Goal: Task Accomplishment & Management: Manage account settings

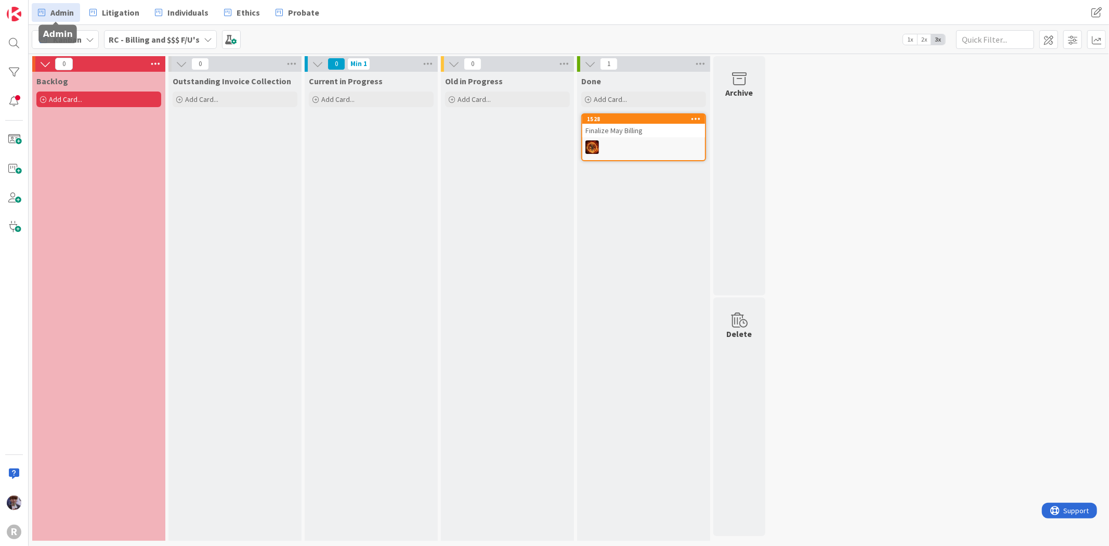
click at [56, 16] on span "Admin" at bounding box center [61, 12] width 23 height 12
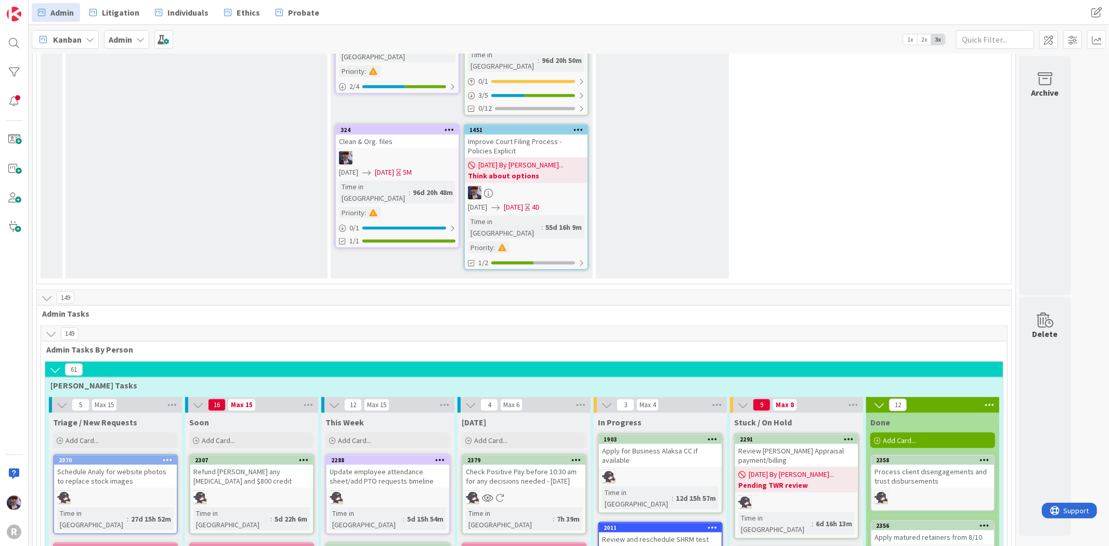
scroll to position [1271, 0]
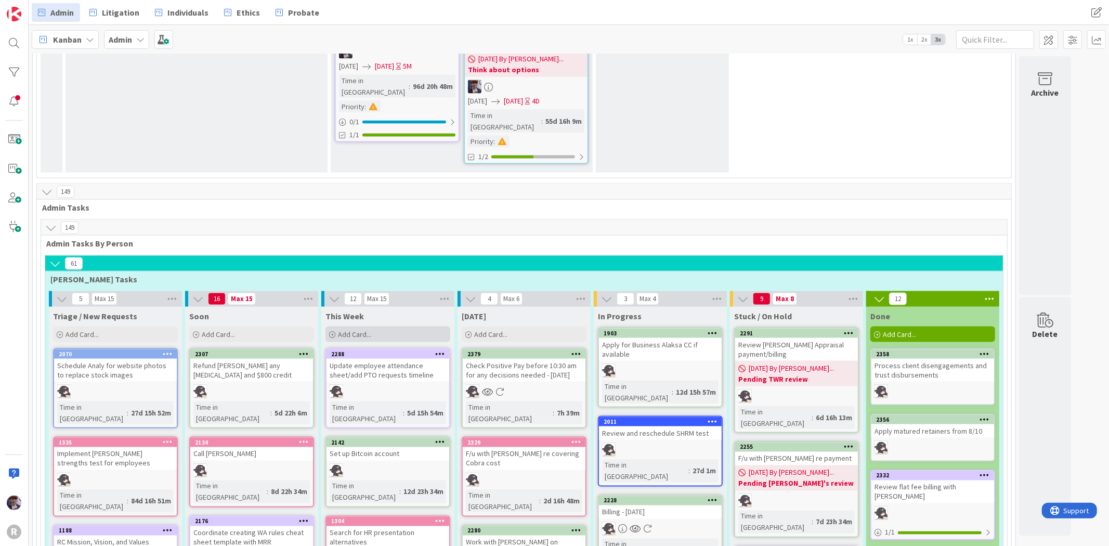
click at [373, 326] on div "Add Card..." at bounding box center [387, 334] width 125 height 16
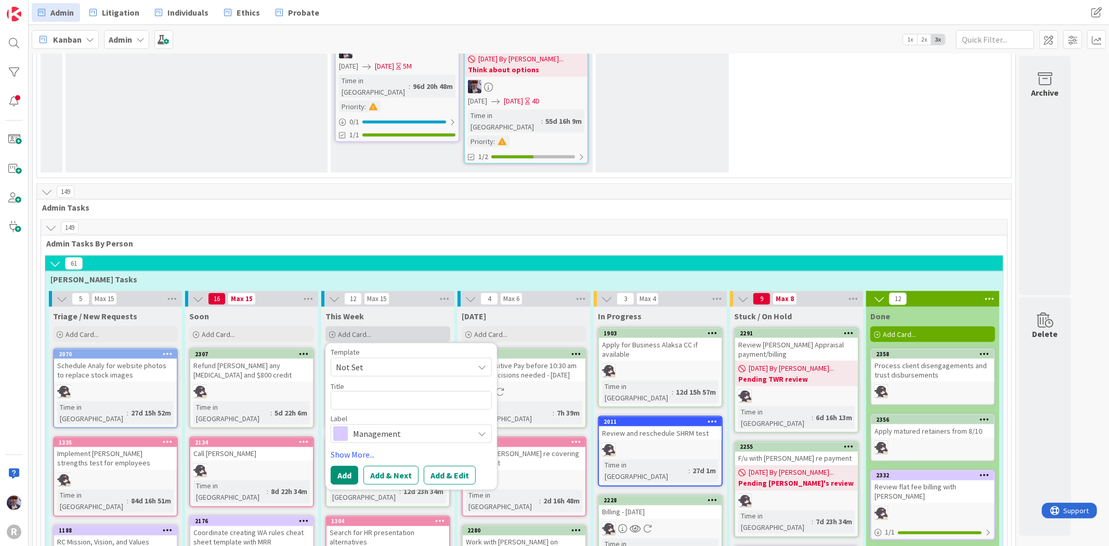
type textarea "x"
type textarea "R"
type textarea "x"
type textarea "Re"
type textarea "x"
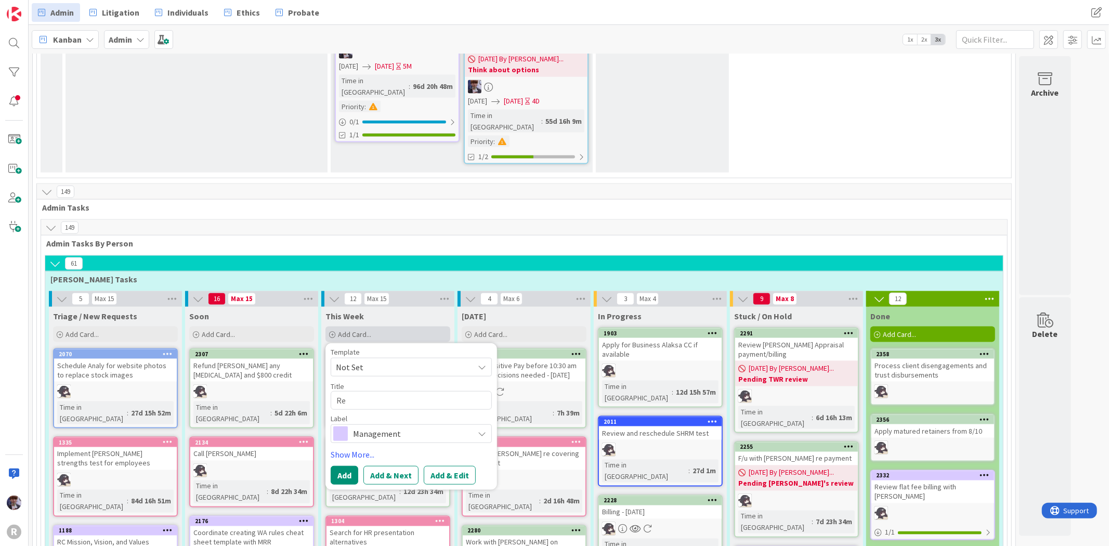
type textarea "Res"
type textarea "x"
type textarea "Resp"
type textarea "x"
type textarea "Respo"
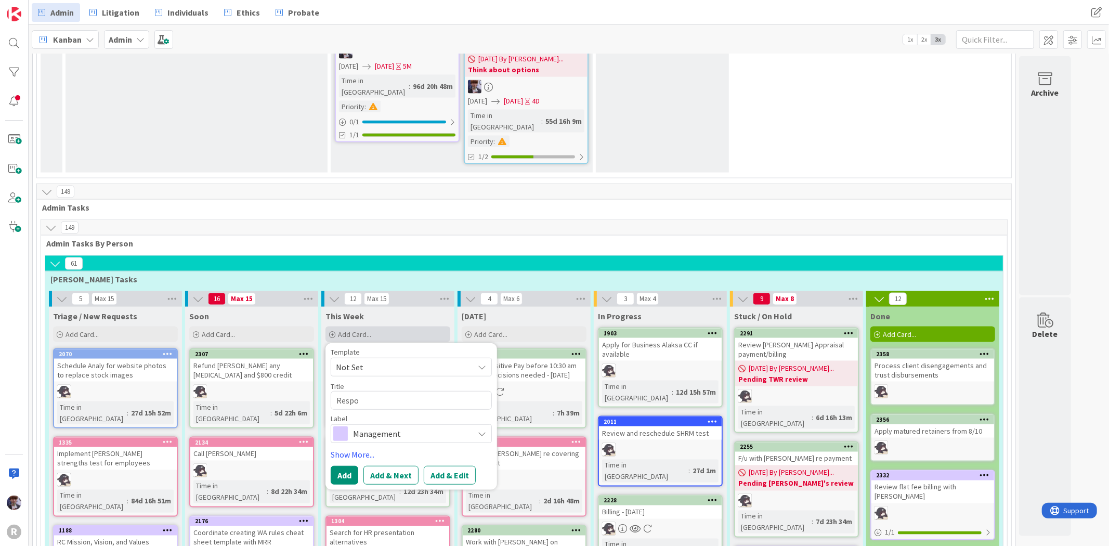
type textarea "x"
type textarea "Respon"
type textarea "x"
type textarea "Respond"
type textarea "x"
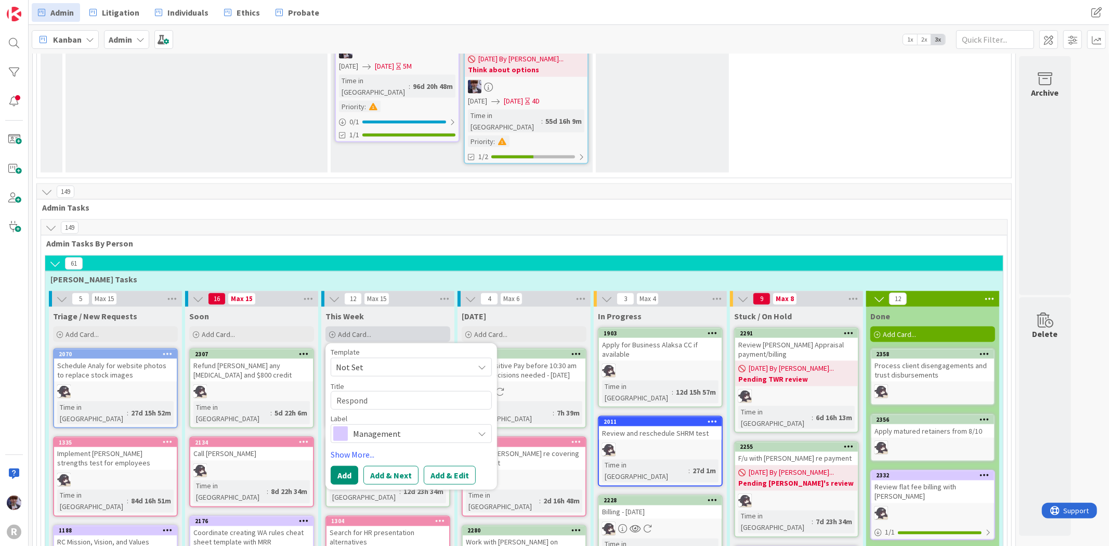
type textarea "Respond t"
type textarea "x"
type textarea "Respond to"
type textarea "x"
type textarea "Respond to"
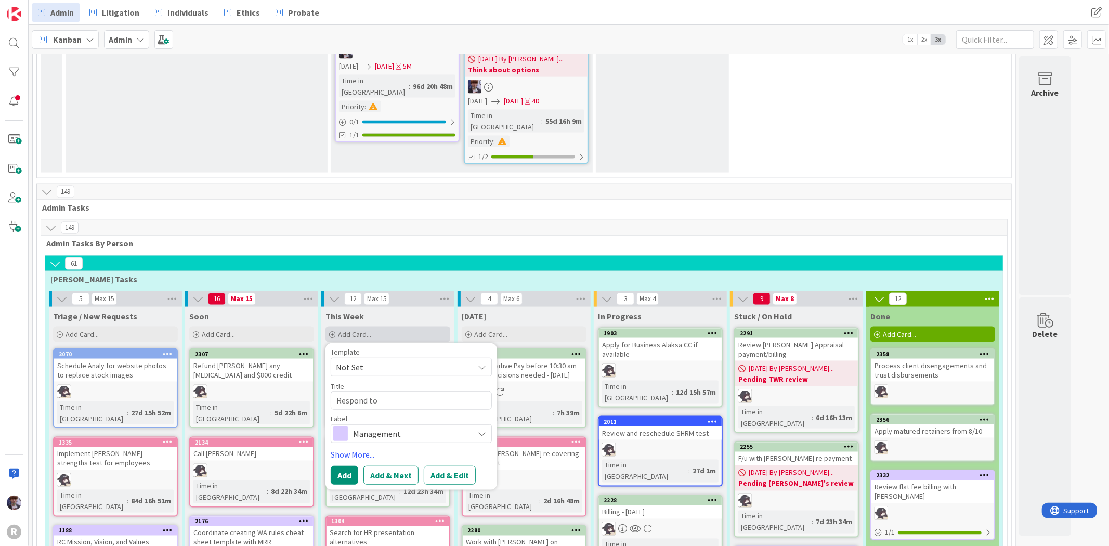
type textarea "x"
type textarea "Respond t"
type textarea "x"
type textarea "Respond"
type textarea "x"
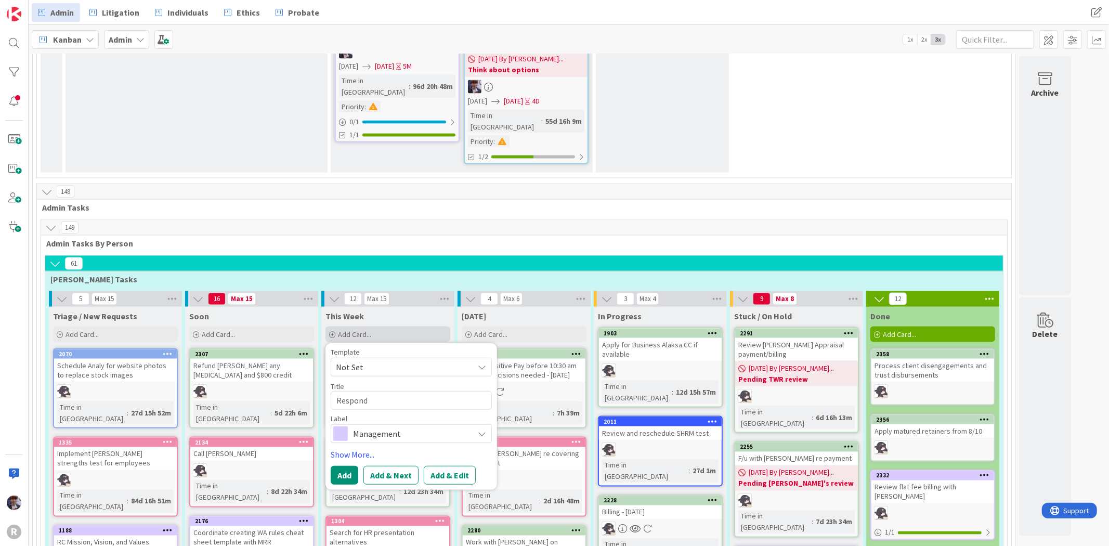
type textarea "Respond"
type textarea "x"
type textarea "Respon"
type textarea "x"
type textarea "Respo"
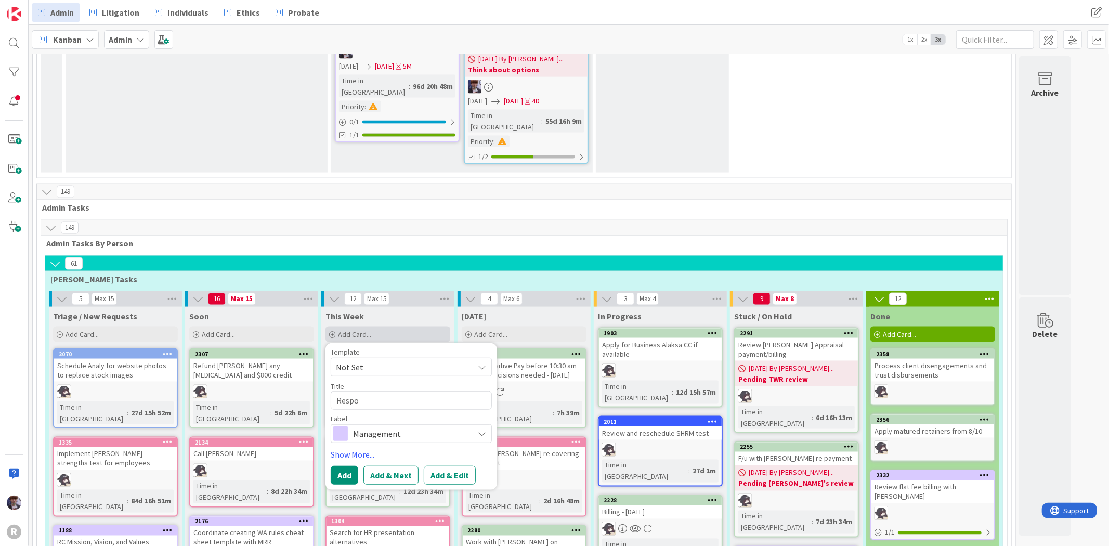
type textarea "x"
type textarea "Resp"
type textarea "x"
type textarea "Res"
type textarea "x"
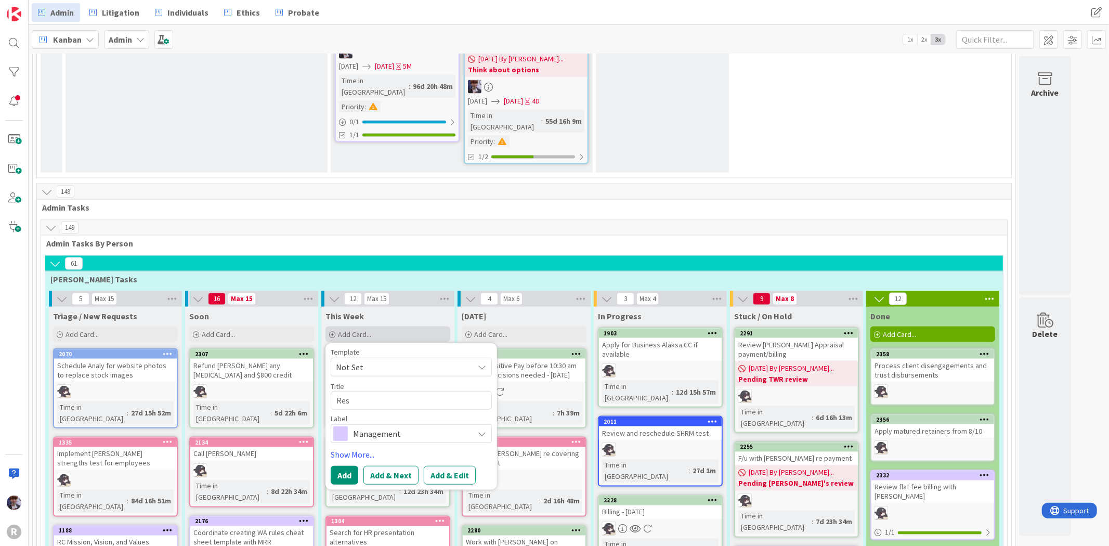
type textarea "Re"
type textarea "x"
type textarea "R"
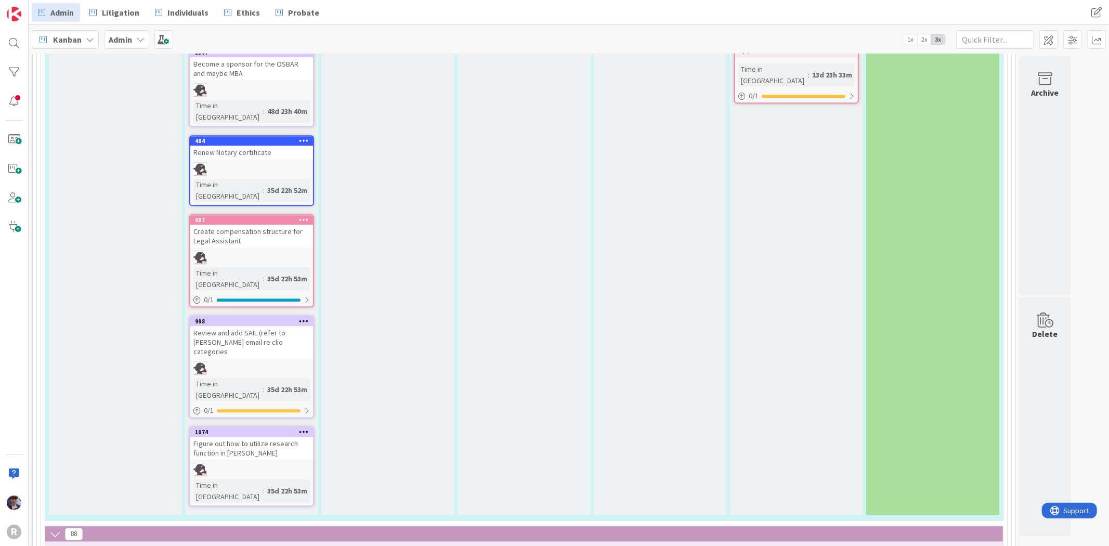
scroll to position [2657, 0]
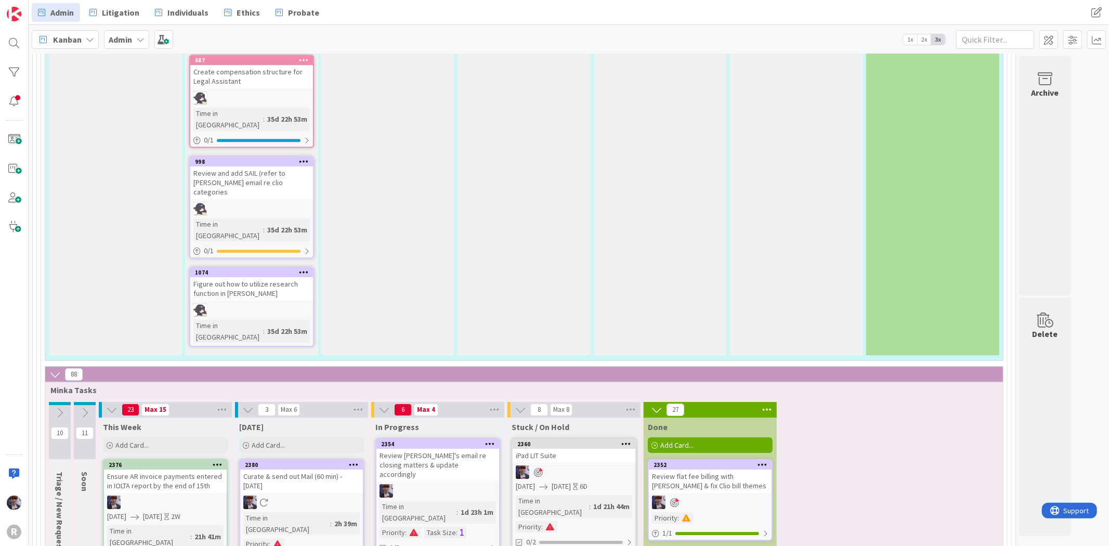
click at [592, 449] on div "iPad LIT Suite" at bounding box center [574, 456] width 123 height 14
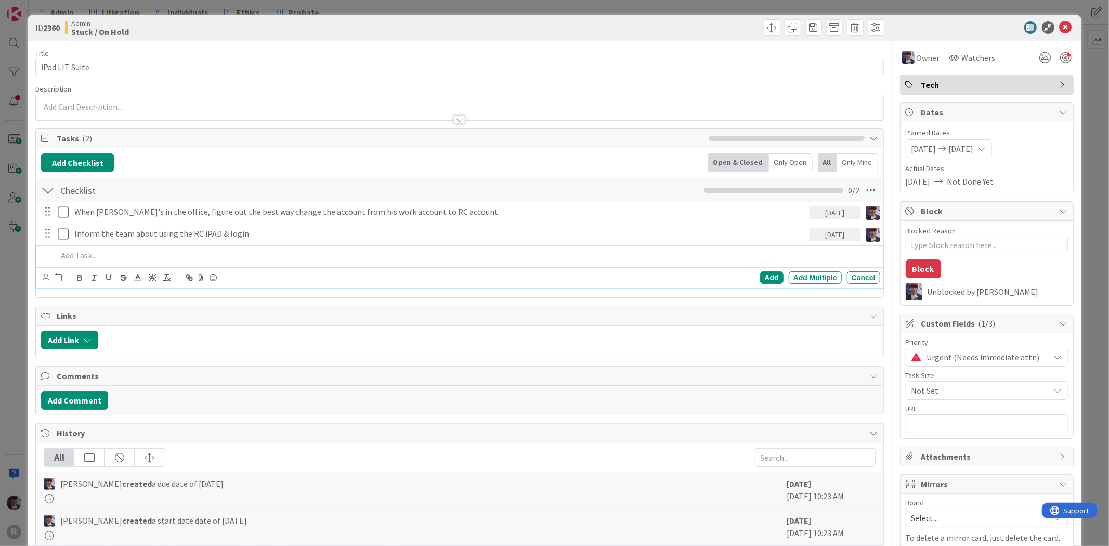
type textarea "x"
click at [123, 254] on p at bounding box center [466, 256] width 818 height 12
click at [43, 281] on icon at bounding box center [46, 277] width 7 height 8
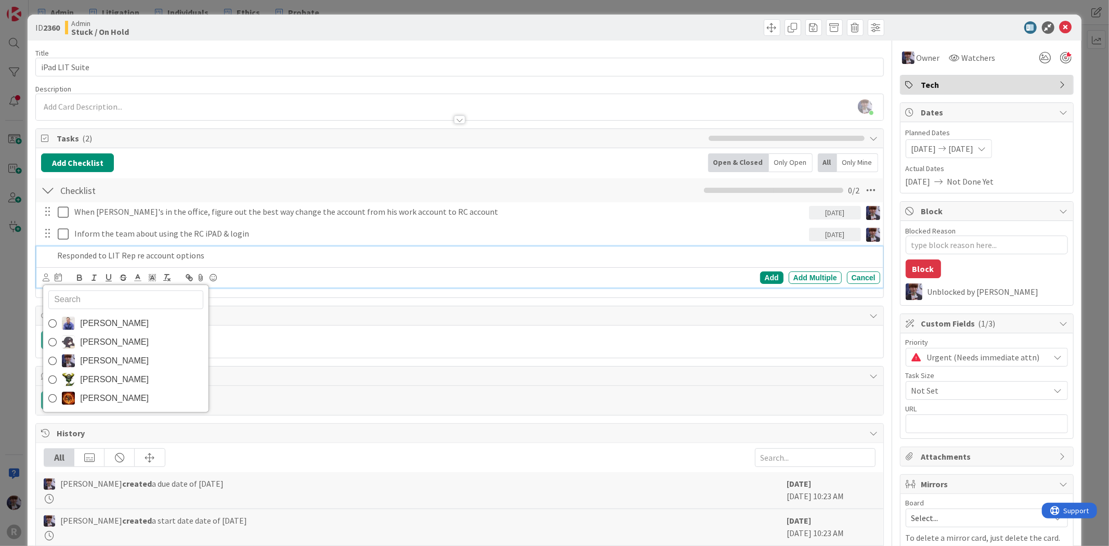
click at [100, 369] on span "Minka Laine Friesen" at bounding box center [114, 361] width 69 height 16
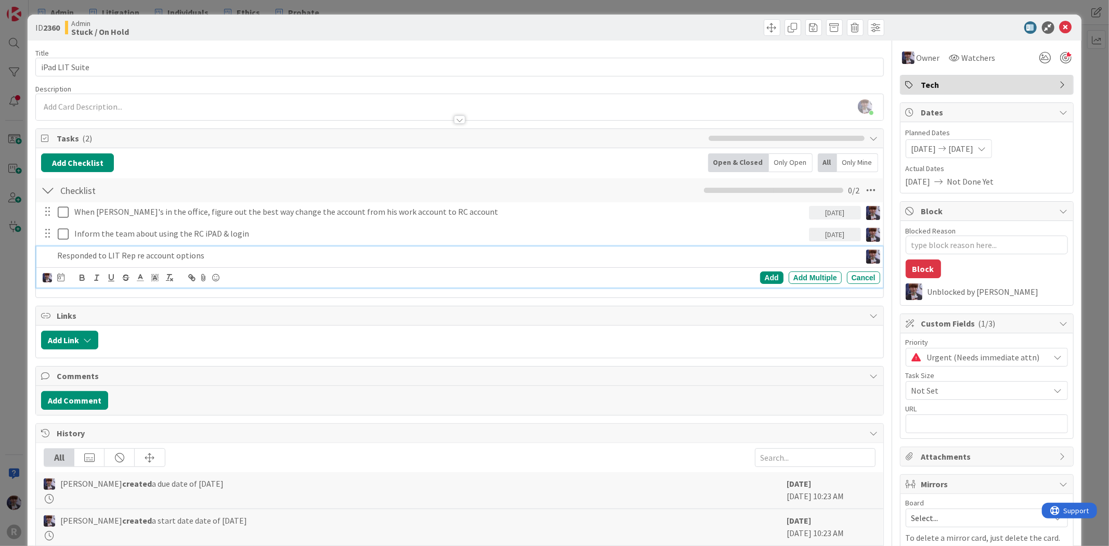
click at [62, 282] on div at bounding box center [60, 277] width 7 height 12
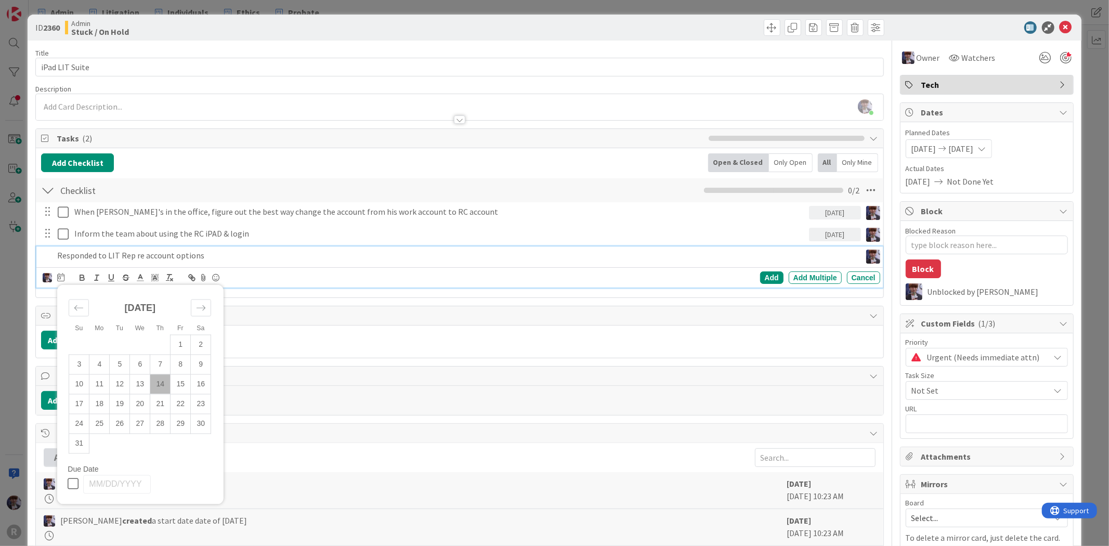
click at [155, 385] on td "14" at bounding box center [160, 384] width 20 height 20
click at [750, 279] on div "Add Add Multiple Cancel" at bounding box center [691, 277] width 377 height 12
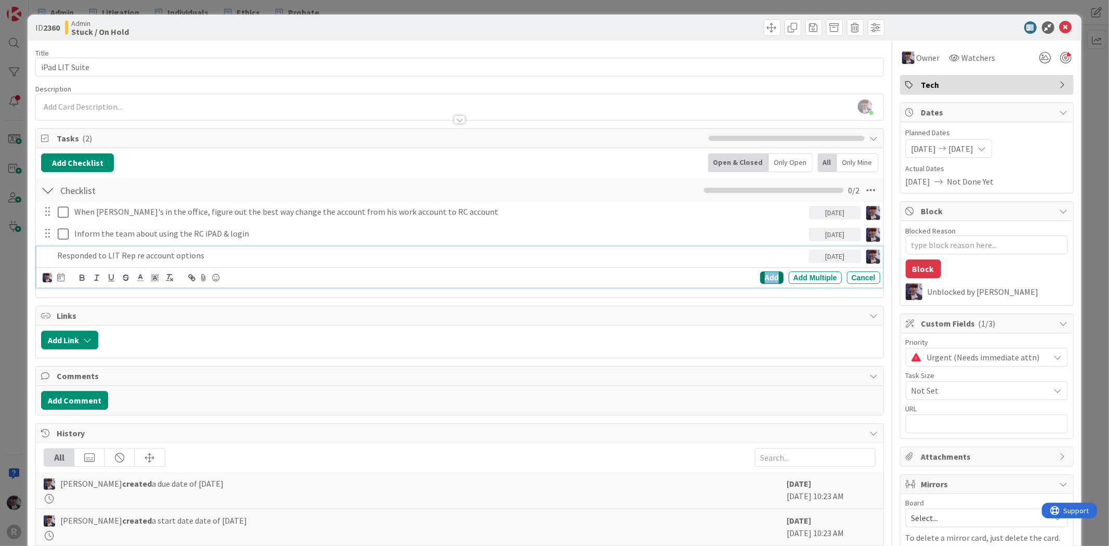
click at [760, 280] on div "Add" at bounding box center [771, 277] width 23 height 12
click at [324, 267] on div "When Ted's in the office, figure out the best way change the account from his w…" at bounding box center [459, 246] width 837 height 88
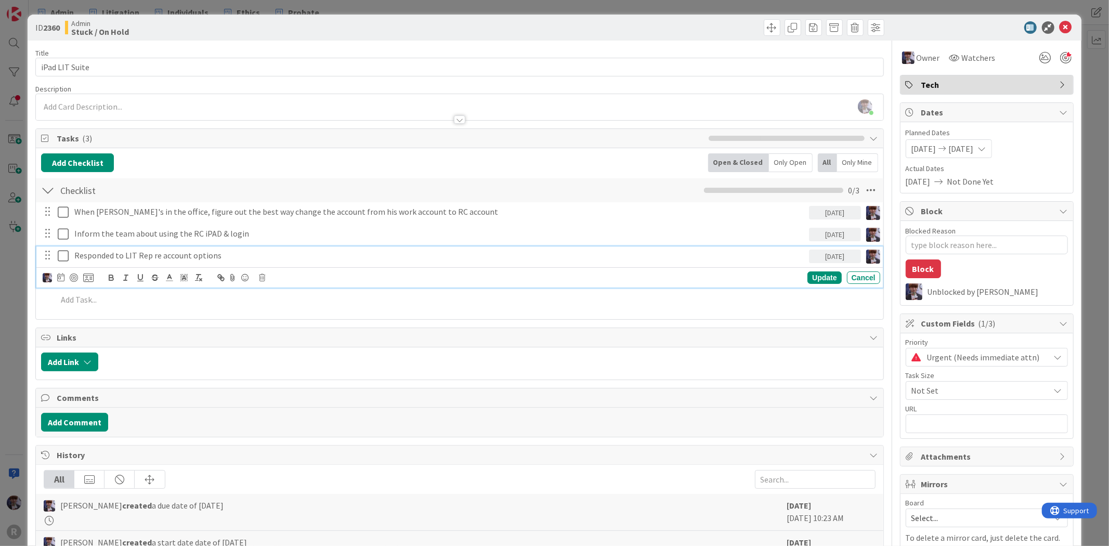
drag, startPoint x: 272, startPoint y: 262, endPoint x: 266, endPoint y: 260, distance: 6.3
click at [269, 260] on p "Responded to LIT Rep re account options" at bounding box center [439, 256] width 730 height 12
click at [75, 277] on div at bounding box center [74, 277] width 8 height 8
click at [1088, 134] on div "ID 2360 Admin Stuck / On Hold Title 14 / 128 iPad LIT Suite Description Minka L…" at bounding box center [554, 273] width 1109 height 546
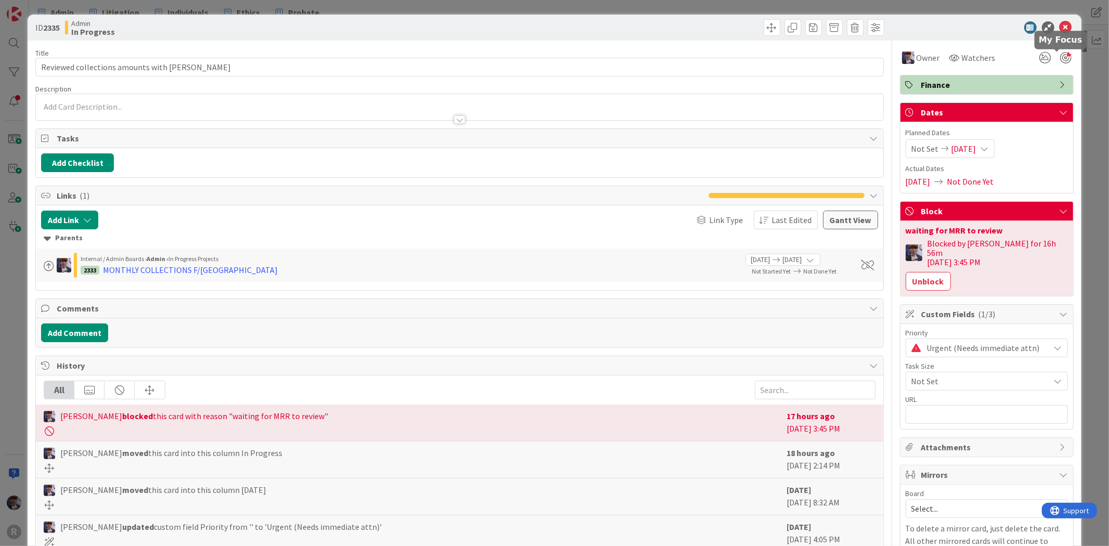
click at [1060, 59] on div at bounding box center [1065, 57] width 11 height 11
click at [1085, 100] on div "ID 2335 Admin In Progress Title 41 / 128 Reviewed collections amounts with Mich…" at bounding box center [554, 273] width 1109 height 546
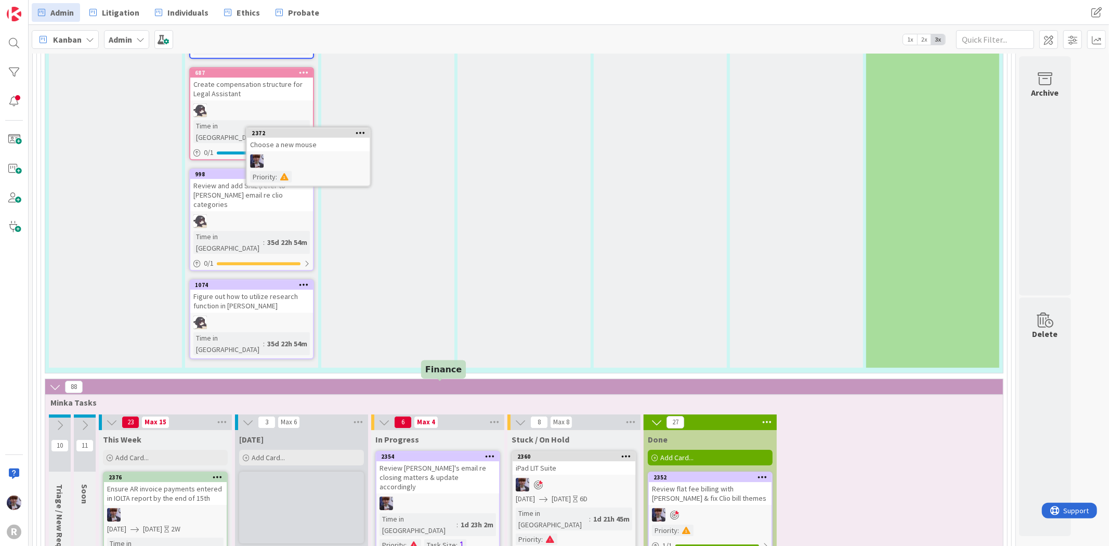
scroll to position [2611, 0]
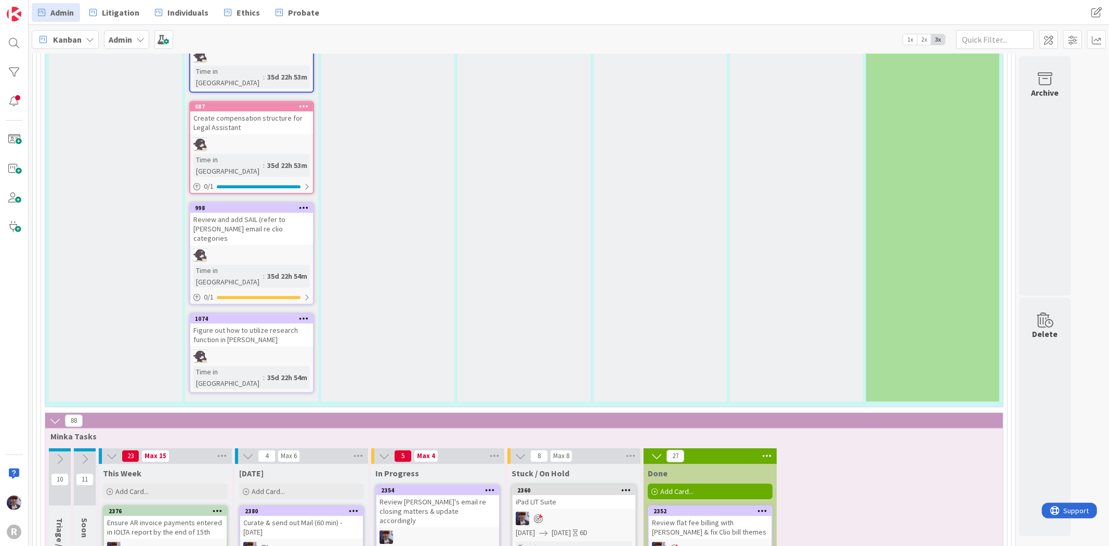
click at [316, 505] on link "2380 Curate & send out Mail (60 min) - 08/14/2025 Time in Column : 2h 39m Prior…" at bounding box center [301, 552] width 125 height 95
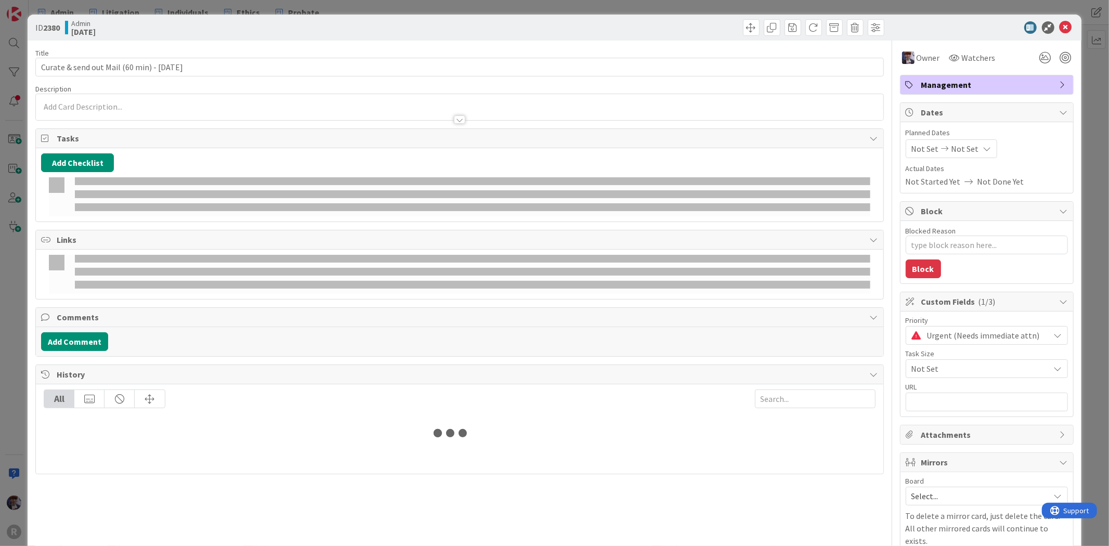
type textarea "x"
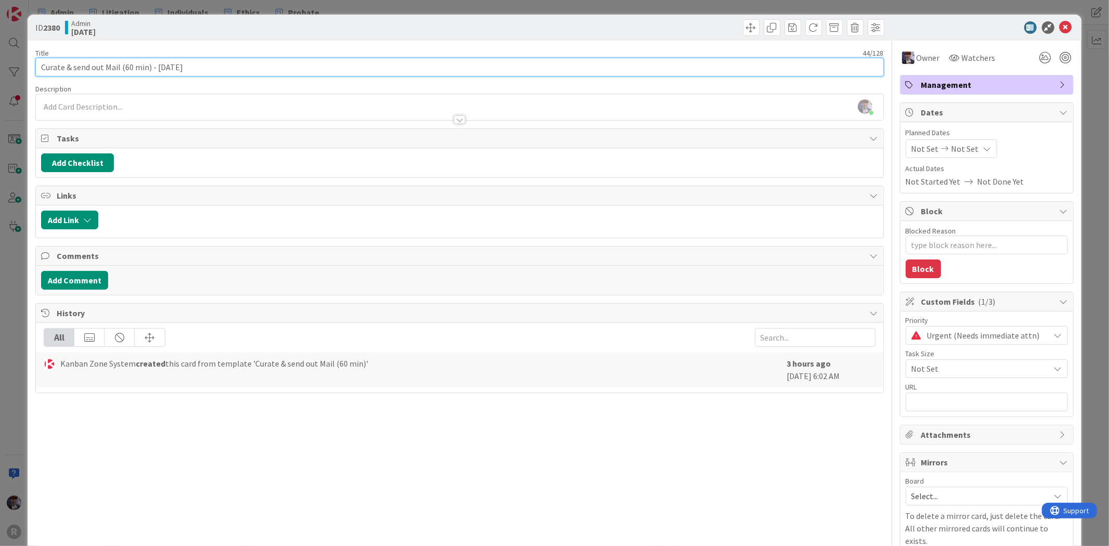
drag, startPoint x: 147, startPoint y: 66, endPoint x: 123, endPoint y: 67, distance: 23.9
click at [123, 67] on input "Curate & send out Mail (60 min) - 08/14/2025" at bounding box center [459, 67] width 848 height 19
type input "Curate & send out Mail) - 08/14/2025"
type textarea "x"
type input "Curate & send out Mail - 08/14/2025"
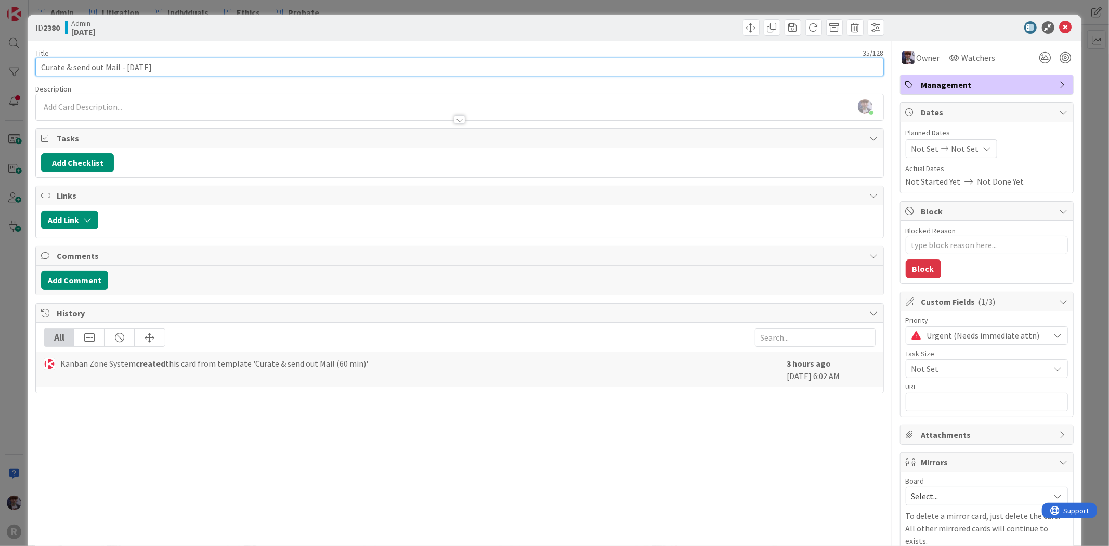
type textarea "x"
type input "Curate & send out Mail - 08/14/2025"
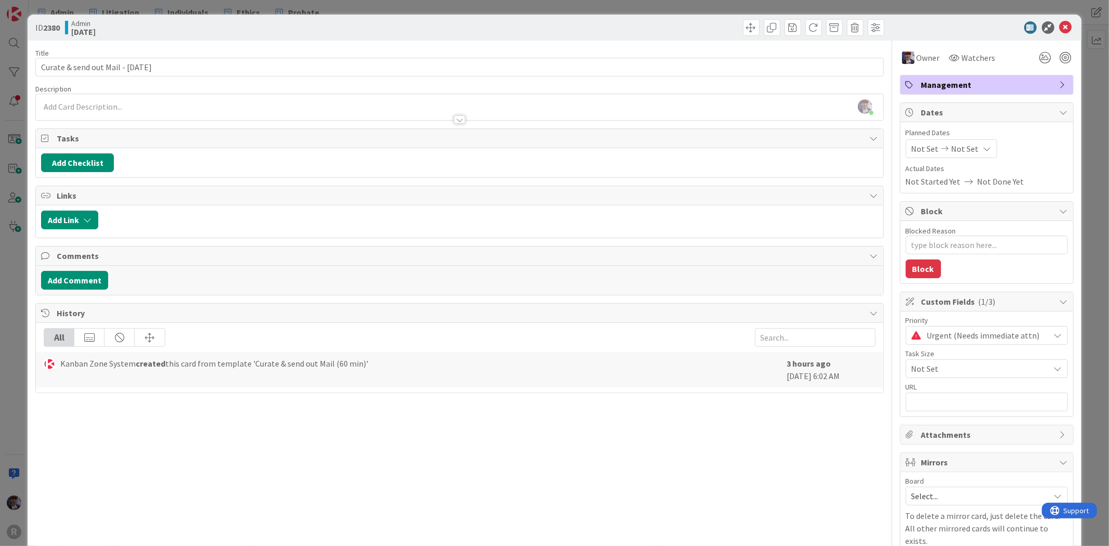
click at [7, 258] on div "ID 2380 Admin Today Title 35 / 128 Curate & send out Mail - 08/14/2025 Descript…" at bounding box center [554, 273] width 1109 height 546
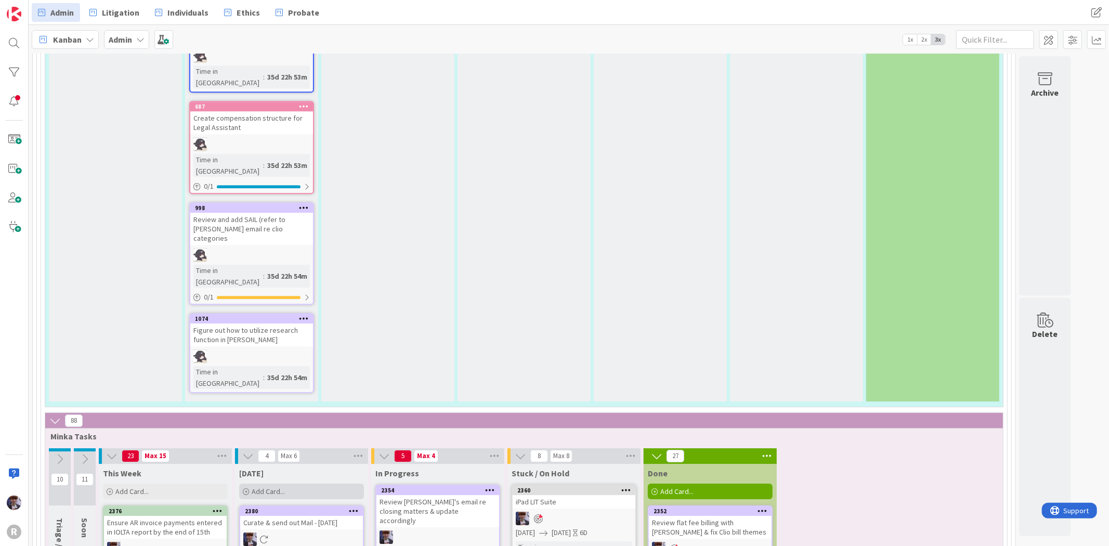
click at [292, 484] on div "Add Card..." at bounding box center [301, 492] width 125 height 16
type textarea "x"
type textarea "D"
type textarea "x"
type textarea "De"
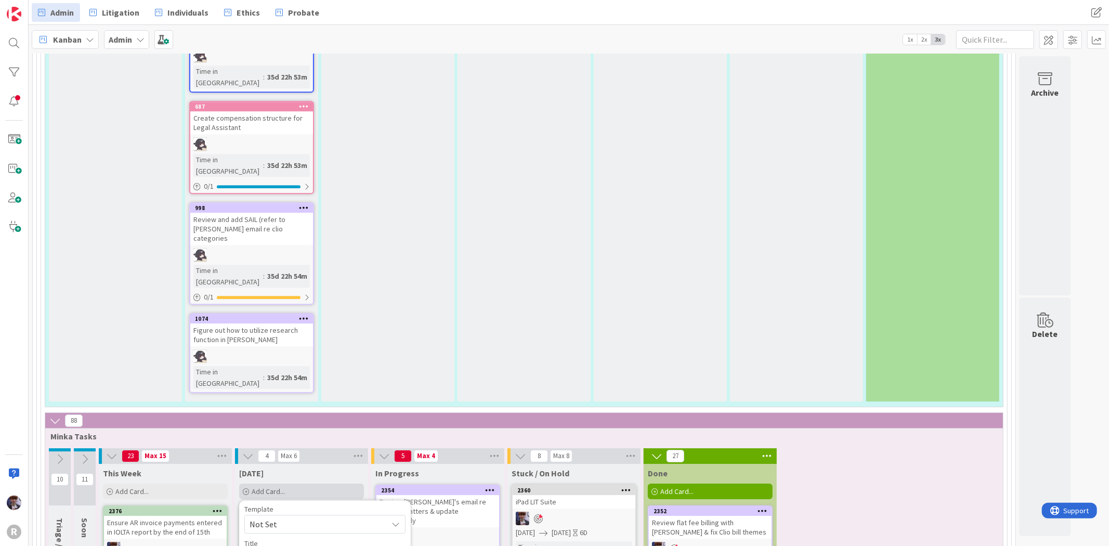
type textarea "x"
type textarea "Der"
type textarea "x"
type textarea "Deri"
type textarea "x"
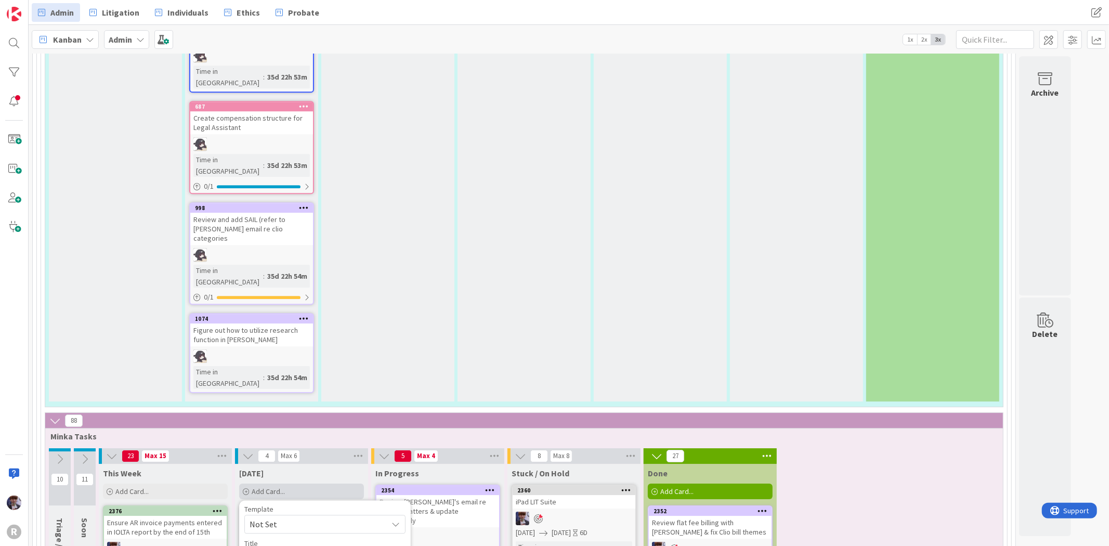
type textarea "Deri"
type textarea "x"
type textarea "Deri B"
type textarea "x"
type textarea "Deri Ba"
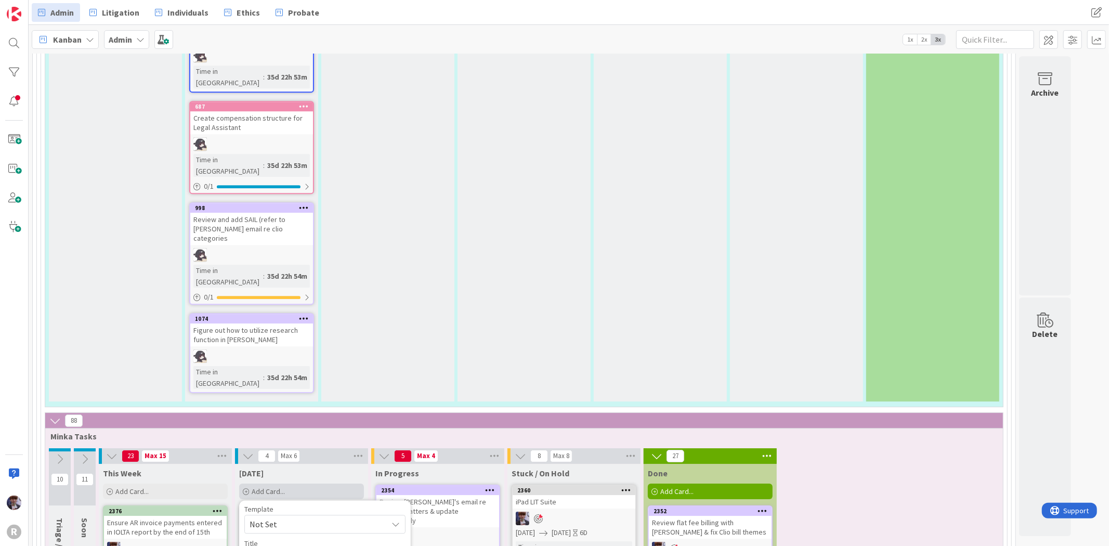
type textarea "x"
type textarea "Deri Bat"
type textarea "x"
type textarea "Deri Batt"
type textarea "x"
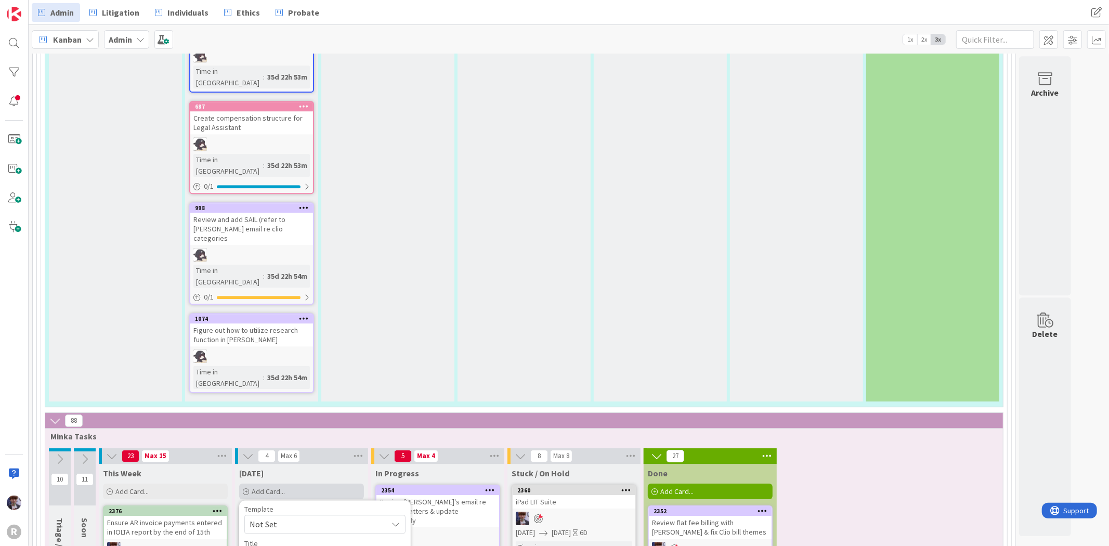
type textarea "Deri Battle"
type textarea "x"
type textarea "Deri Battles"
type textarea "x"
type textarea "Deri Battles"
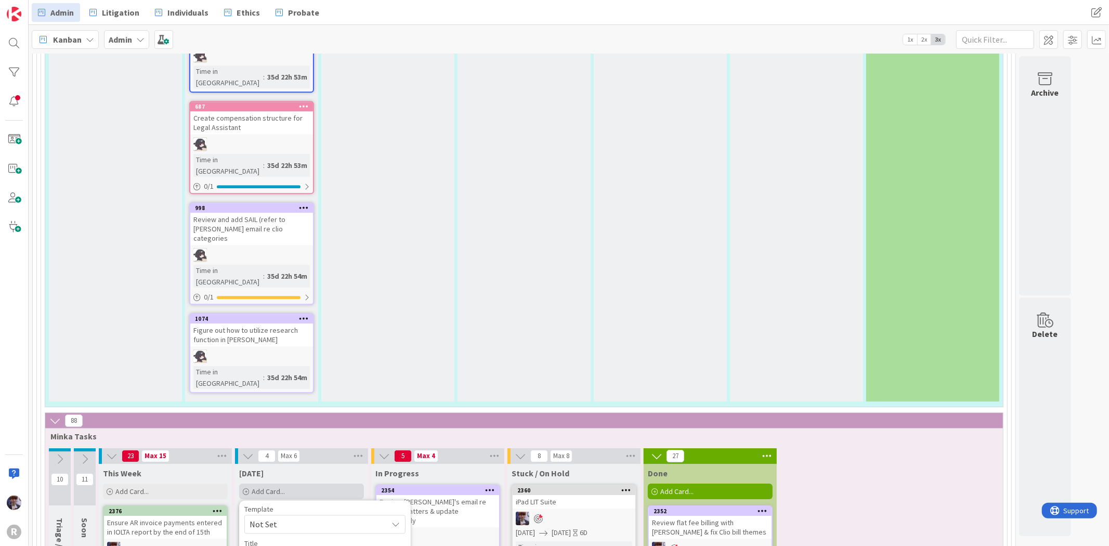
type textarea "x"
type textarea "Deri Battles c"
type textarea "x"
type textarea "Deri Battles ch"
type textarea "x"
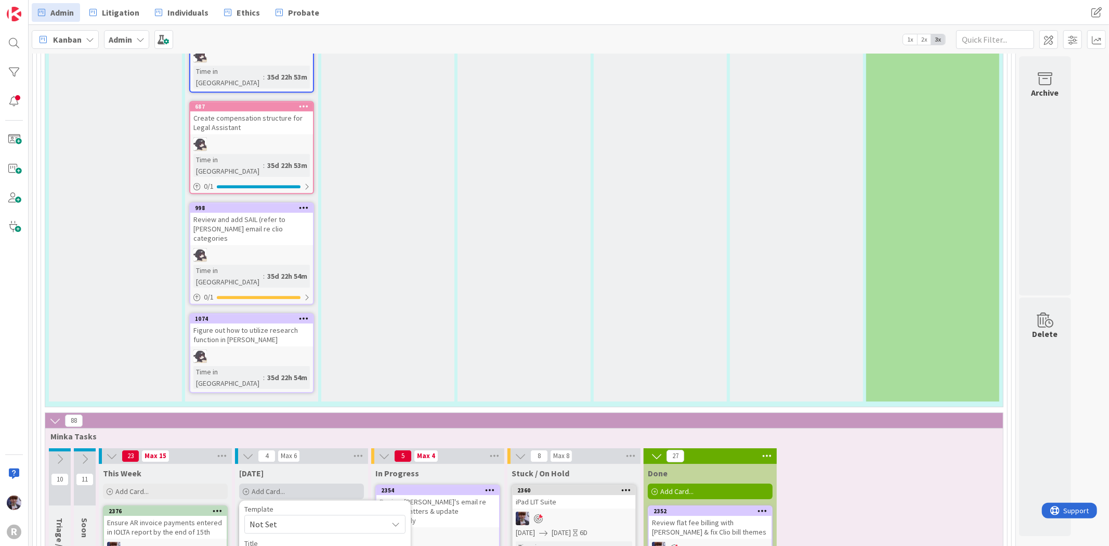
type textarea "Deri Battles che"
type textarea "x"
type textarea "Deri Battles chec"
type textarea "x"
type textarea "Deri Battles check"
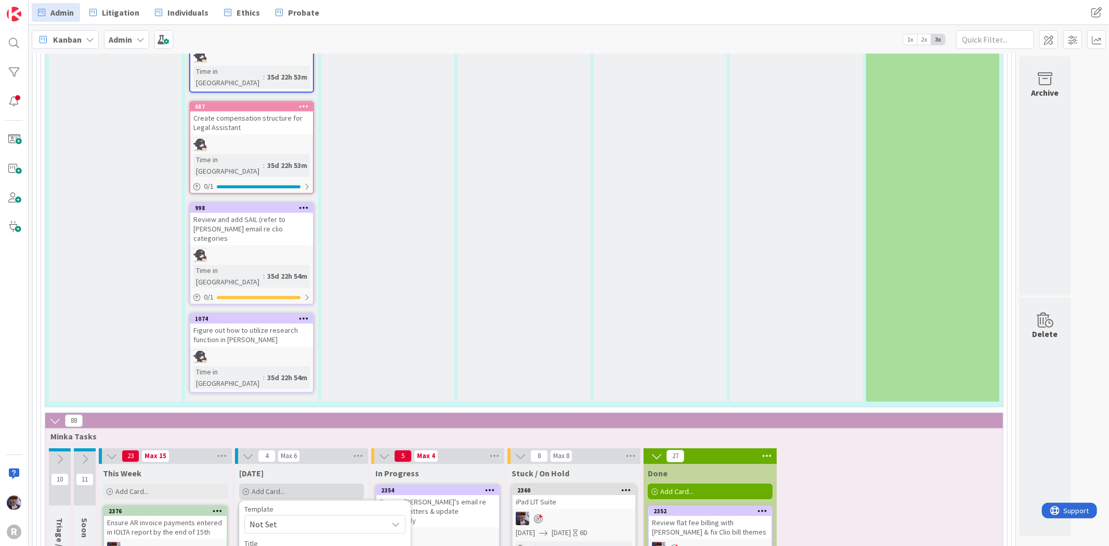
type textarea "x"
type textarea "Deri Battles check"
type textarea "x"
type textarea "Deri Battles check i"
type textarea "x"
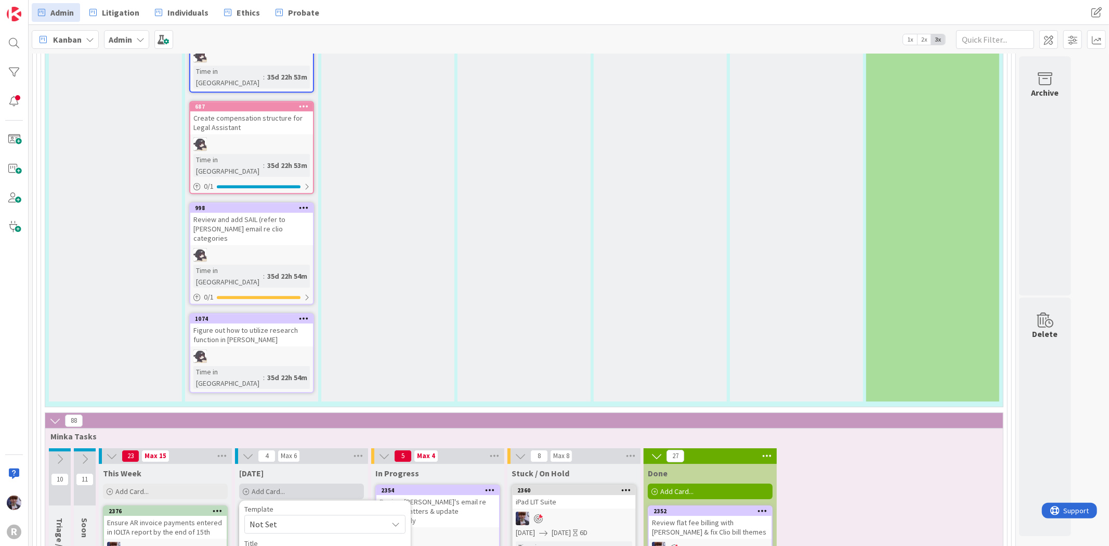
type textarea "Deri Battles check in"
type textarea "x"
type textarea "Deri Battles check in"
type textarea "x"
type textarea "Deri Battles check in t"
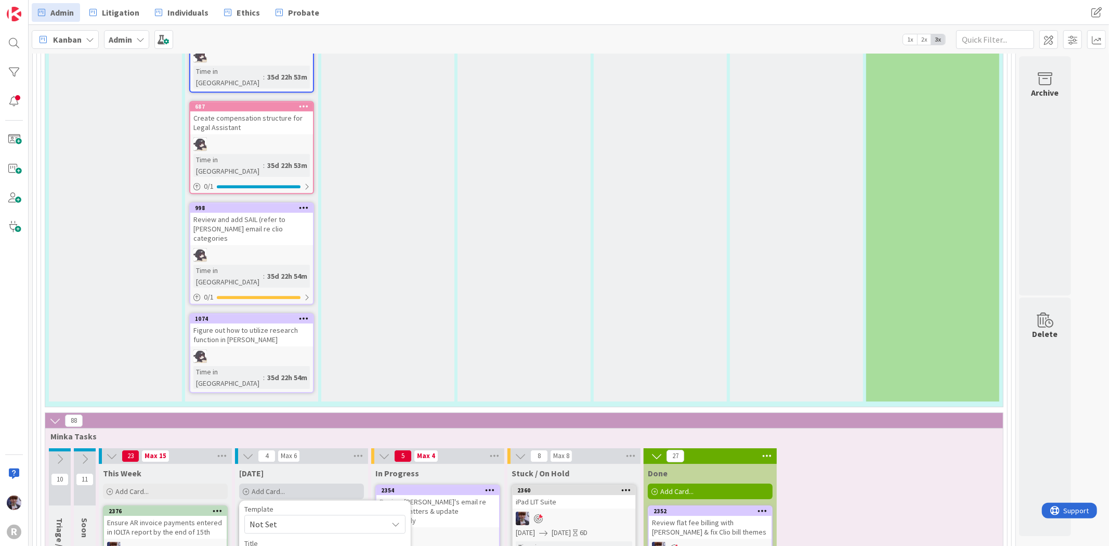
type textarea "x"
type textarea "Deri Battles check in th"
type textarea "x"
type textarea "Deri Battles check in the"
type textarea "x"
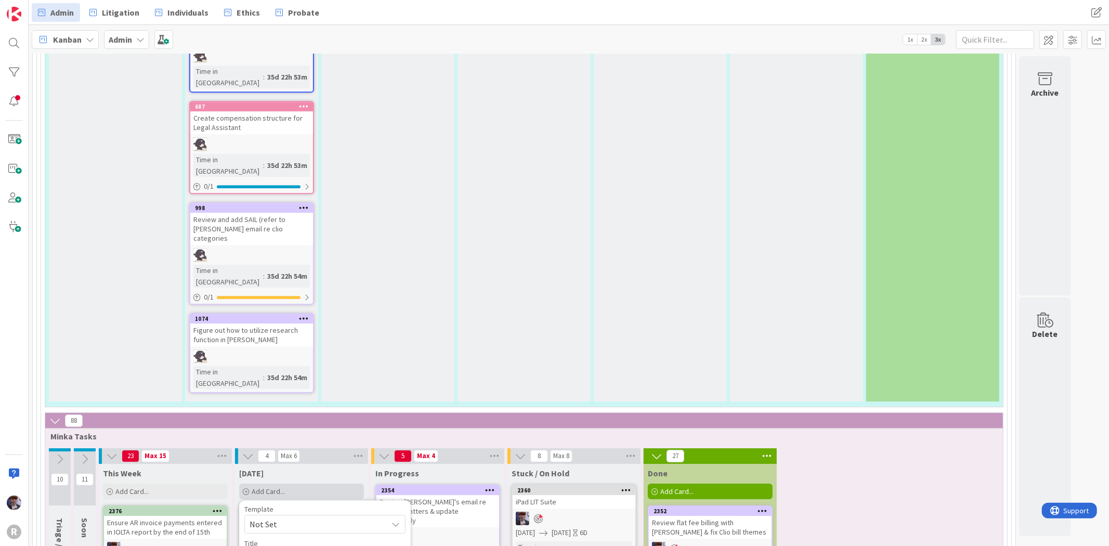
type textarea "Deri Battles check in the m"
type textarea "x"
type textarea "Deri Battles check in the ma"
type textarea "x"
type textarea "Deri Battles check in the mai"
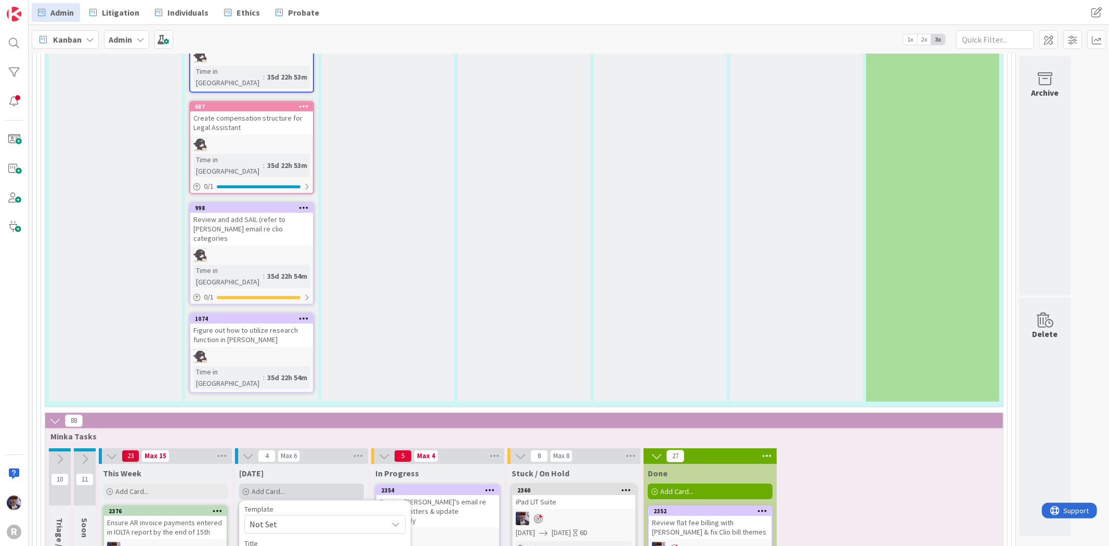
type textarea "x"
type textarea "Deri Battles check in the mail"
type textarea "x"
type textarea "Deri Battles check in the mail"
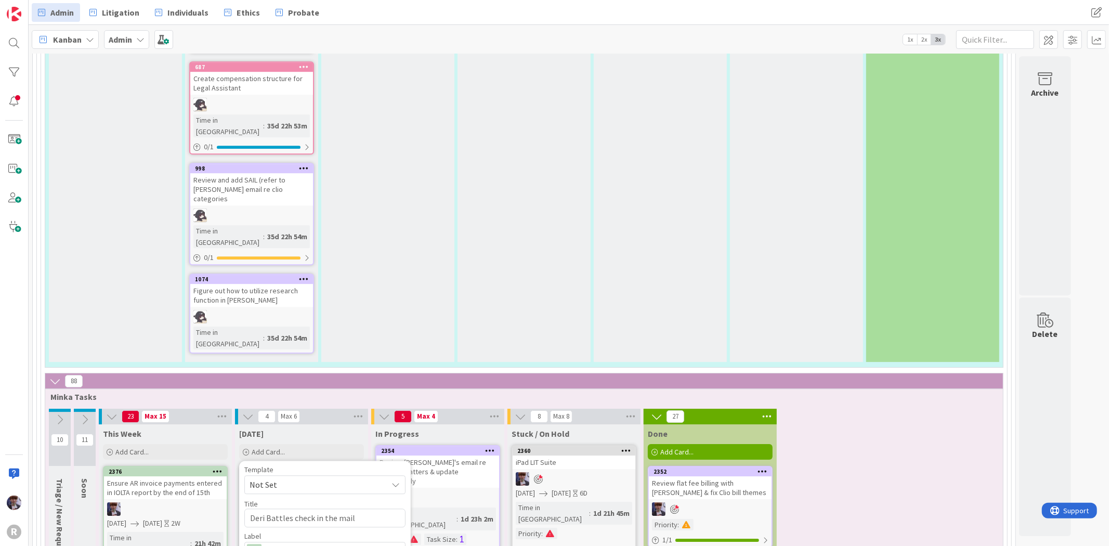
scroll to position [2669, 0]
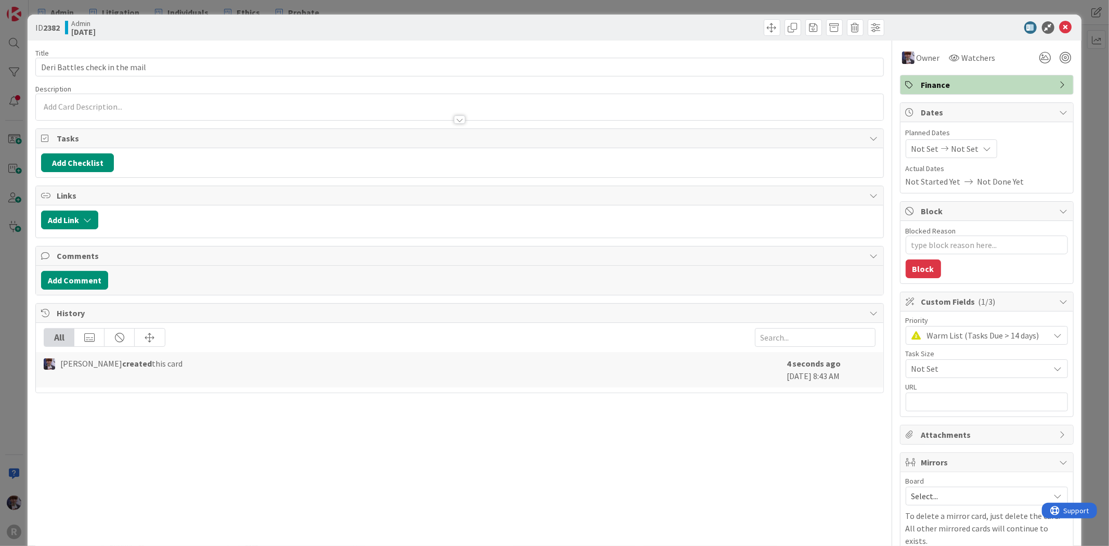
click at [19, 367] on div "ID 2382 Admin Today Title 31 / 128 Deri Battles check in the mail Description O…" at bounding box center [554, 273] width 1109 height 546
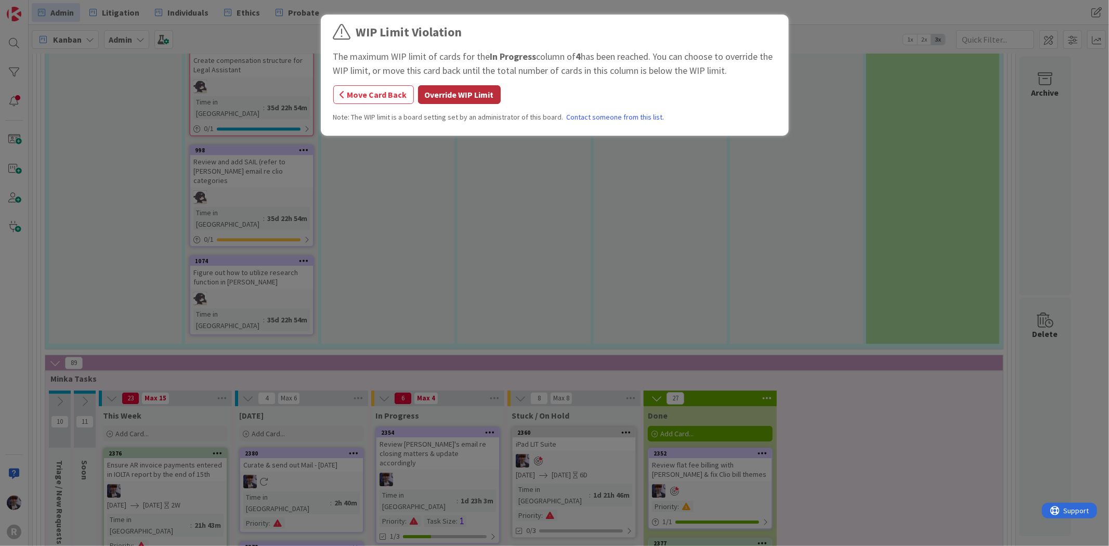
click at [438, 88] on button "Override WIP Limit" at bounding box center [459, 94] width 83 height 19
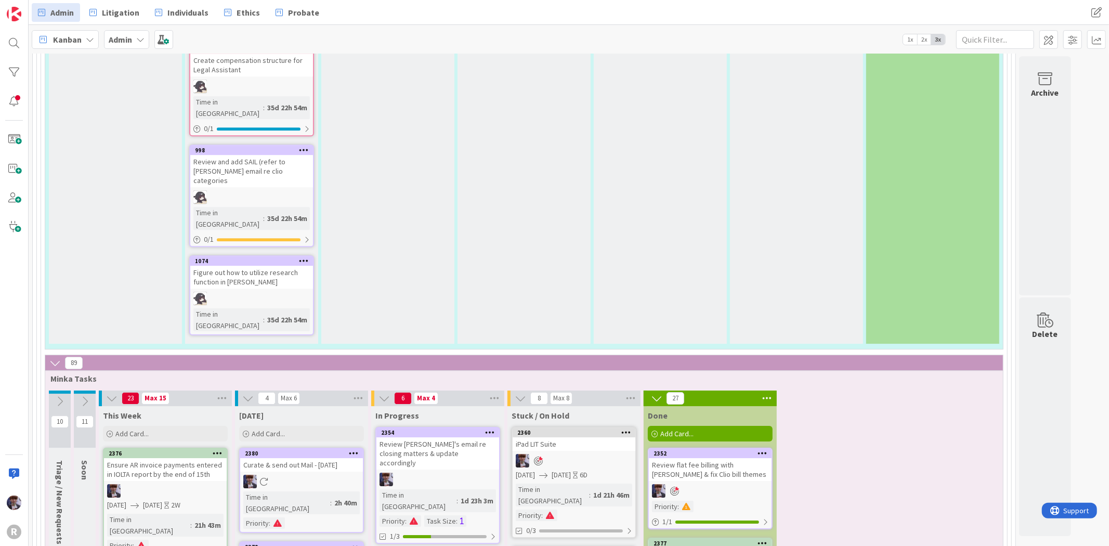
click at [86, 37] on icon at bounding box center [90, 39] width 8 height 8
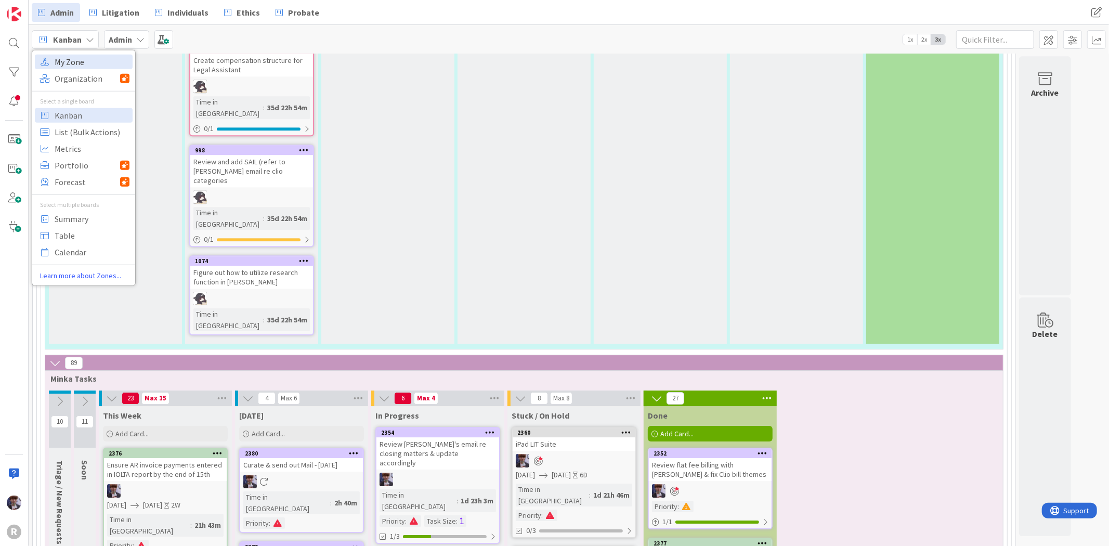
click at [90, 61] on span "My Zone" at bounding box center [92, 62] width 75 height 16
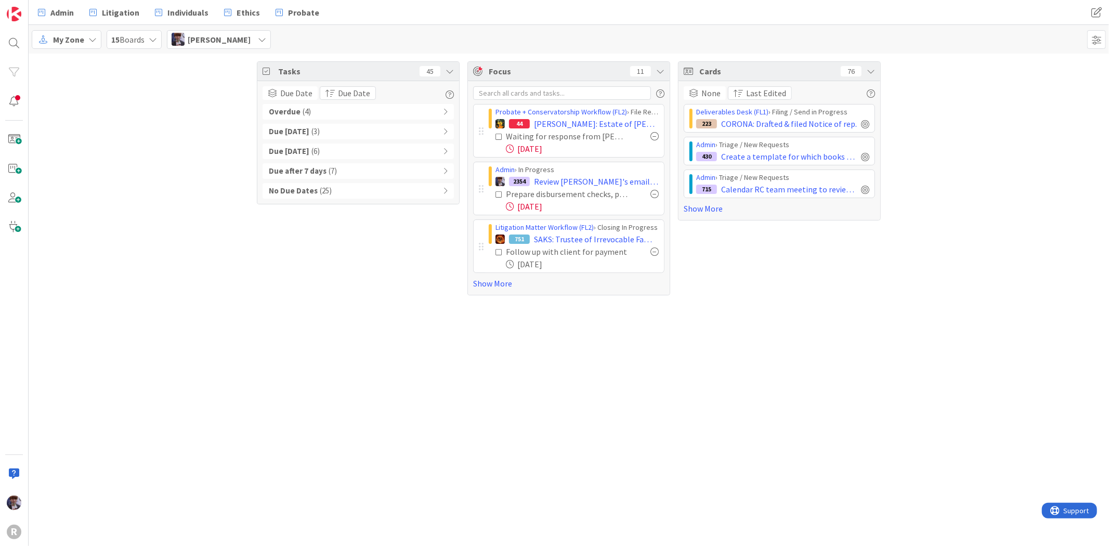
click at [303, 114] on span "( 4 )" at bounding box center [307, 112] width 8 height 12
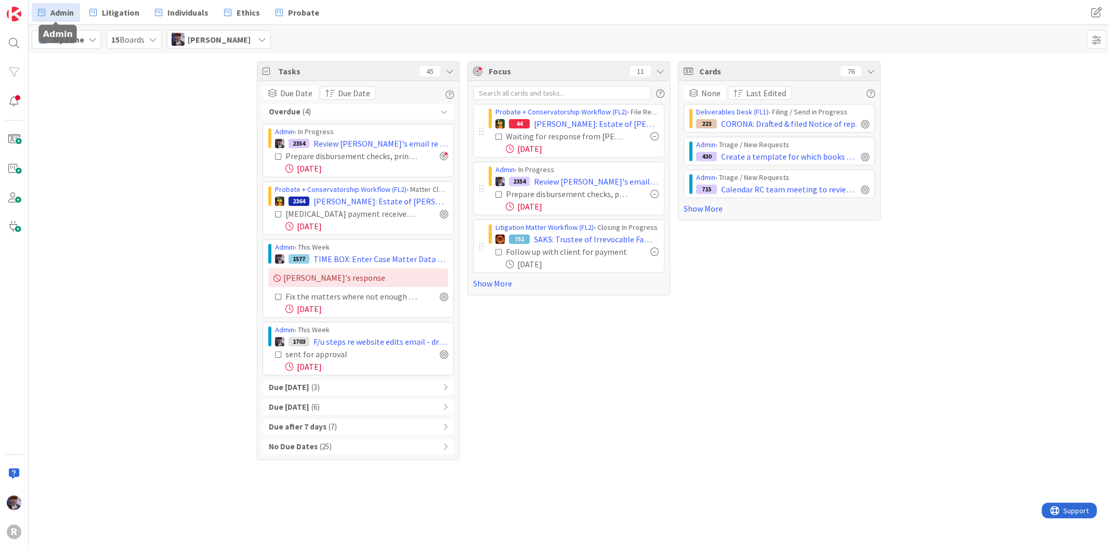
click at [76, 11] on link "Admin" at bounding box center [56, 12] width 48 height 19
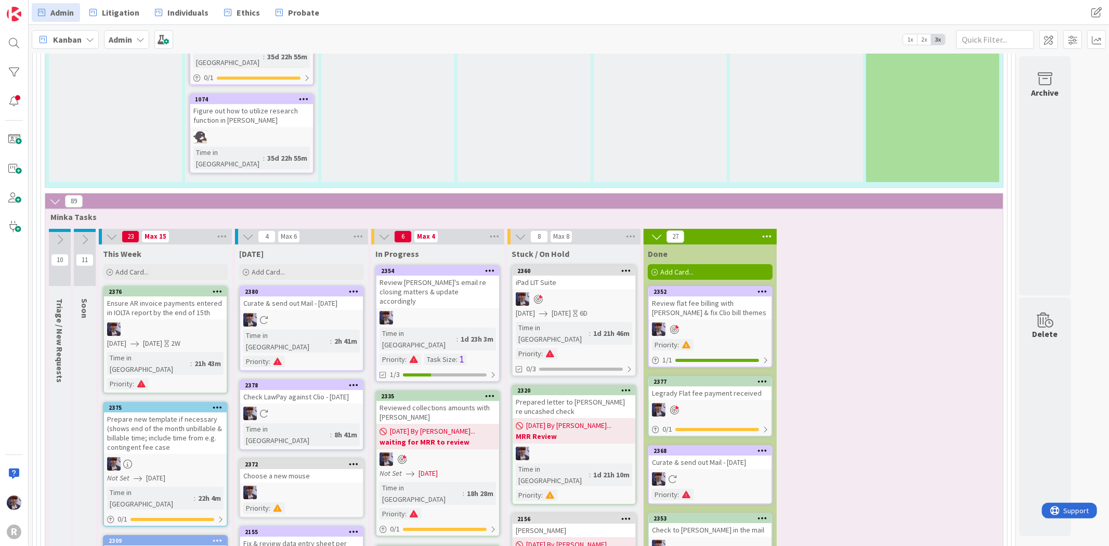
scroll to position [2599, 0]
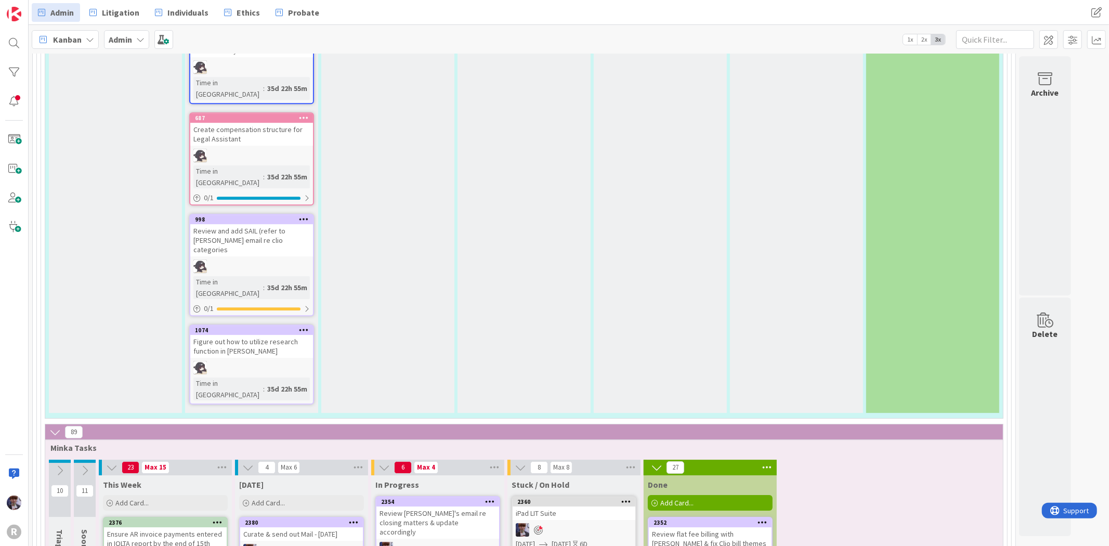
click at [435, 506] on div "Review Kiara's email re closing matters & update accordingly" at bounding box center [437, 522] width 123 height 32
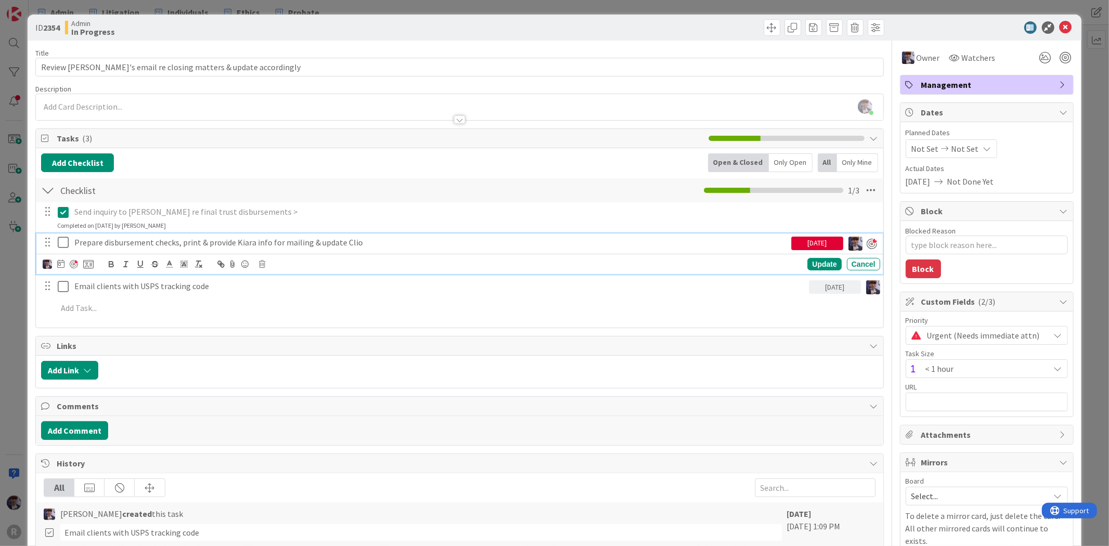
click at [61, 241] on icon at bounding box center [66, 242] width 16 height 12
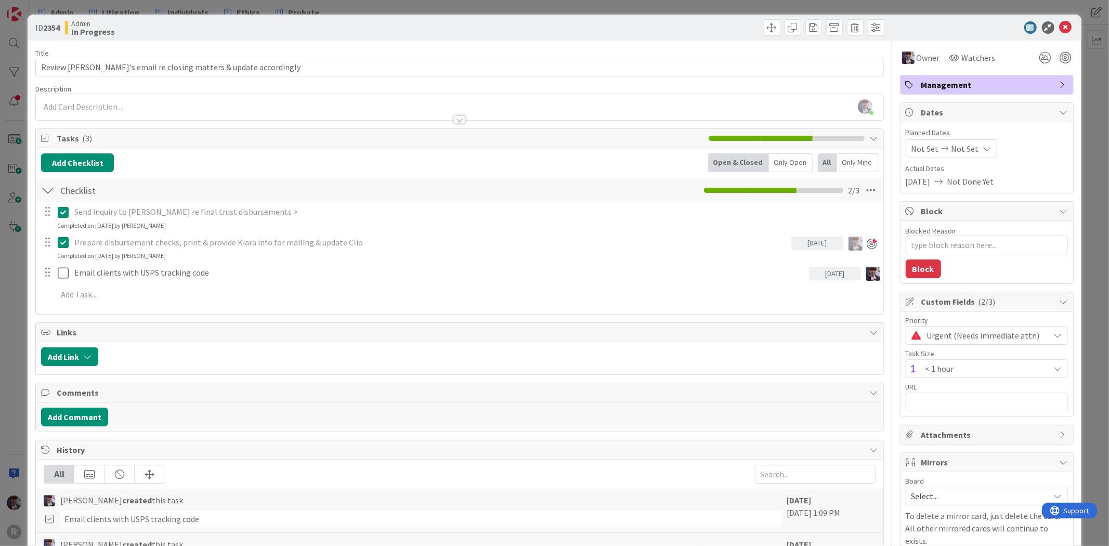
click at [23, 303] on div "ID 2354 Admin In Progress Title 60 / 128 Review Kiara's email re closing matter…" at bounding box center [554, 273] width 1109 height 546
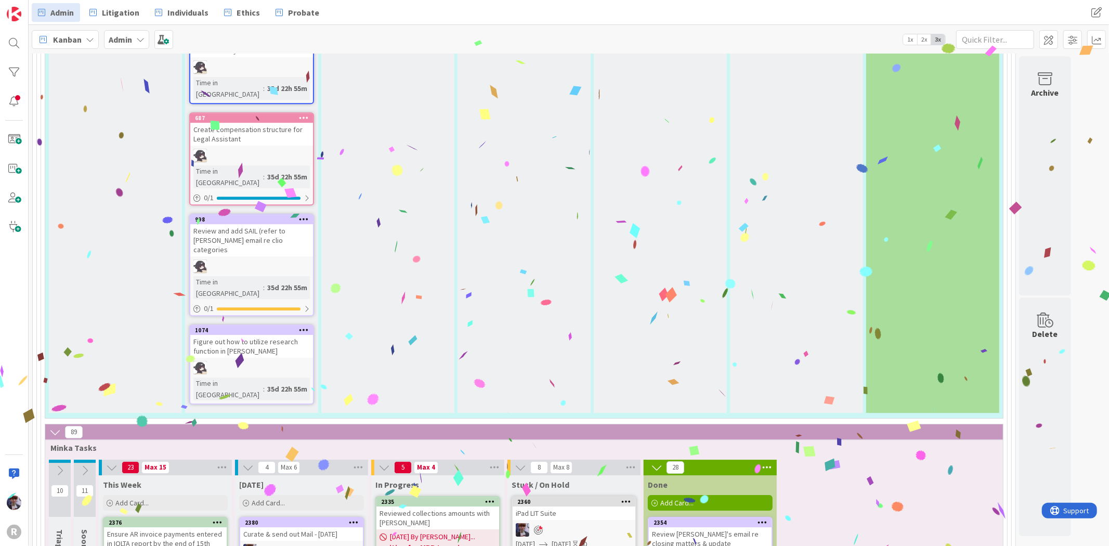
drag, startPoint x: 375, startPoint y: 163, endPoint x: 418, endPoint y: 81, distance: 92.8
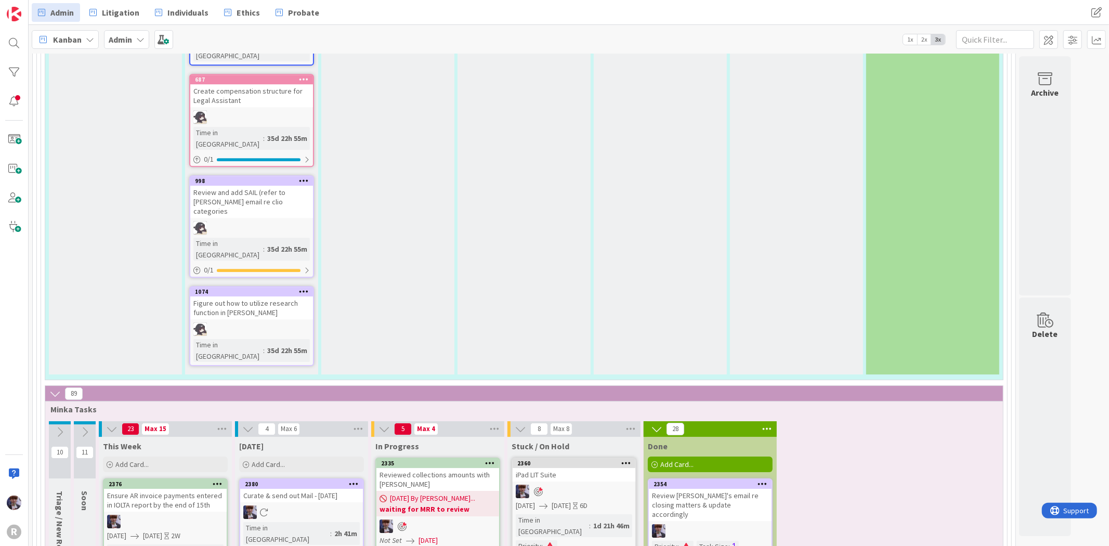
scroll to position [2657, 0]
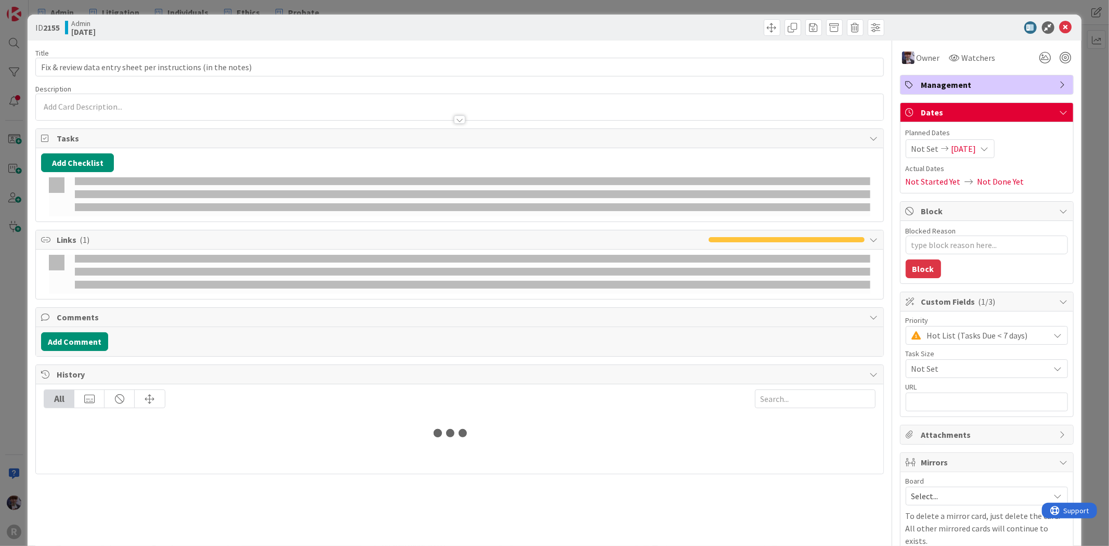
type textarea "x"
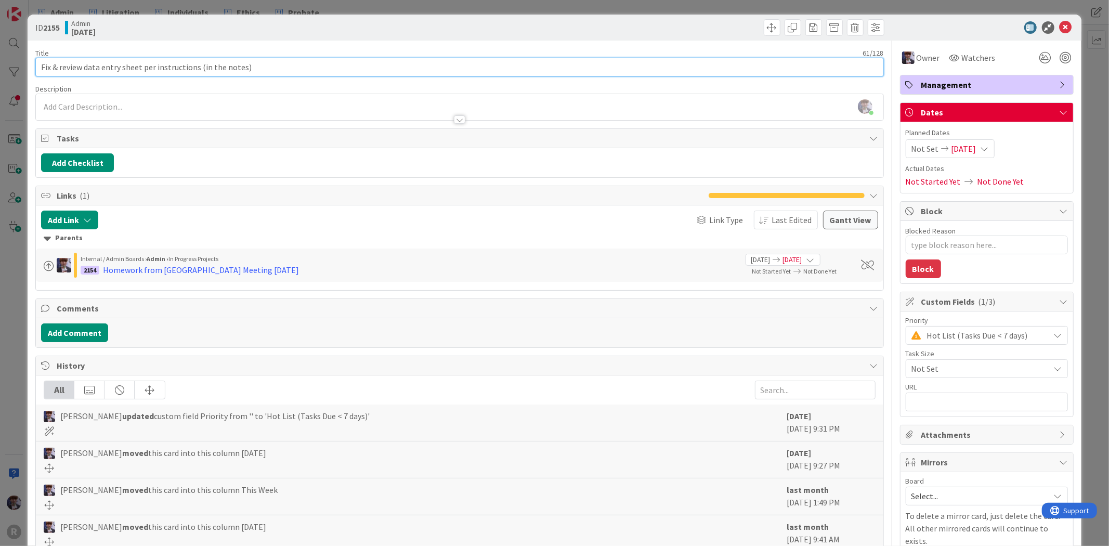
click at [254, 65] on input "Fix & review data entry sheet per instructions (in the notes)" at bounding box center [459, 67] width 848 height 19
type input "Fix & review data entry sheet per instructions (in the notes):"
type textarea "x"
type input "Fix & review data entry sheet per instructions (in the notes): Enter"
type textarea "x"
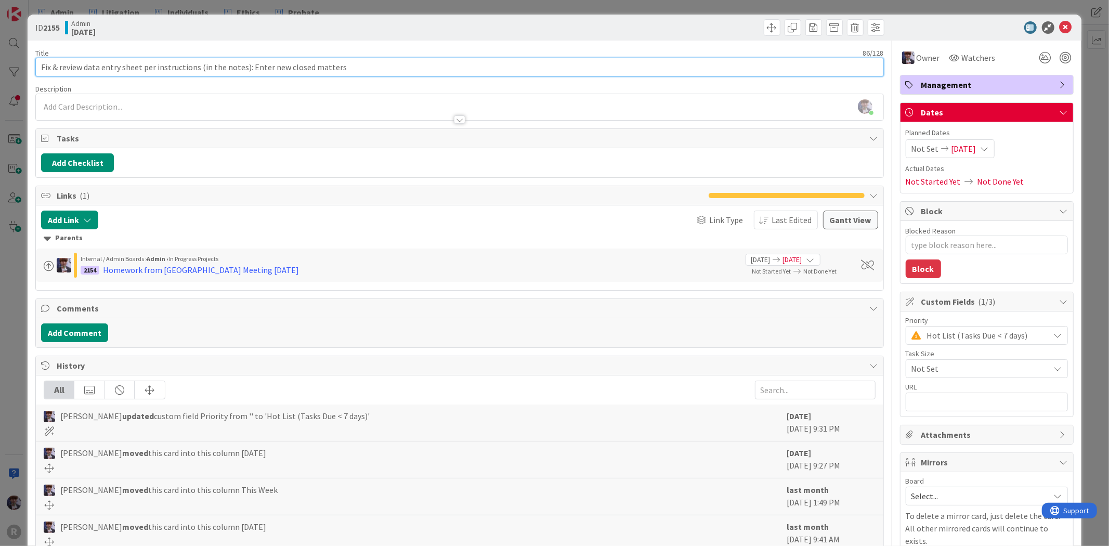
type input "Fix & review data entry sheet per instructions (in the notes): Enter new closed…"
type textarea "x"
type input "Fix & review data entry sheet per instructions (in the notes): Enter new closed…"
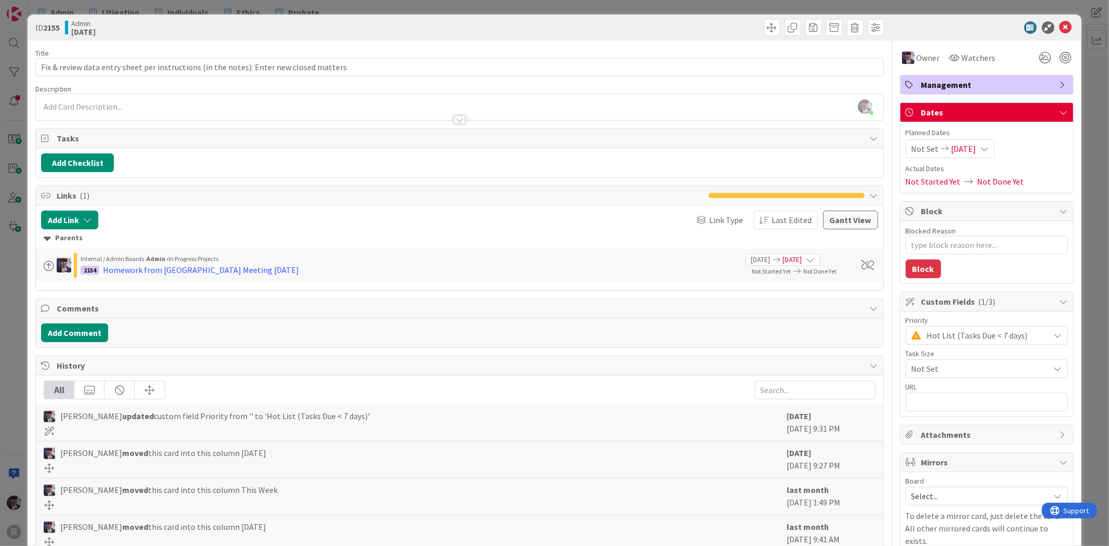
click at [12, 315] on div "ID 2155 Admin Today Title 88 / 128 Fix & review data entry sheet per instructio…" at bounding box center [554, 273] width 1109 height 546
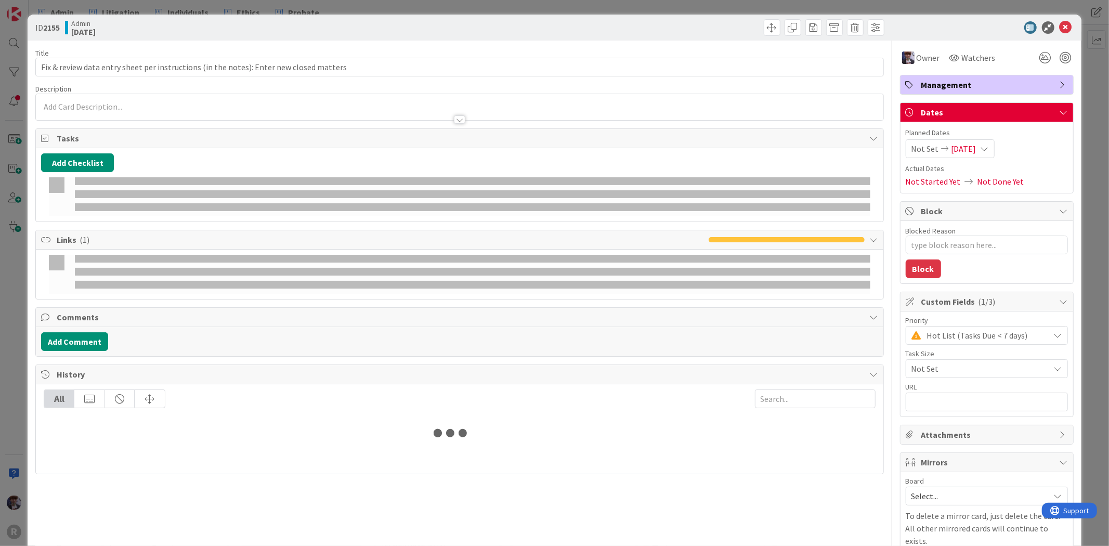
type textarea "x"
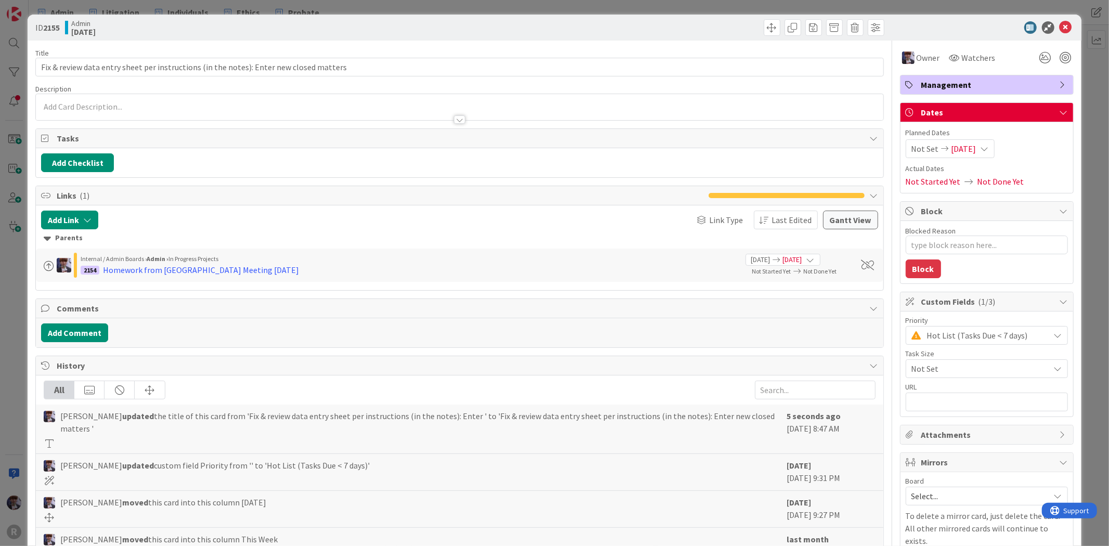
click at [349, 55] on div "Title 88 / 128" at bounding box center [459, 52] width 848 height 9
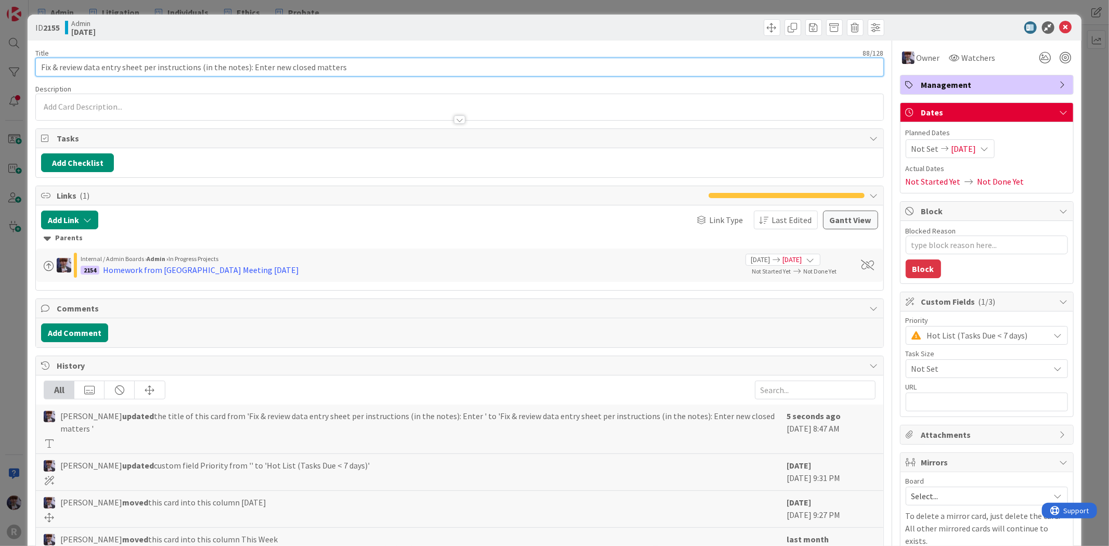
click at [350, 64] on input "Fix & review data entry sheet per instructions (in the notes): Enter new closed…" at bounding box center [459, 67] width 848 height 19
type input "Fix & review data entry sheet per instructions (in the notes): Enter new closed…"
type textarea "x"
type input "Fix & review data entry sheet per instructions (in the notes): Enter new closed…"
type textarea "x"
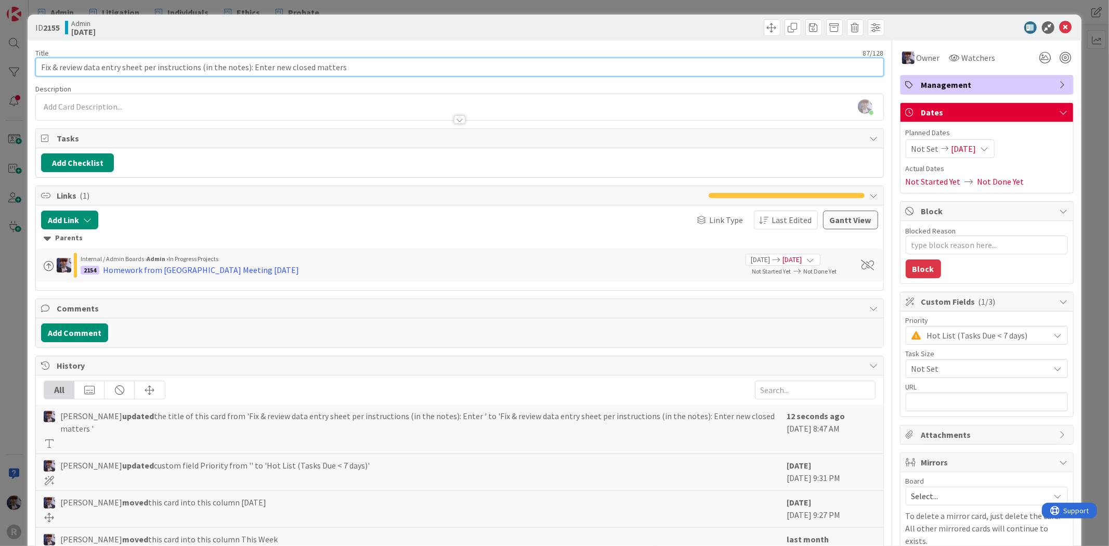
type input "Fix & review data entry sheet per instructions (in the notes): Enter new closed…"
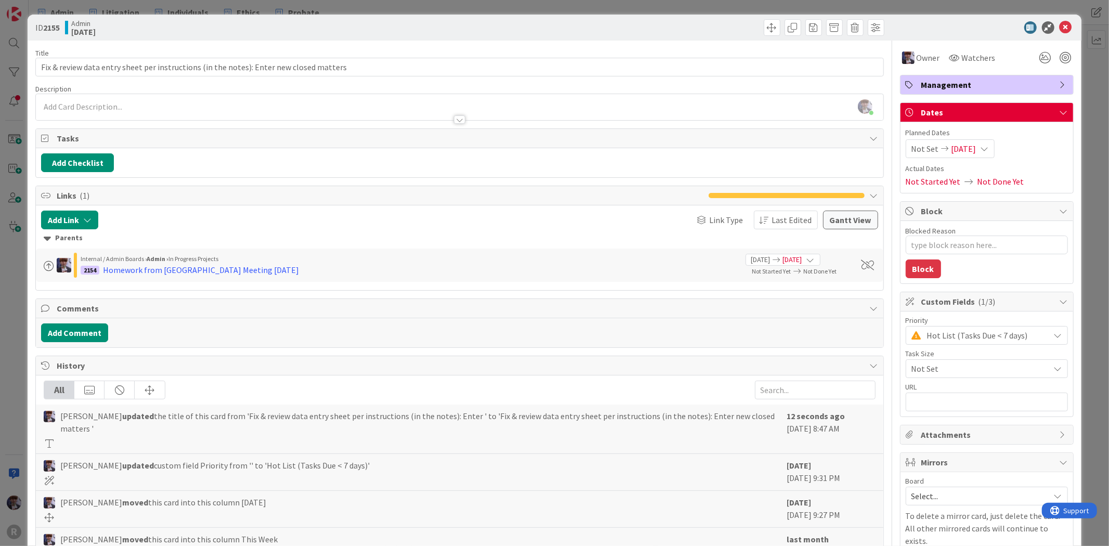
click at [14, 305] on div "ID 2155 Admin Today Title 87 / 128 Fix & review data entry sheet per instructio…" at bounding box center [554, 273] width 1109 height 546
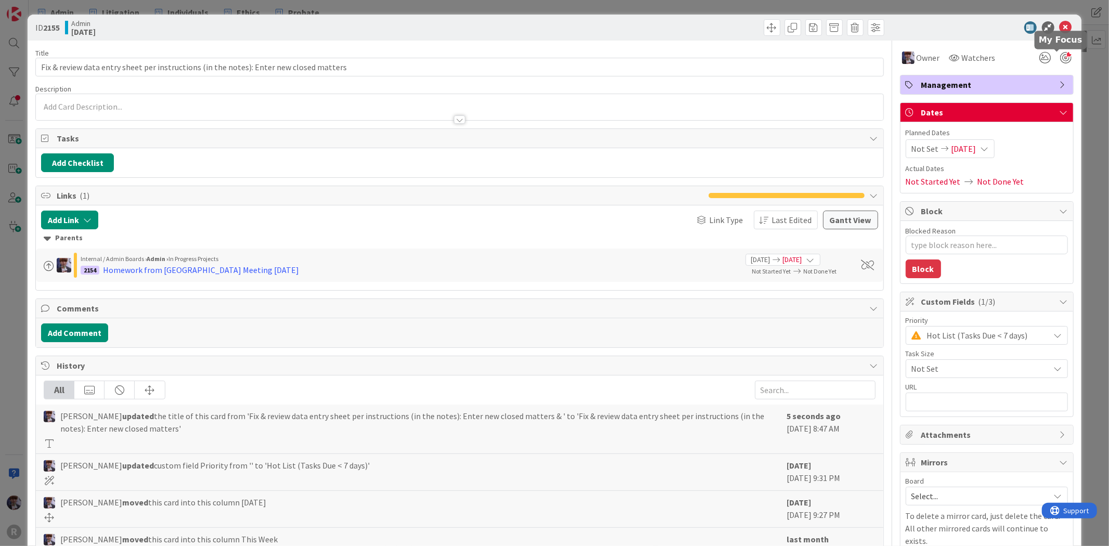
click at [1060, 60] on div at bounding box center [1065, 57] width 11 height 11
click at [1097, 100] on div "ID 2155 Admin Today Title 87 / 128 Fix & review data entry sheet per instructio…" at bounding box center [554, 273] width 1109 height 546
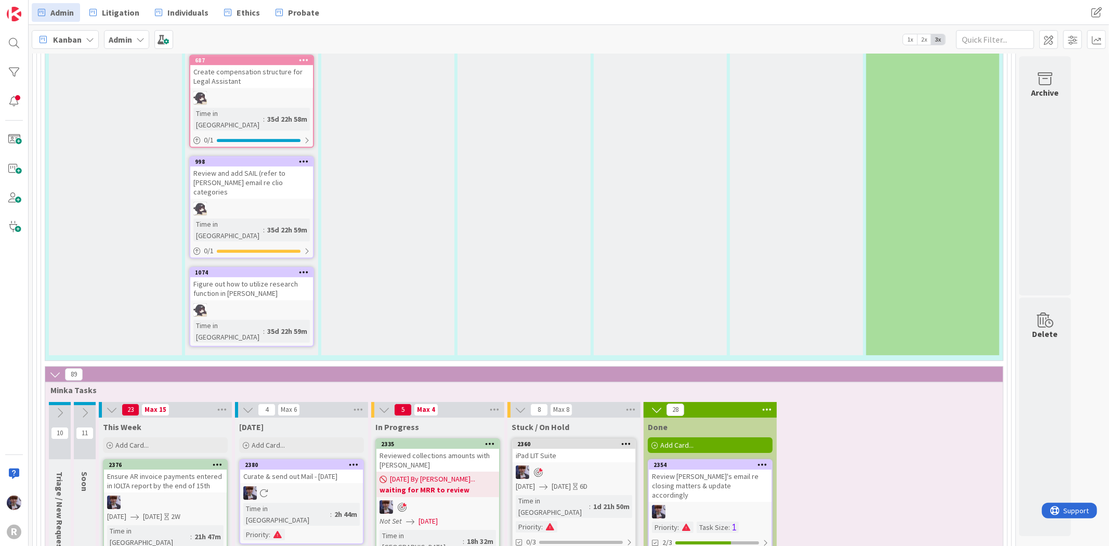
click at [68, 38] on span "Kanban" at bounding box center [67, 39] width 29 height 12
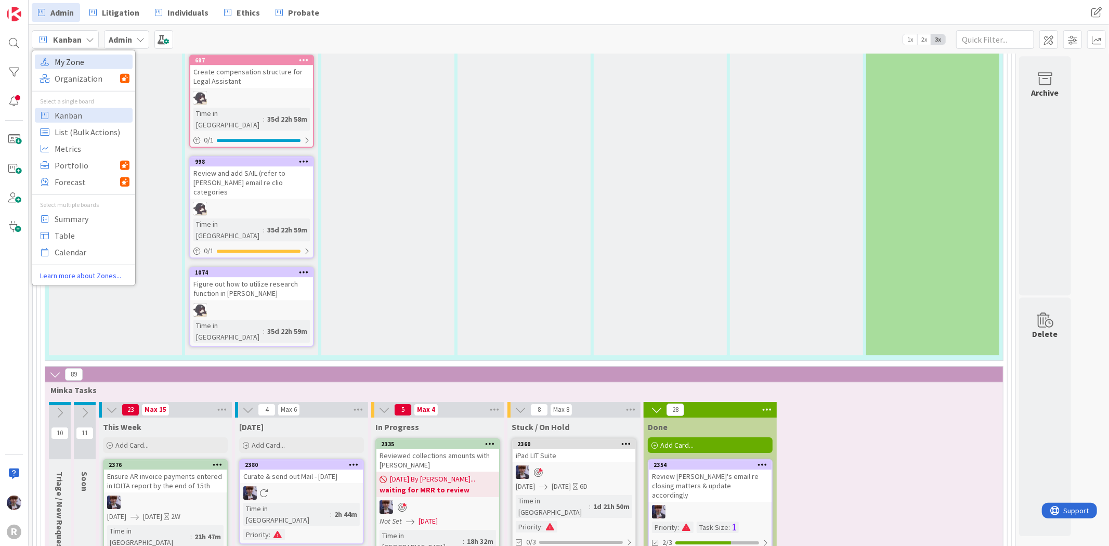
click at [84, 56] on span "My Zone" at bounding box center [92, 62] width 75 height 16
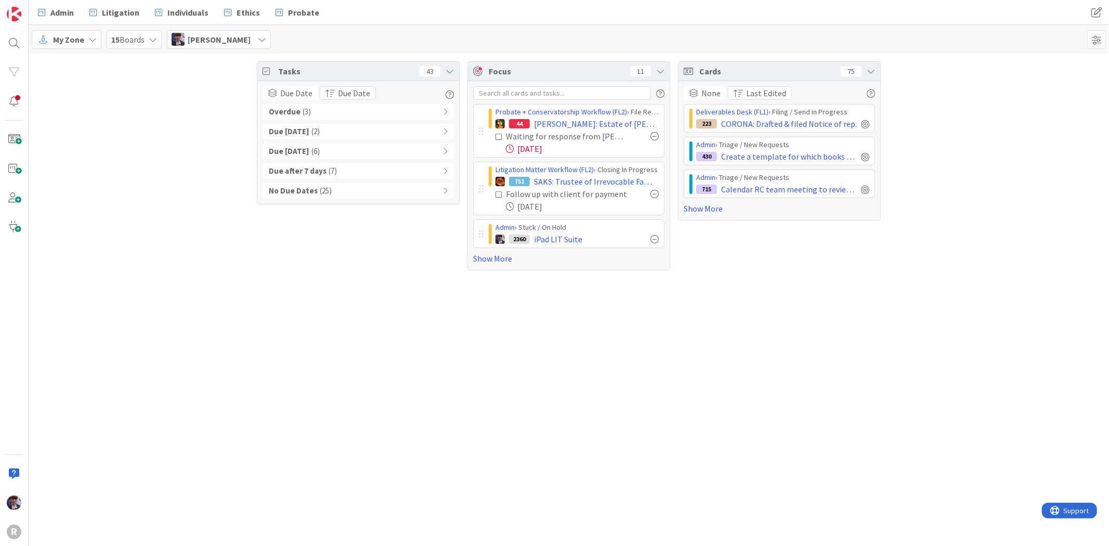
click at [328, 112] on div "Overdue ( 3 )" at bounding box center [358, 112] width 191 height 16
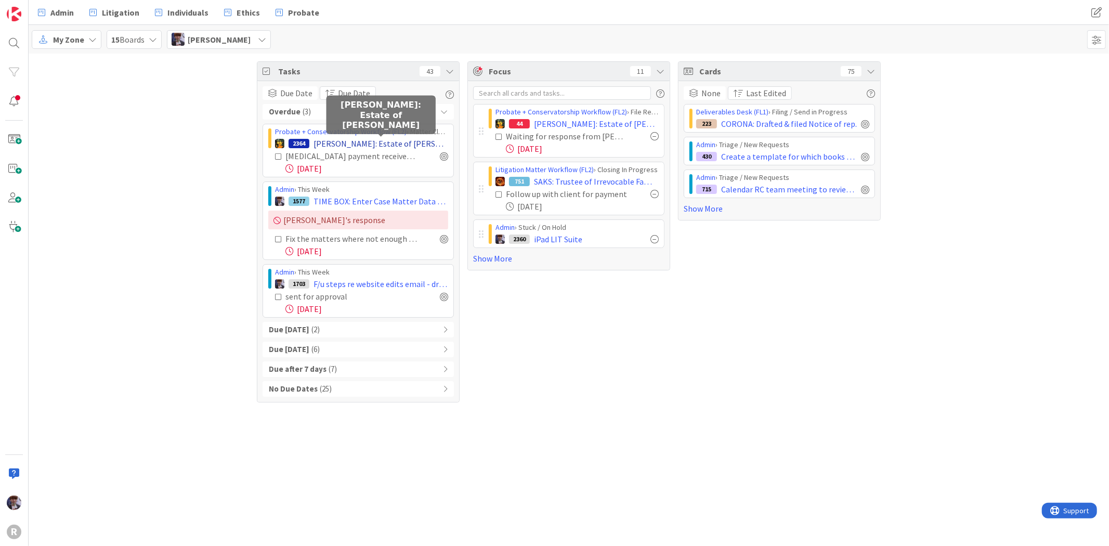
click at [367, 147] on span "SOWINSKI, Peter: Estate of Donald Sowinski" at bounding box center [380, 143] width 135 height 12
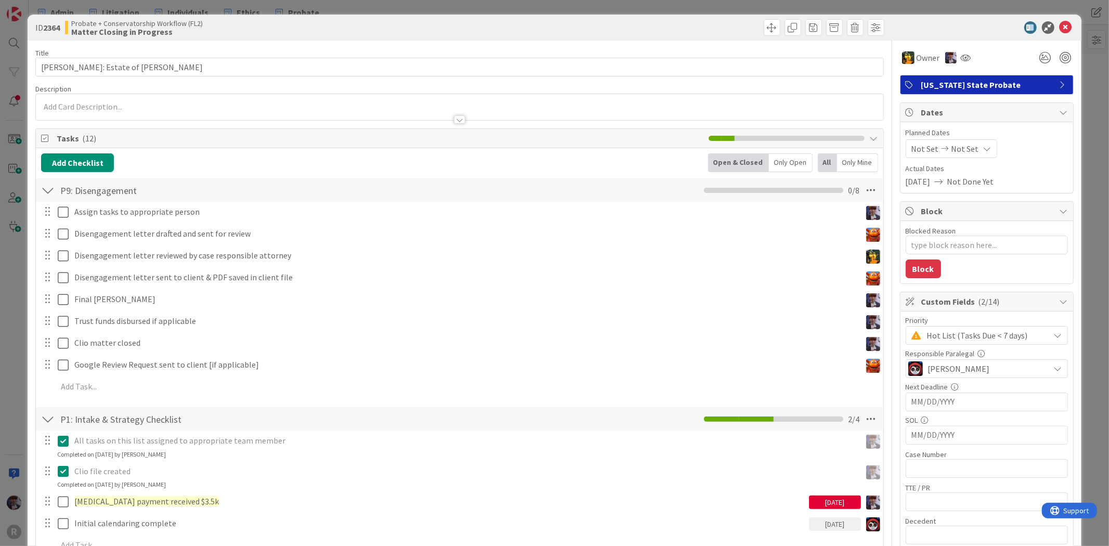
type textarea "x"
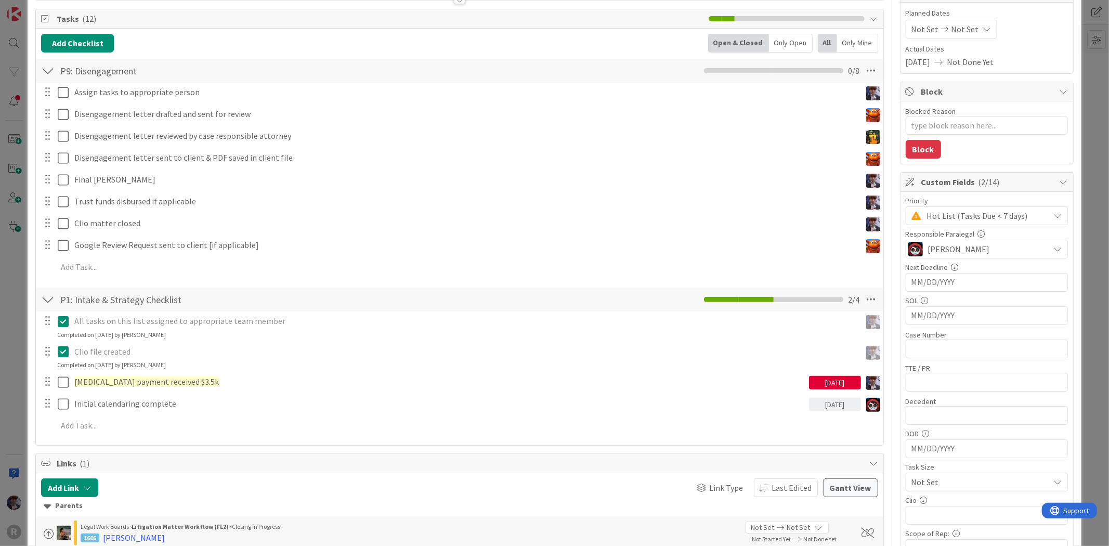
scroll to position [173, 0]
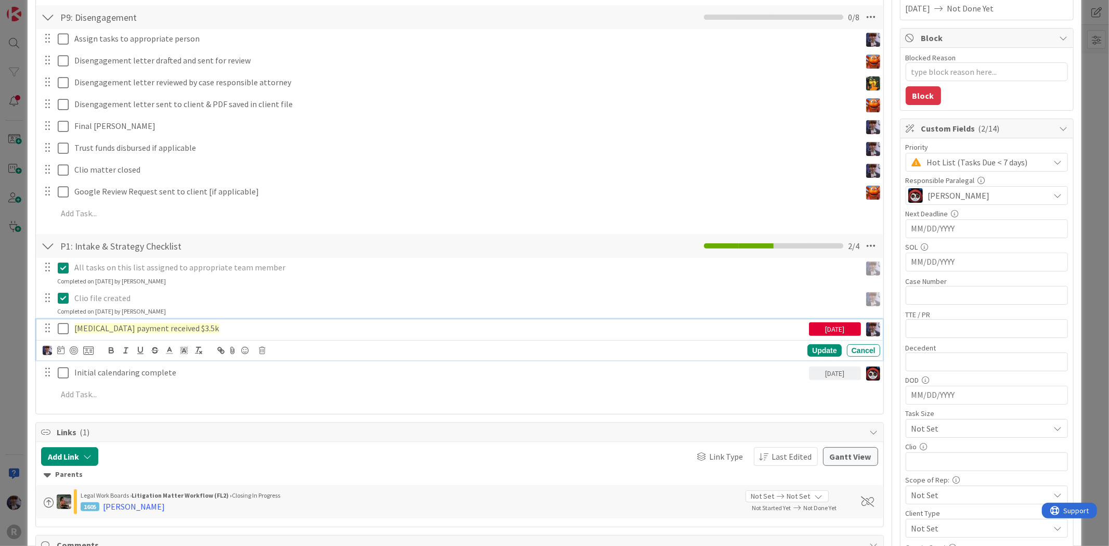
click at [166, 331] on span "Retainer payment received $3.5k" at bounding box center [146, 328] width 145 height 10
click at [175, 329] on span "Retainer payment received $3.5k" at bounding box center [146, 328] width 145 height 10
click at [64, 331] on icon at bounding box center [66, 328] width 16 height 12
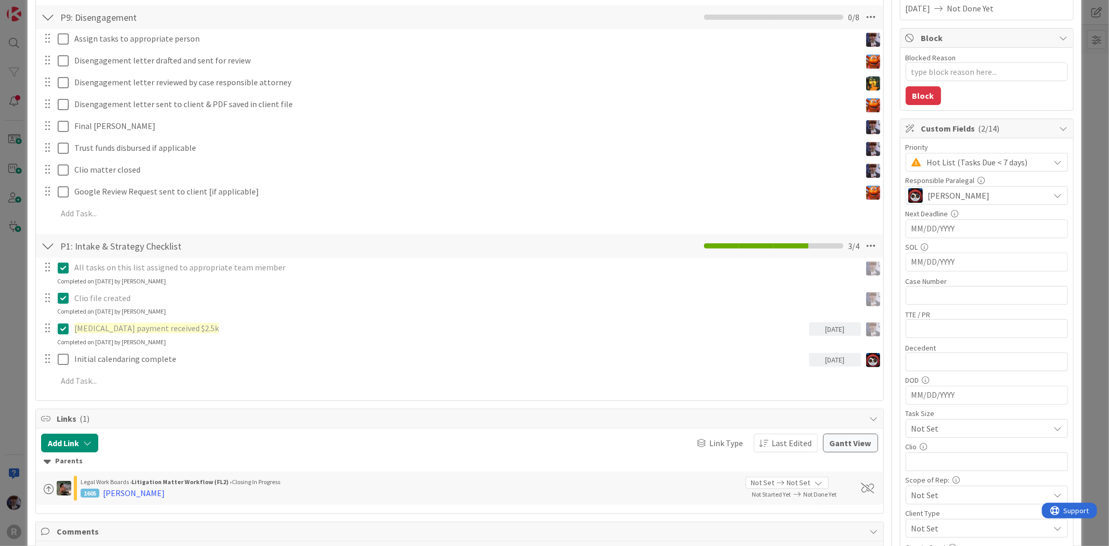
click at [12, 304] on div "ID 2364 Probate + Conservatorship Workflow (FL2) Matter Closing in Progress Tit…" at bounding box center [554, 273] width 1109 height 546
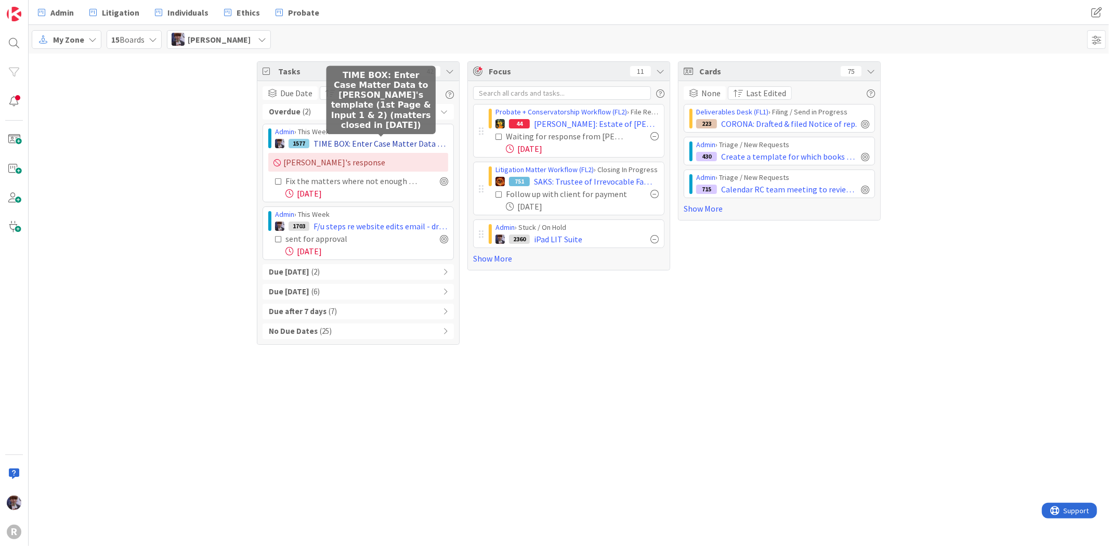
click at [355, 142] on span "TIME BOX: Enter Case Matter Data to John's template (1st Page & Input 1 & 2) (m…" at bounding box center [380, 143] width 135 height 12
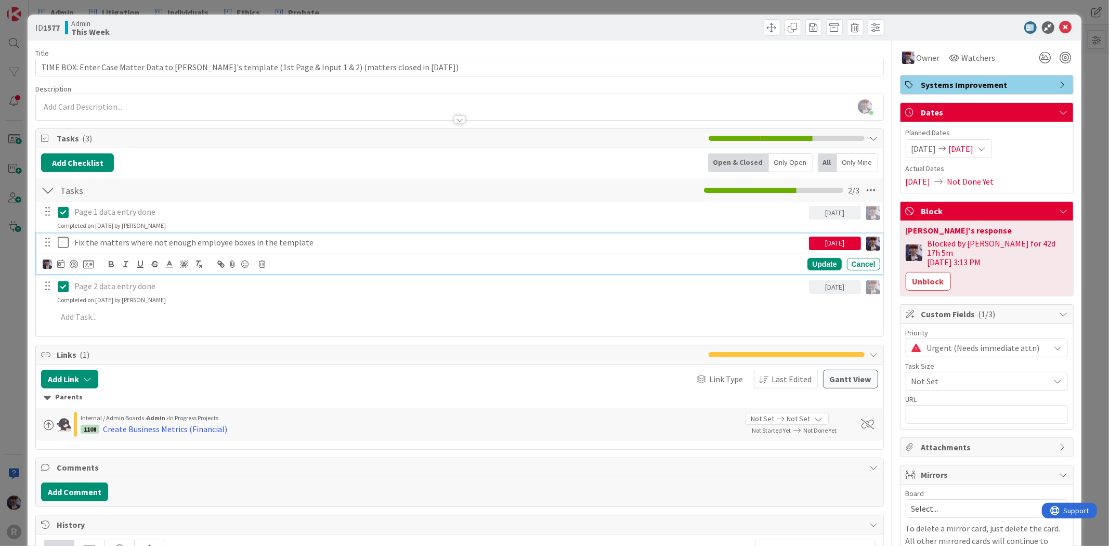
click at [78, 242] on p "Fix the matters where not enough employee boxes in the template" at bounding box center [439, 243] width 730 height 12
click at [266, 264] on div "Update Cancel" at bounding box center [461, 264] width 837 height 15
click at [264, 268] on icon at bounding box center [262, 263] width 6 height 7
click at [276, 310] on div "Delete" at bounding box center [288, 308] width 38 height 19
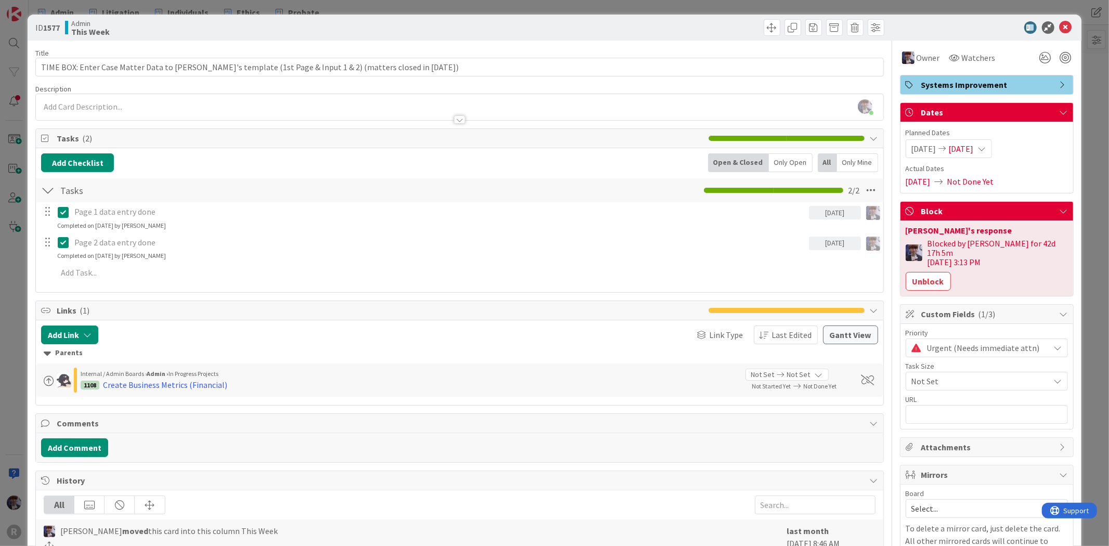
click at [22, 277] on div "ID 1577 Admin This Week Title 101 / 128 TIME BOX: Enter Case Matter Data to Joh…" at bounding box center [554, 273] width 1109 height 546
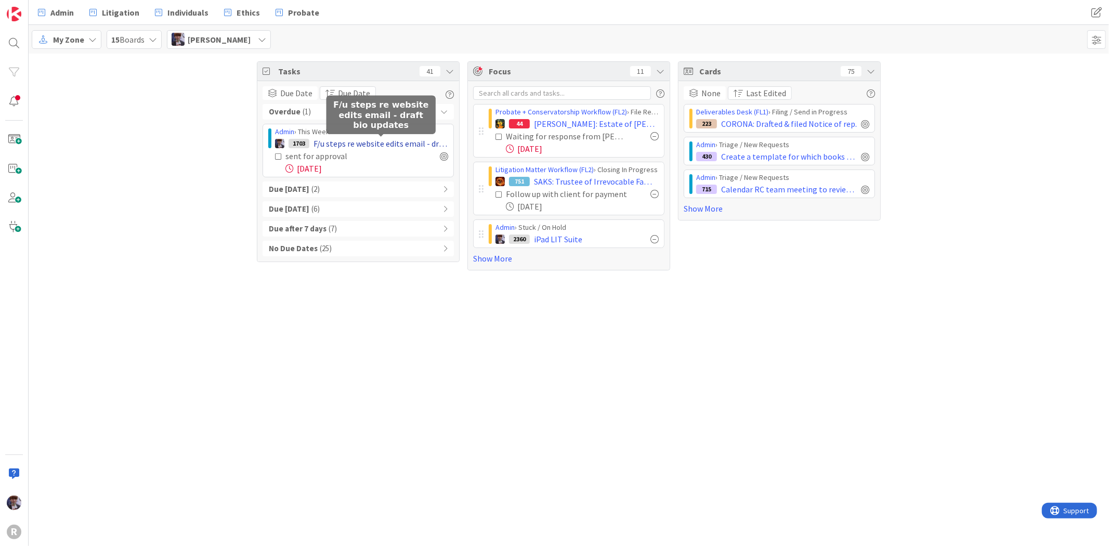
click at [368, 141] on span "F/u steps re website edits email - draft bio updates" at bounding box center [380, 143] width 135 height 12
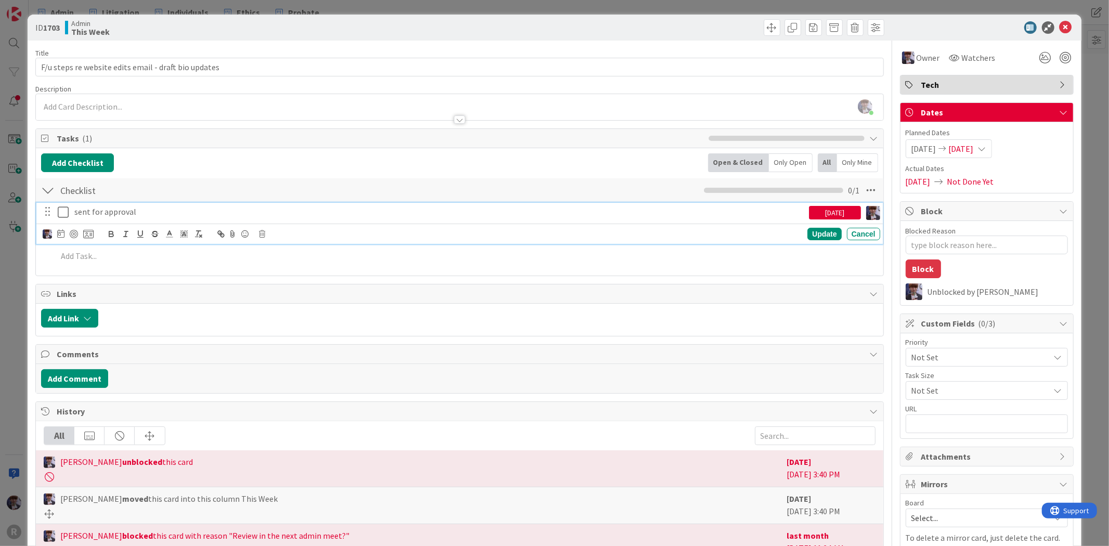
click at [134, 212] on p "sent for approval" at bounding box center [439, 212] width 730 height 12
click at [63, 210] on icon at bounding box center [66, 212] width 16 height 12
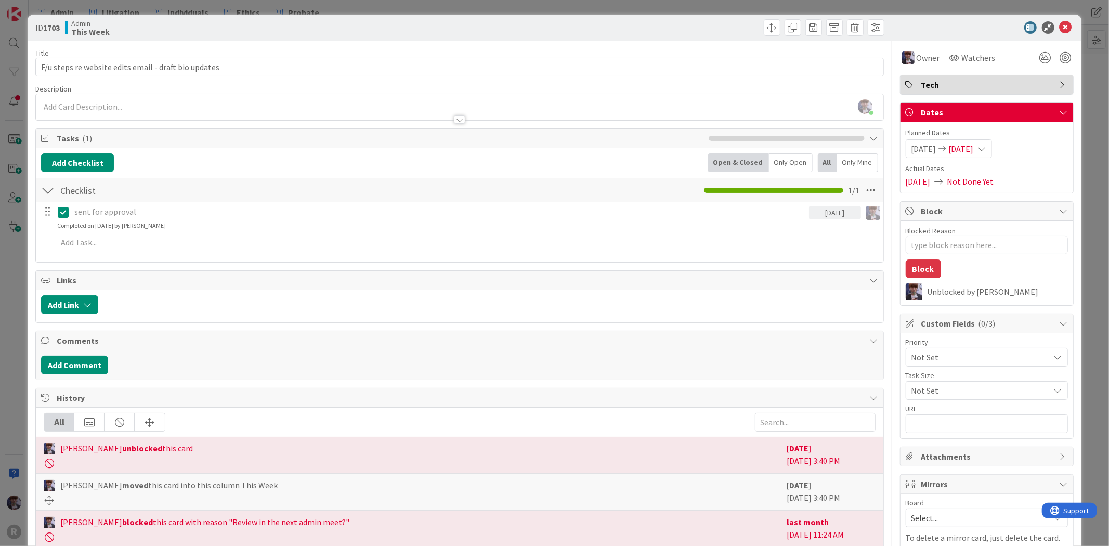
type textarea "x"
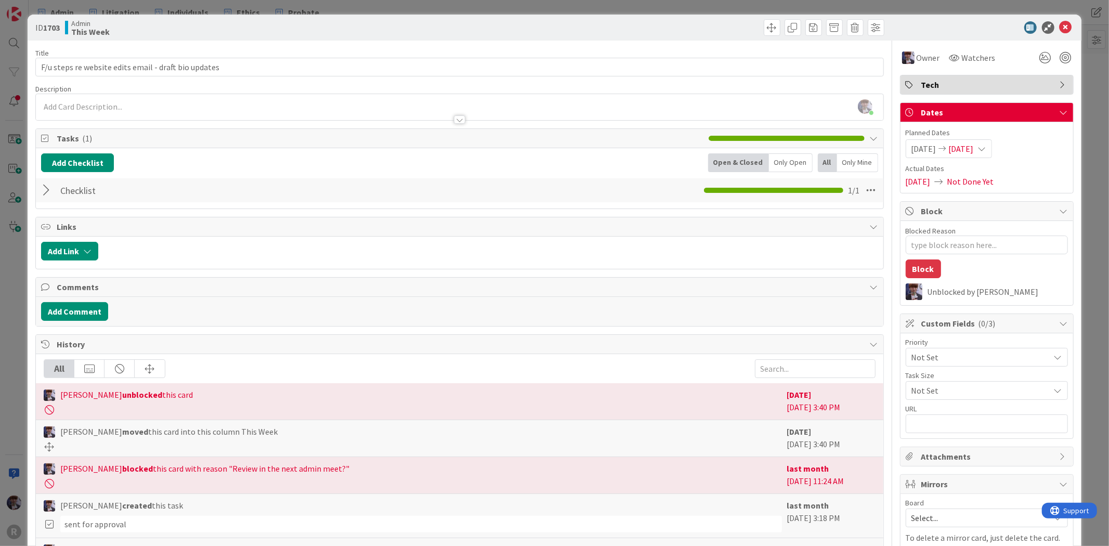
click at [52, 193] on div at bounding box center [48, 190] width 14 height 19
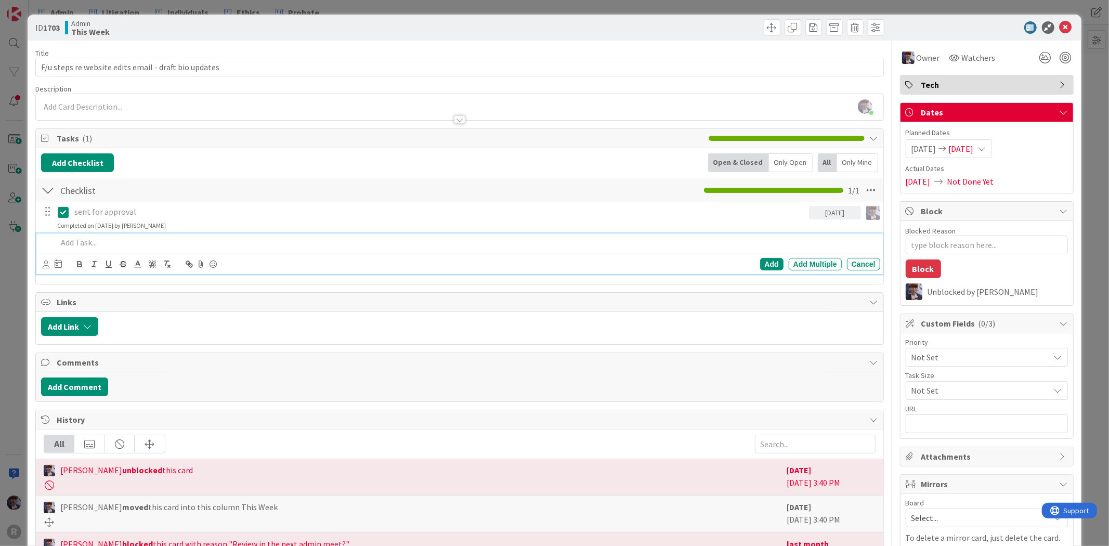
click at [93, 240] on p at bounding box center [466, 243] width 818 height 12
drag, startPoint x: 174, startPoint y: 245, endPoint x: 146, endPoint y: 247, distance: 28.7
click at [146, 247] on p "Finalize bios per notes in kanban" at bounding box center [466, 243] width 818 height 12
click at [49, 264] on div at bounding box center [52, 264] width 19 height 12
click at [45, 267] on icon at bounding box center [46, 264] width 7 height 8
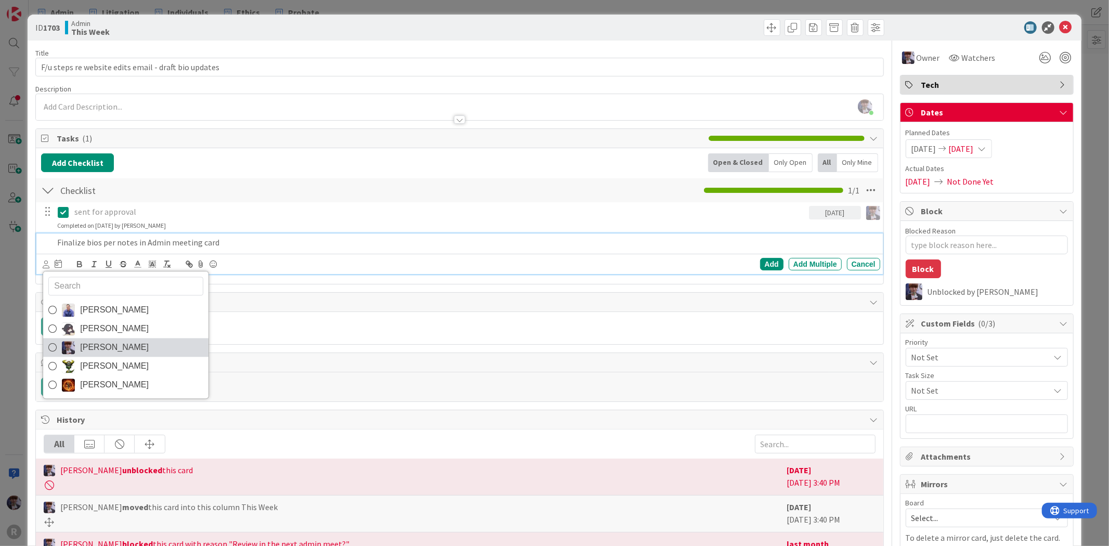
click at [101, 349] on span "Minka Laine Friesen" at bounding box center [114, 348] width 69 height 16
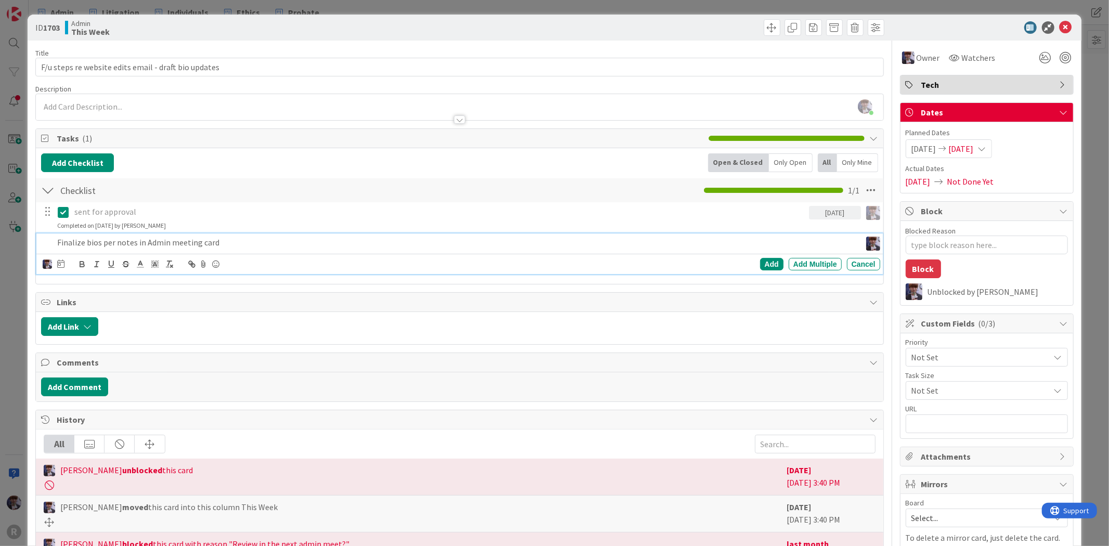
click at [59, 267] on icon at bounding box center [60, 263] width 7 height 8
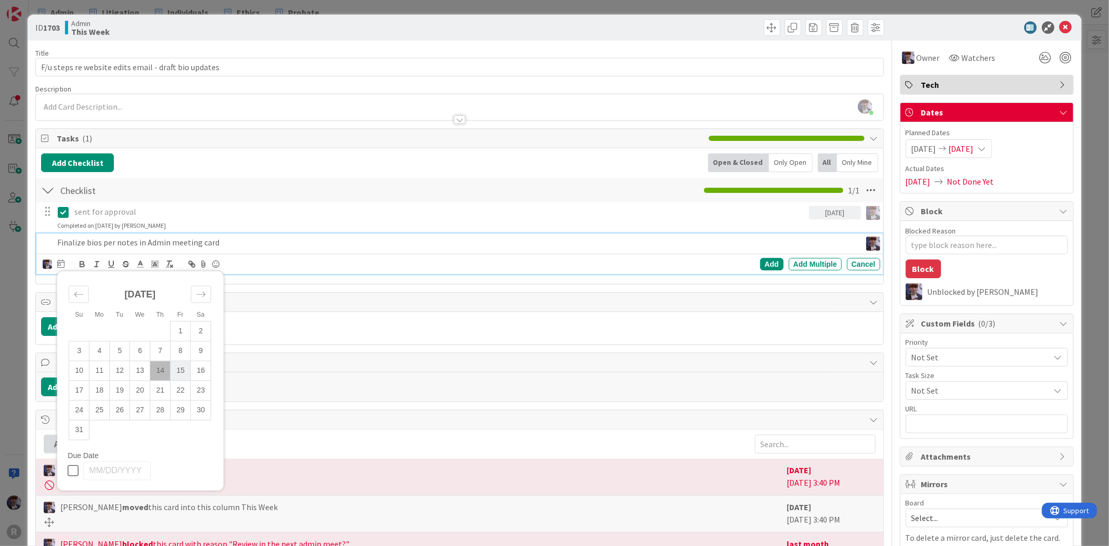
click at [179, 370] on td "15" at bounding box center [181, 371] width 20 height 20
click at [762, 261] on div "Add" at bounding box center [771, 264] width 23 height 12
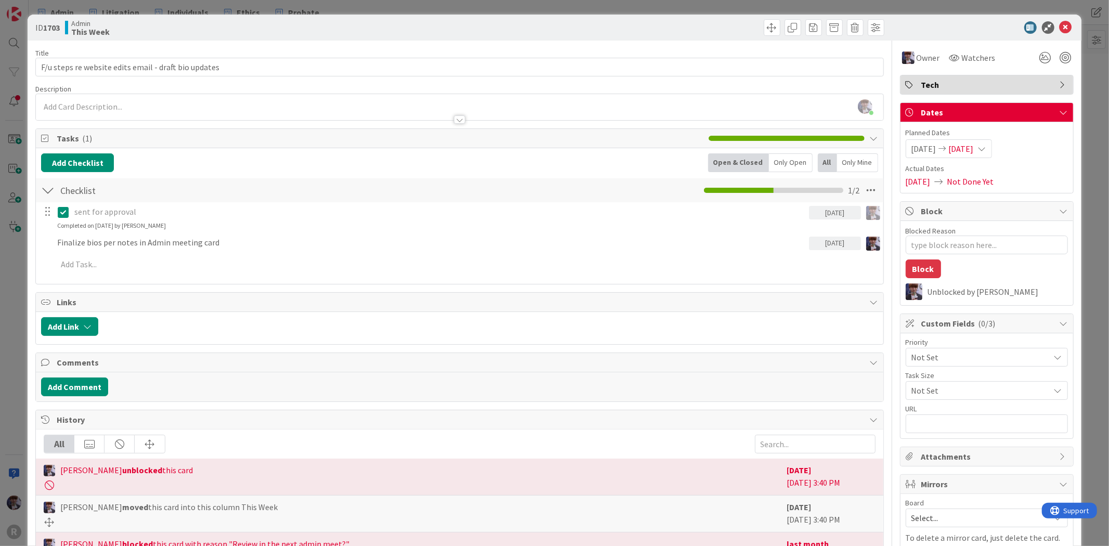
type textarea "x"
click at [974, 153] on span "06/27/2025" at bounding box center [961, 148] width 25 height 12
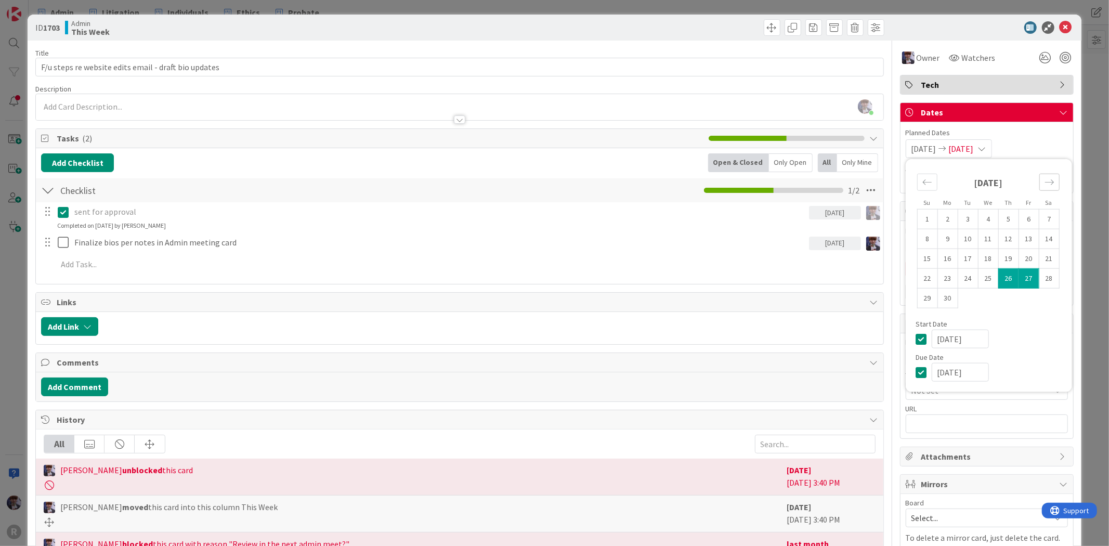
click at [1044, 183] on icon "Move forward to switch to the next month." at bounding box center [1049, 182] width 10 height 10
click at [1018, 264] on td "15" at bounding box center [1028, 259] width 20 height 20
type input "08/15/2025"
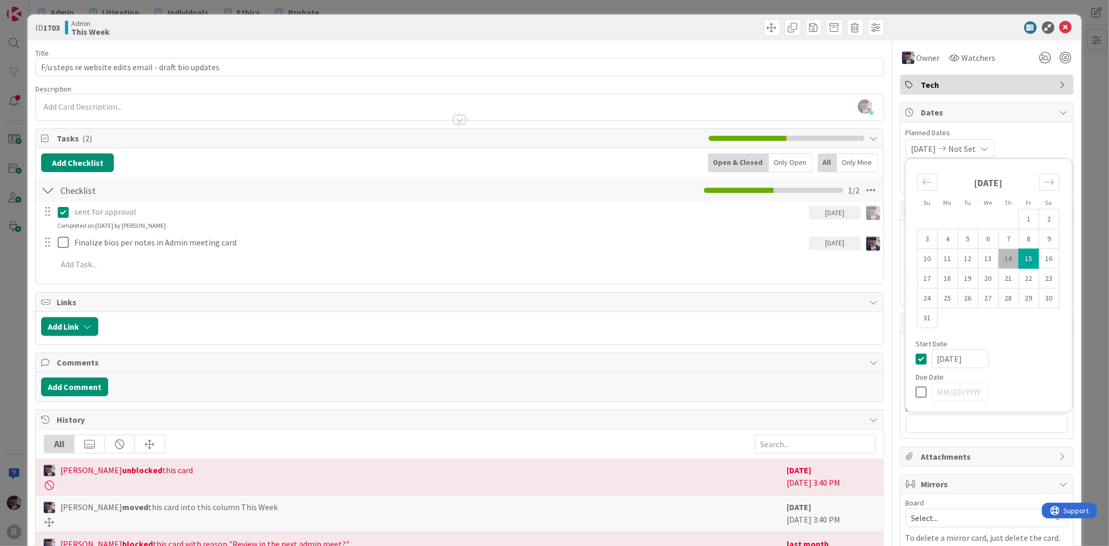
click at [1094, 188] on div "ID 1703 Admin This Week Title 52 / 128 F/u steps re website edits email - draft…" at bounding box center [554, 273] width 1109 height 546
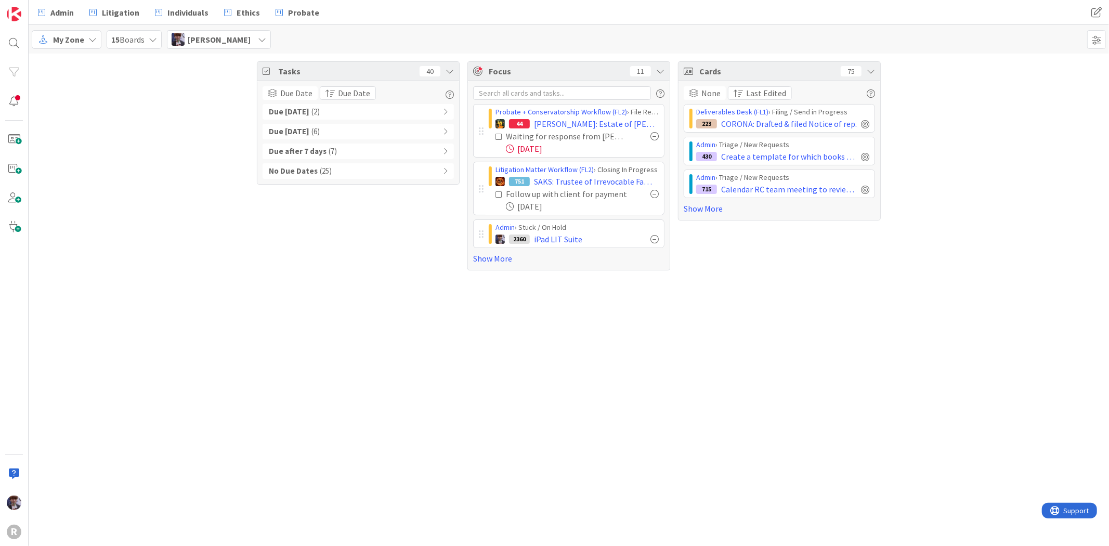
click at [365, 111] on div "Due Today ( 2 )" at bounding box center [358, 112] width 191 height 16
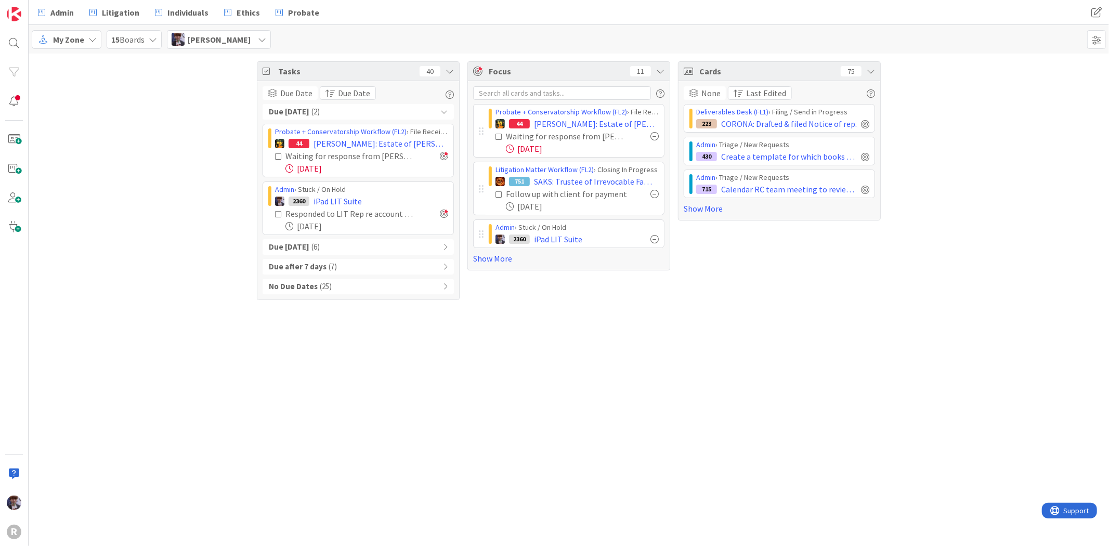
click at [365, 111] on div "Due Today ( 2 )" at bounding box center [358, 112] width 191 height 16
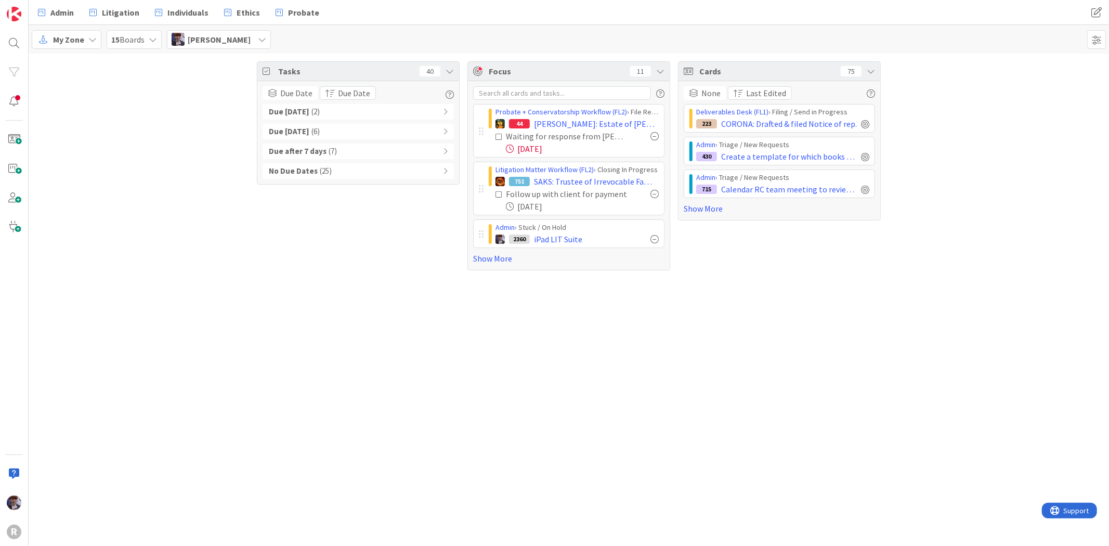
click at [362, 128] on div "Due within 7 days ( 6 )" at bounding box center [358, 132] width 191 height 16
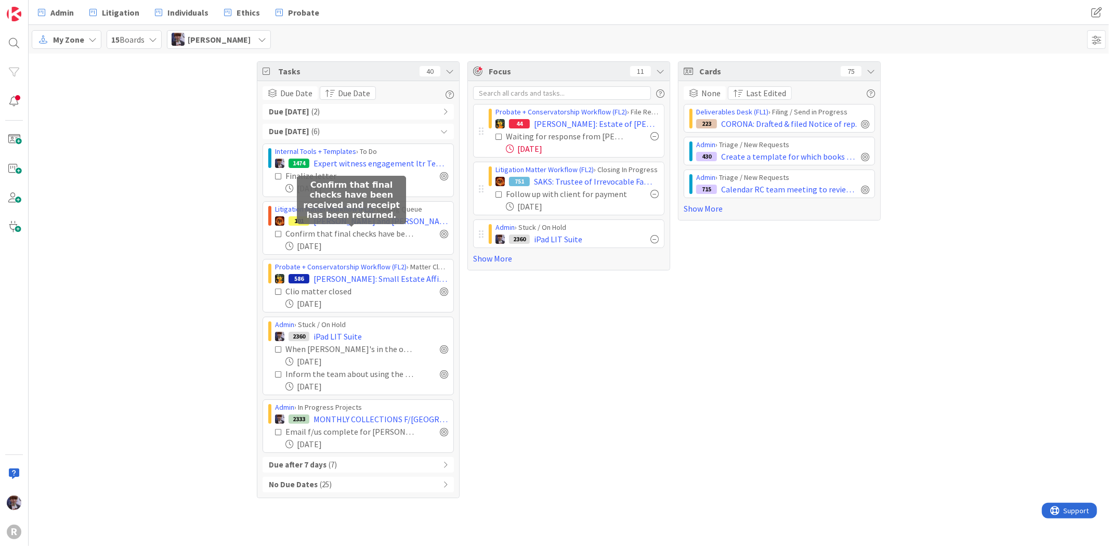
click at [306, 241] on div "08/15/2025" at bounding box center [366, 246] width 163 height 12
click at [311, 235] on div "Confirm that final checks have been received and receipt has been returned." at bounding box center [351, 233] width 132 height 12
click at [197, 229] on div "Tasks 40 Due Date Due Date Due Today ( 2 ) Due within 7 days ( 6 ) Internal Too…" at bounding box center [569, 280] width 1080 height 452
click at [417, 132] on div "Due within 7 days ( 6 )" at bounding box center [358, 132] width 191 height 16
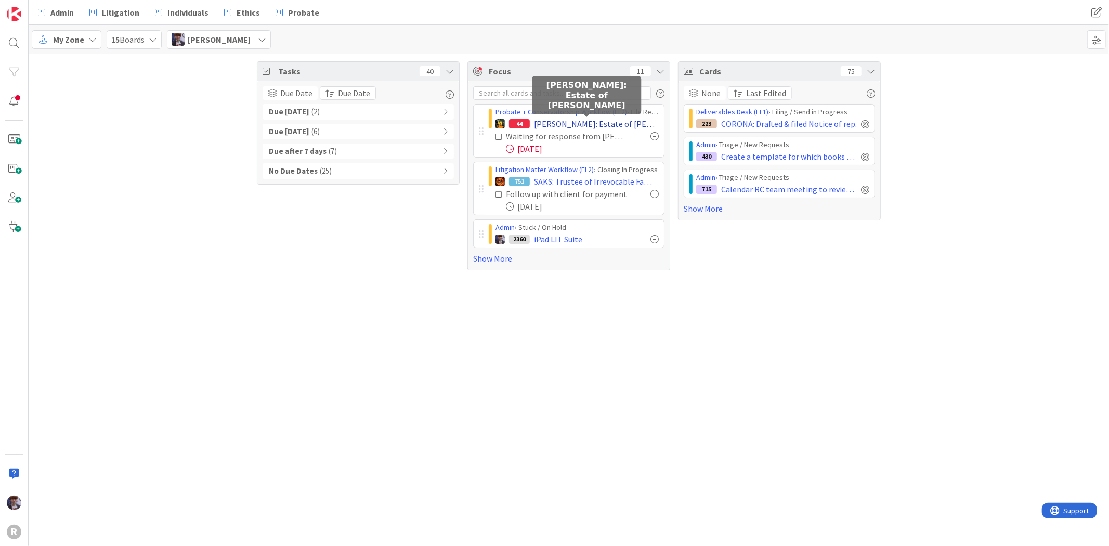
click at [561, 120] on span "BEEBE: Estate of Lois E. Larsen" at bounding box center [596, 123] width 125 height 12
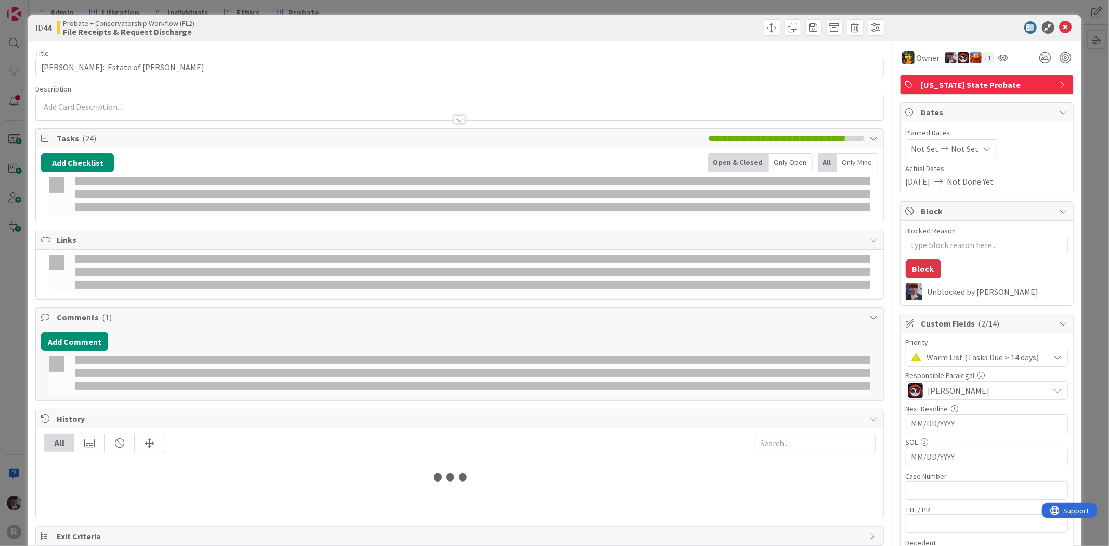
type textarea "x"
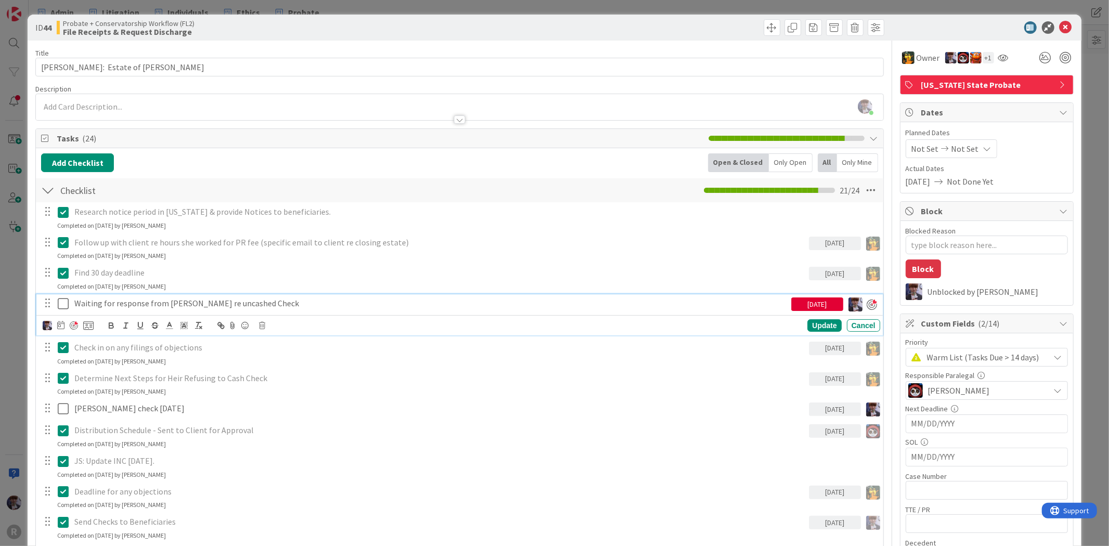
click at [215, 306] on p "Waiting for response from Kristi re uncashed Check" at bounding box center [430, 303] width 713 height 12
click at [63, 329] on icon at bounding box center [60, 325] width 7 height 8
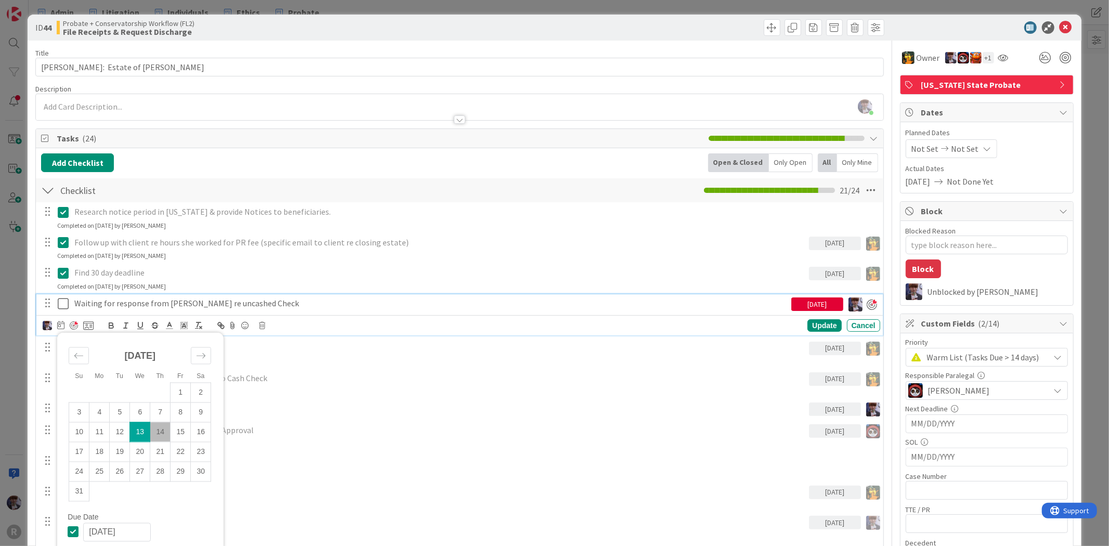
click at [165, 435] on td "14" at bounding box center [160, 432] width 20 height 20
type input "08/14/2025"
click at [814, 320] on div "Update" at bounding box center [824, 326] width 34 height 12
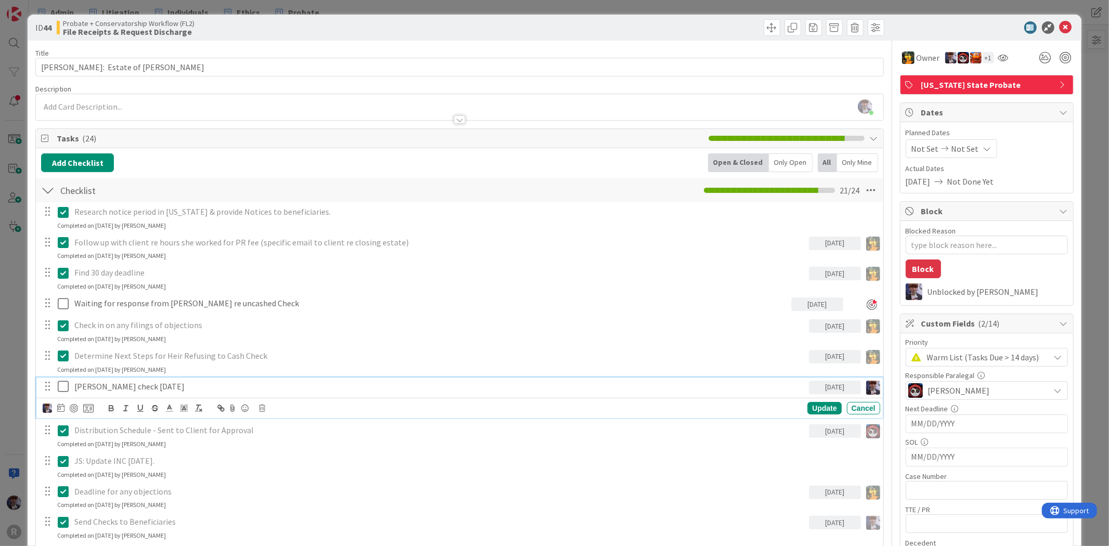
click at [121, 386] on p "Void Baxter's check Sep.2" at bounding box center [439, 387] width 730 height 12
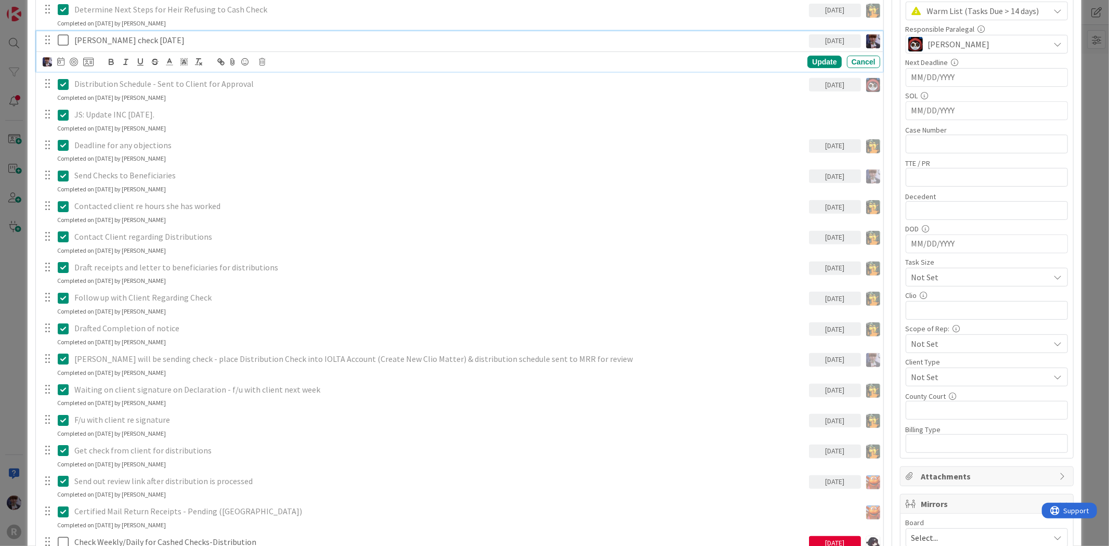
scroll to position [520, 0]
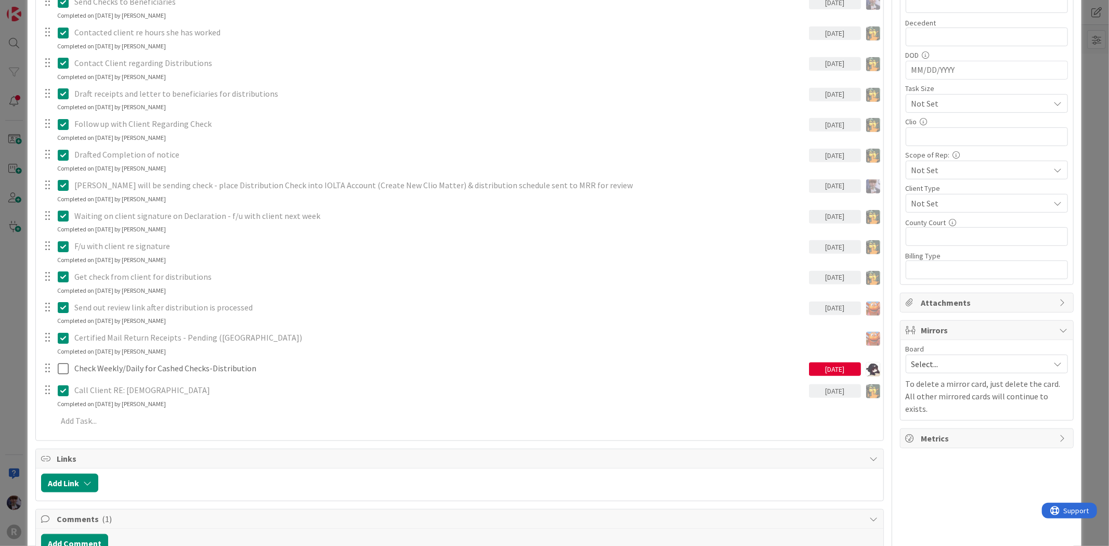
click at [25, 329] on div "ID 44 Probate + Conservatorship Workflow (FL2) File Receipts & Request Discharg…" at bounding box center [554, 273] width 1109 height 546
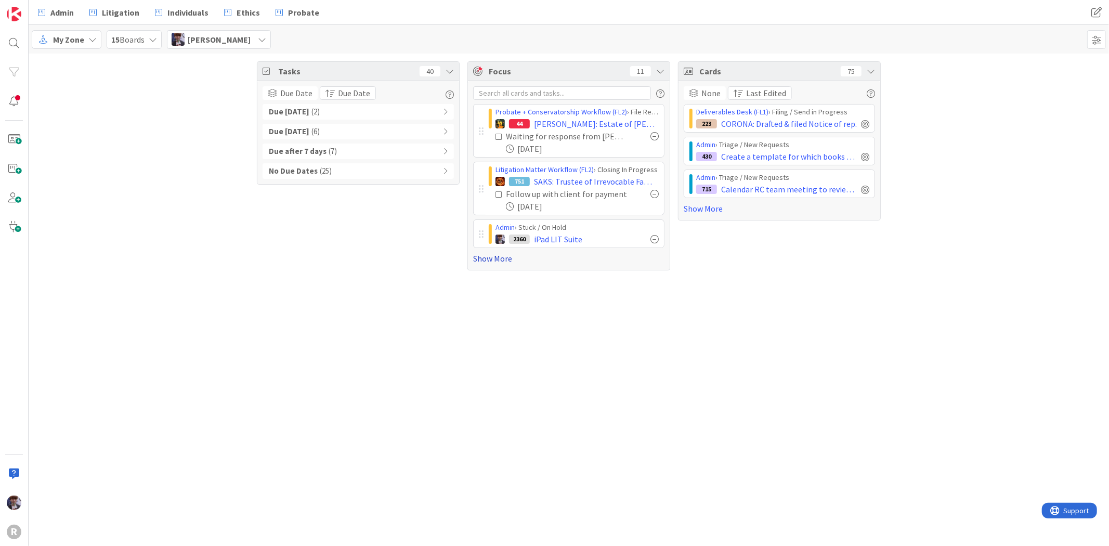
click at [486, 257] on link "Show More" at bounding box center [568, 258] width 191 height 12
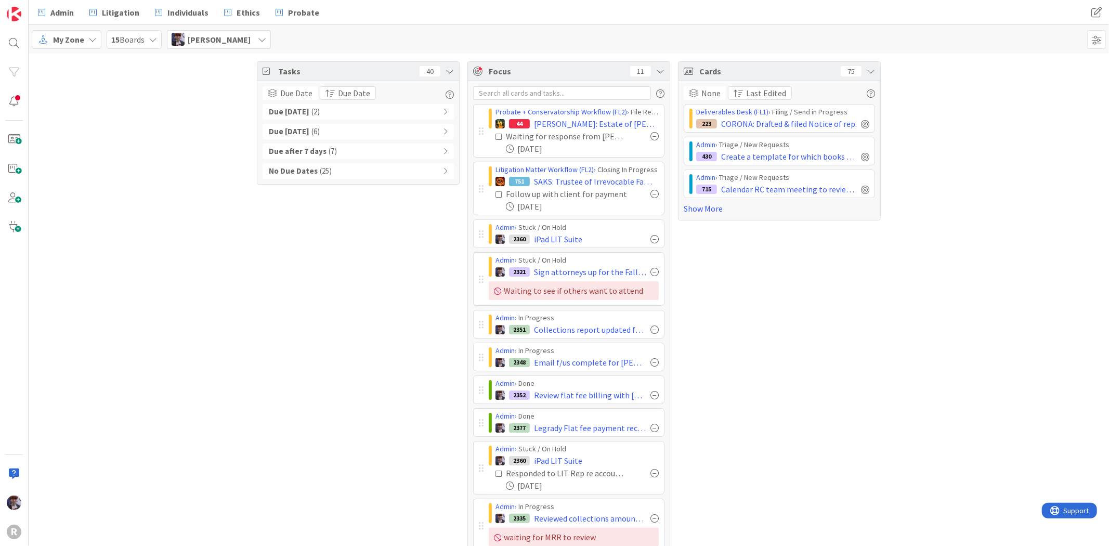
click at [650, 195] on div at bounding box center [654, 194] width 8 height 8
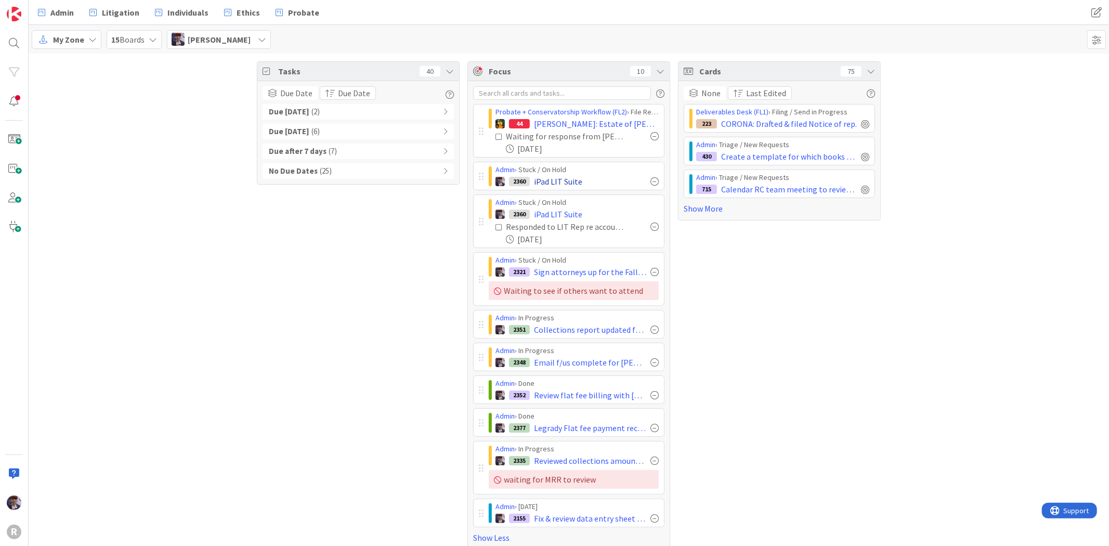
click at [650, 177] on div at bounding box center [654, 181] width 8 height 8
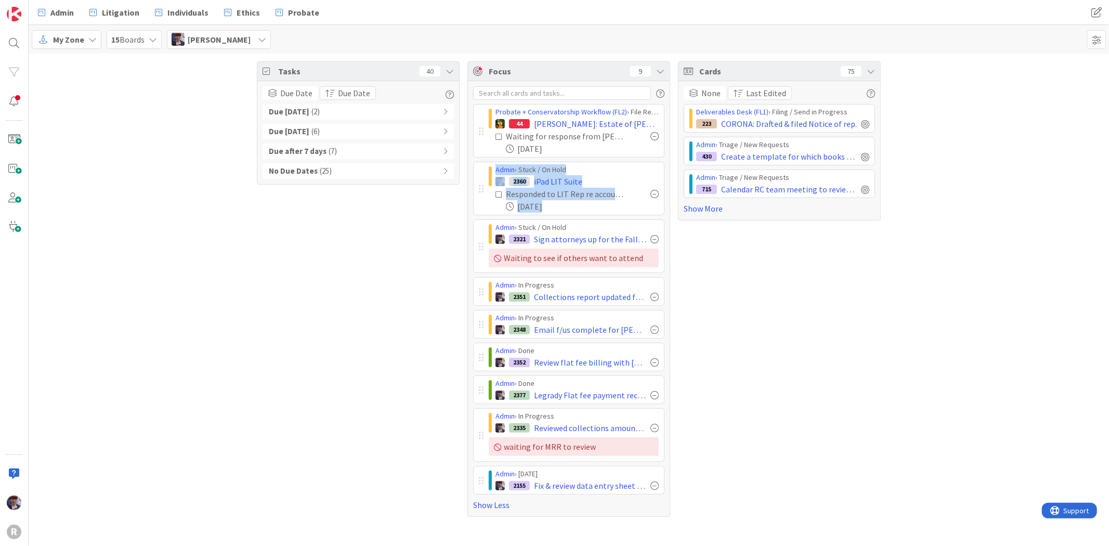
drag, startPoint x: 470, startPoint y: 212, endPoint x: 473, endPoint y: 198, distance: 14.4
click at [473, 198] on div "Probate + Conservatorship Workflow (FL2) › File Receipts & Request Discharge 44…" at bounding box center [569, 298] width 202 height 435
click at [467, 339] on div "Focus 9 Probate + Conservatorship Workflow (FL2) › File Receipts & Request Disc…" at bounding box center [568, 288] width 203 height 455
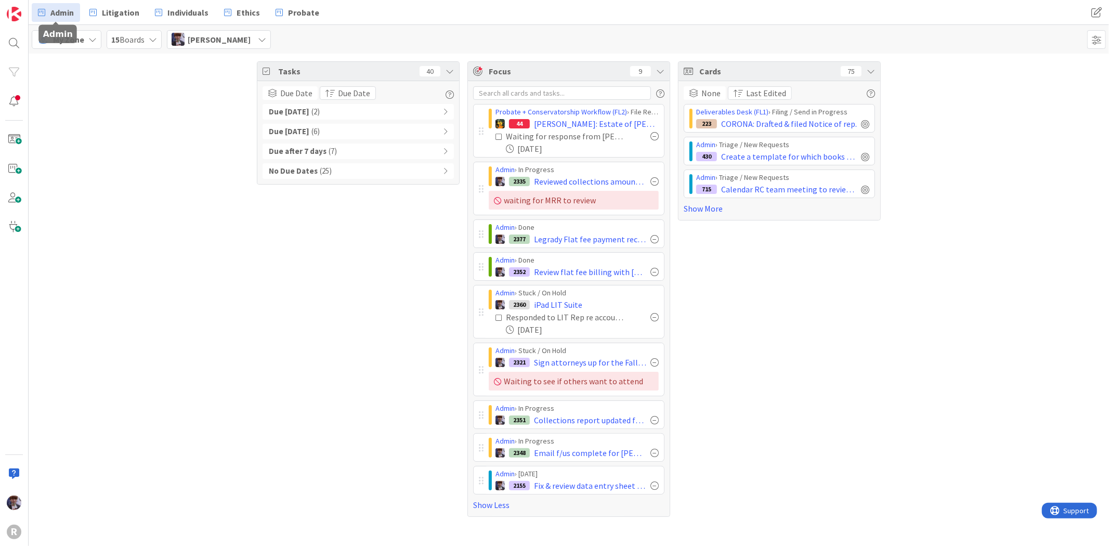
click at [68, 9] on span "Admin" at bounding box center [61, 12] width 23 height 12
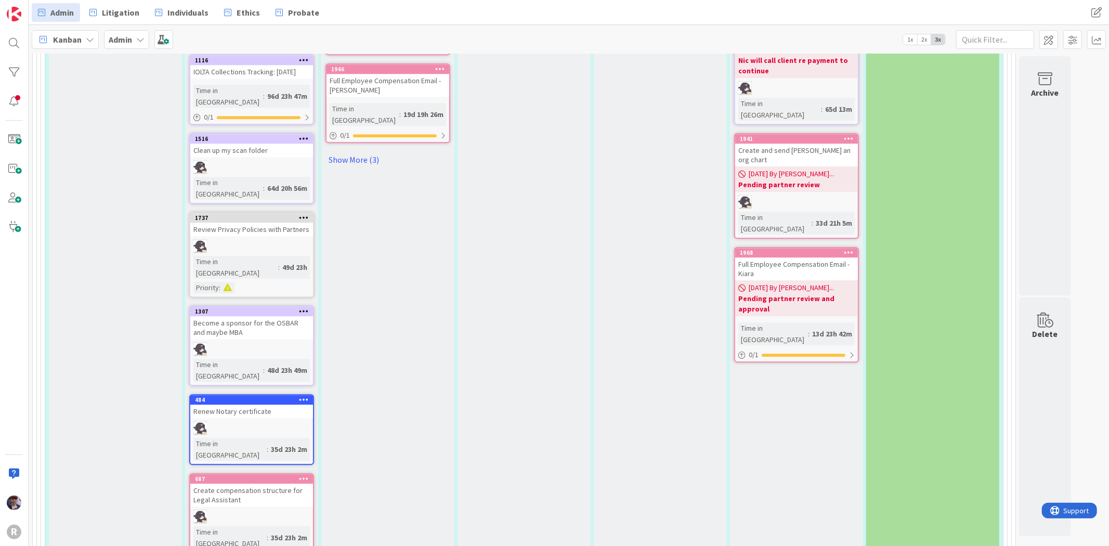
scroll to position [2484, 0]
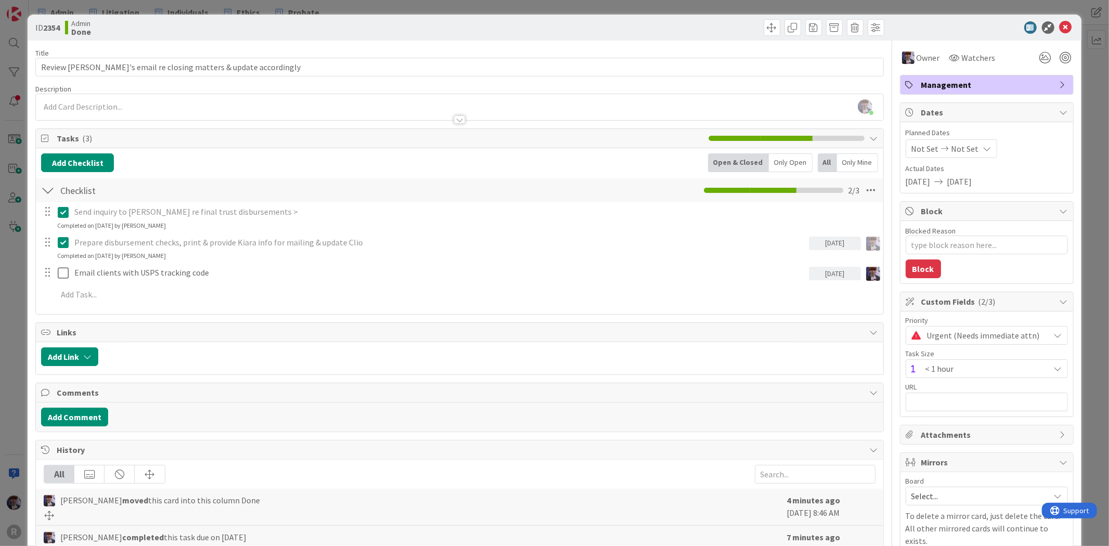
click at [69, 245] on icon at bounding box center [66, 242] width 16 height 12
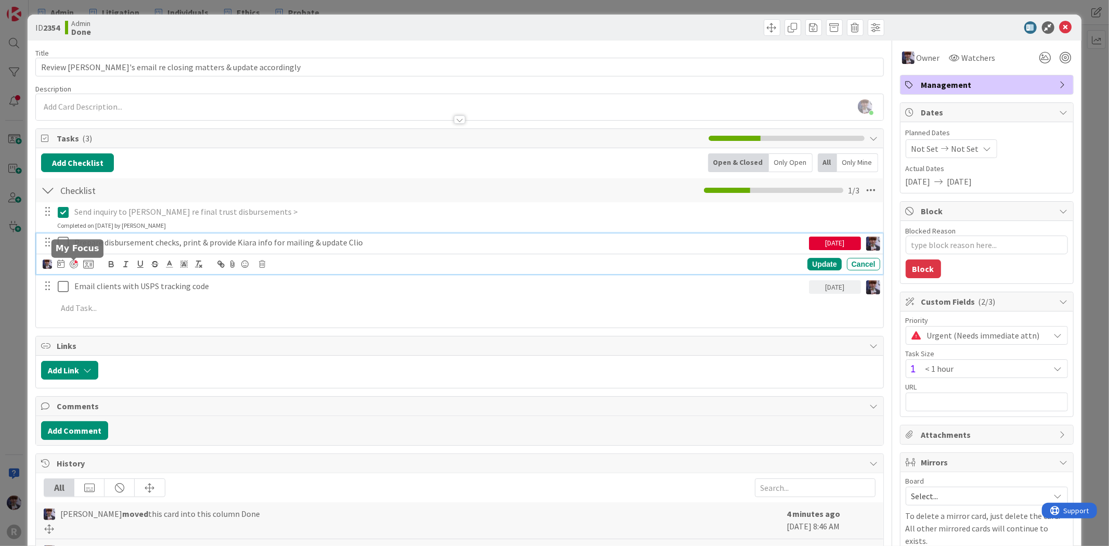
click at [73, 267] on div at bounding box center [74, 264] width 8 height 8
click at [63, 243] on icon at bounding box center [66, 242] width 16 height 12
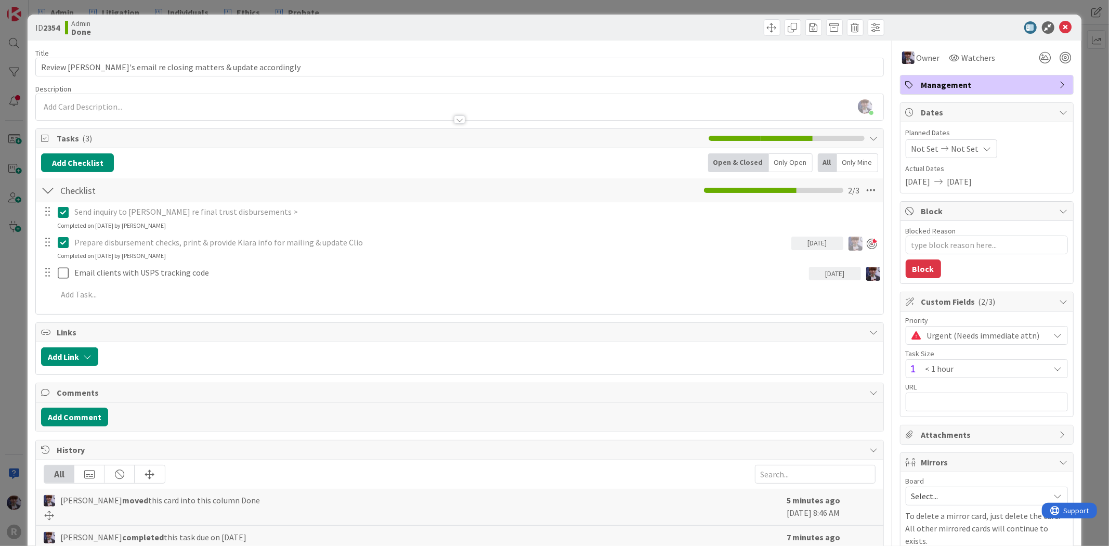
click at [18, 318] on div "ID 2354 Admin Done Title 60 / 128 Review Kiara's email re closing matters & upd…" at bounding box center [554, 273] width 1109 height 546
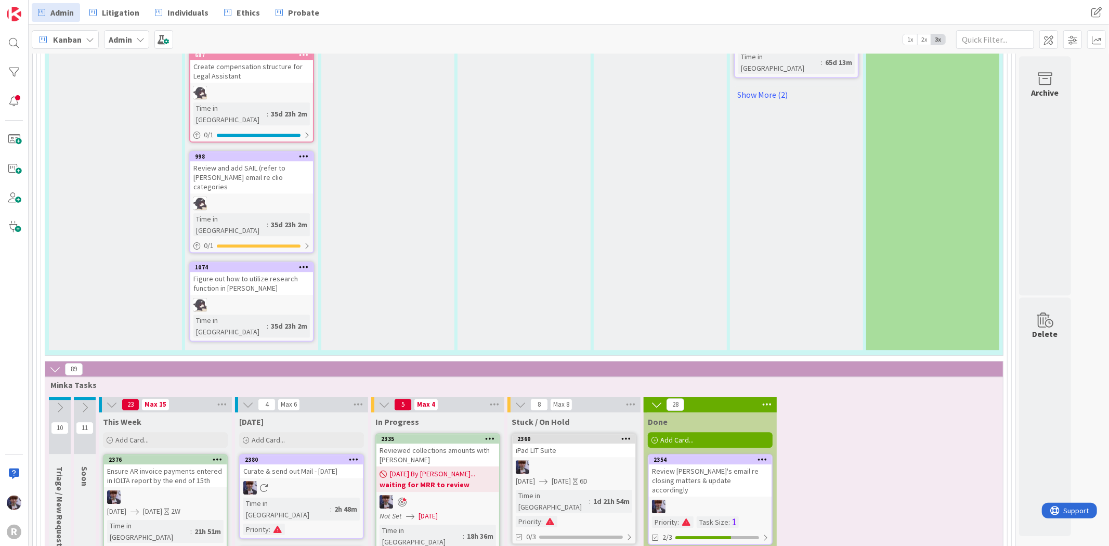
click at [81, 41] on span "Kanban" at bounding box center [67, 39] width 29 height 12
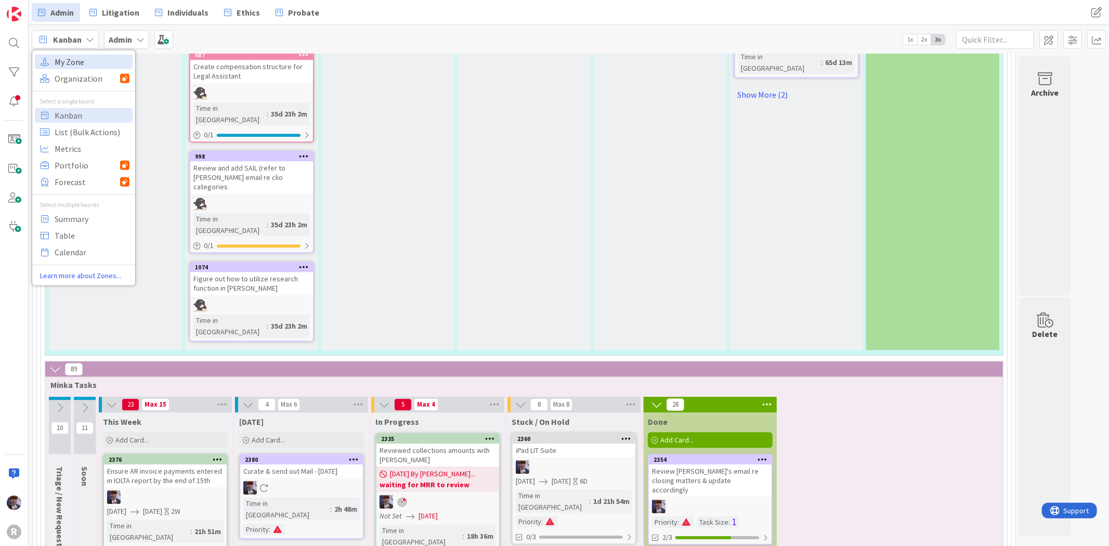
click at [82, 67] on span "My Zone" at bounding box center [92, 62] width 75 height 16
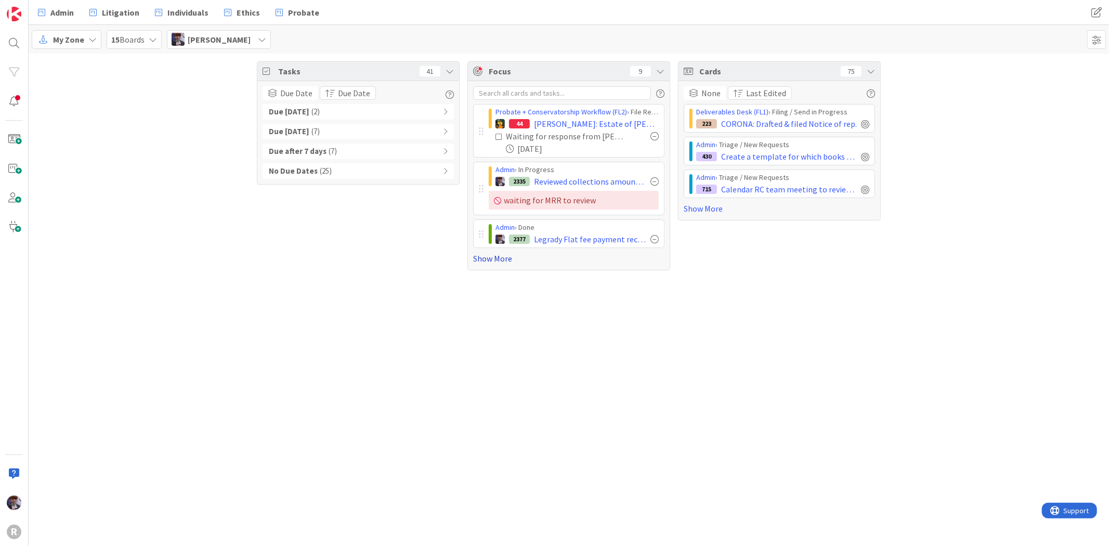
click at [508, 257] on link "Show More" at bounding box center [568, 258] width 191 height 12
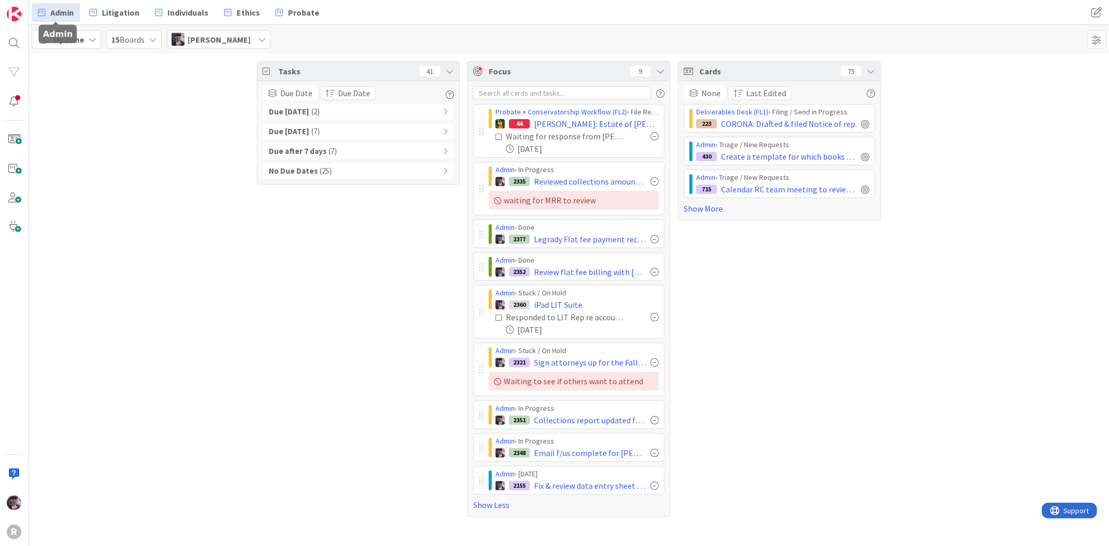
click at [68, 8] on span "Admin" at bounding box center [61, 12] width 23 height 12
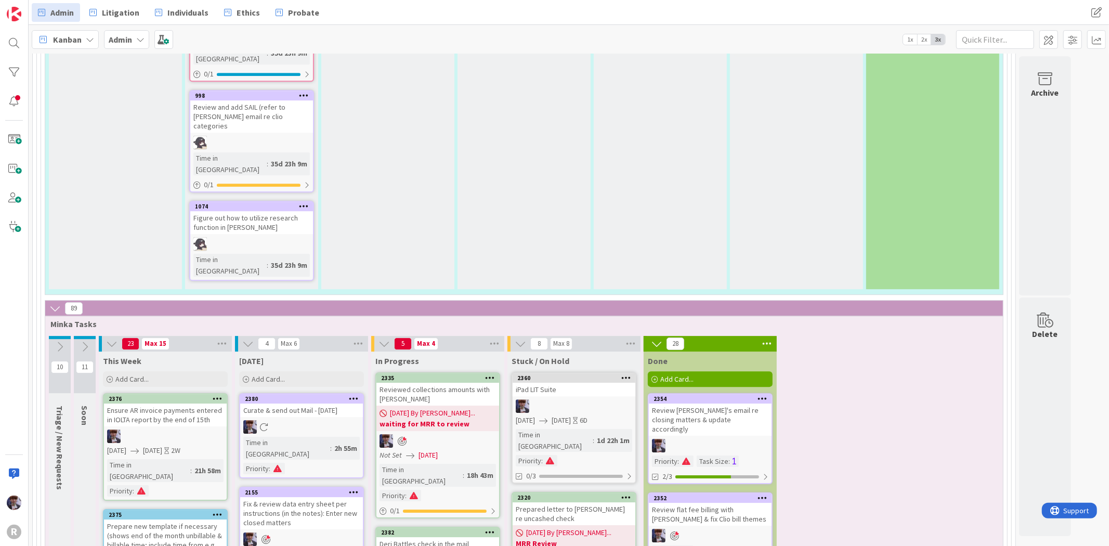
scroll to position [2426, 0]
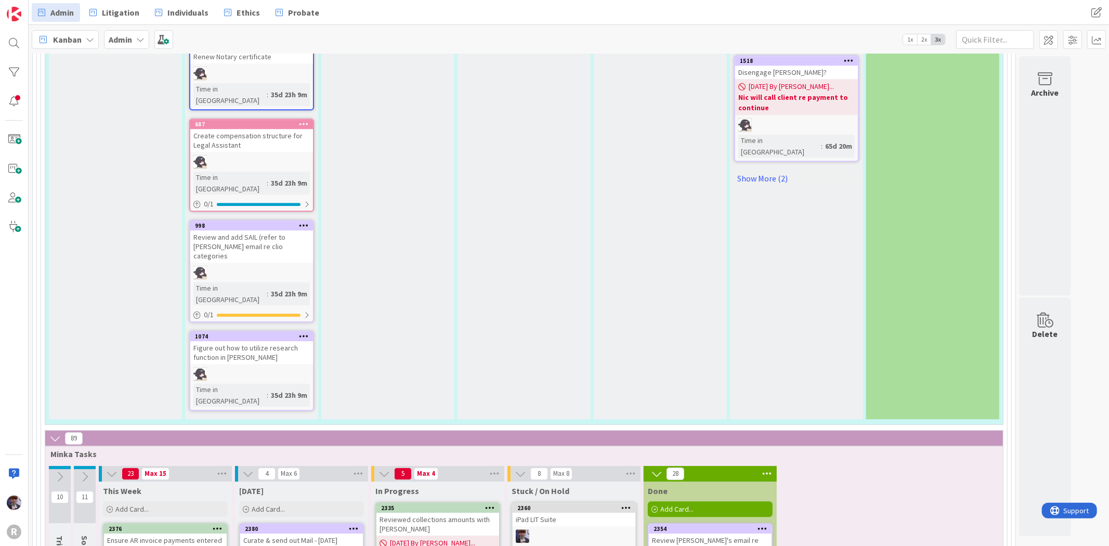
click at [708, 533] on div "Review Kiara's email re closing matters & update accordingly" at bounding box center [710, 549] width 123 height 32
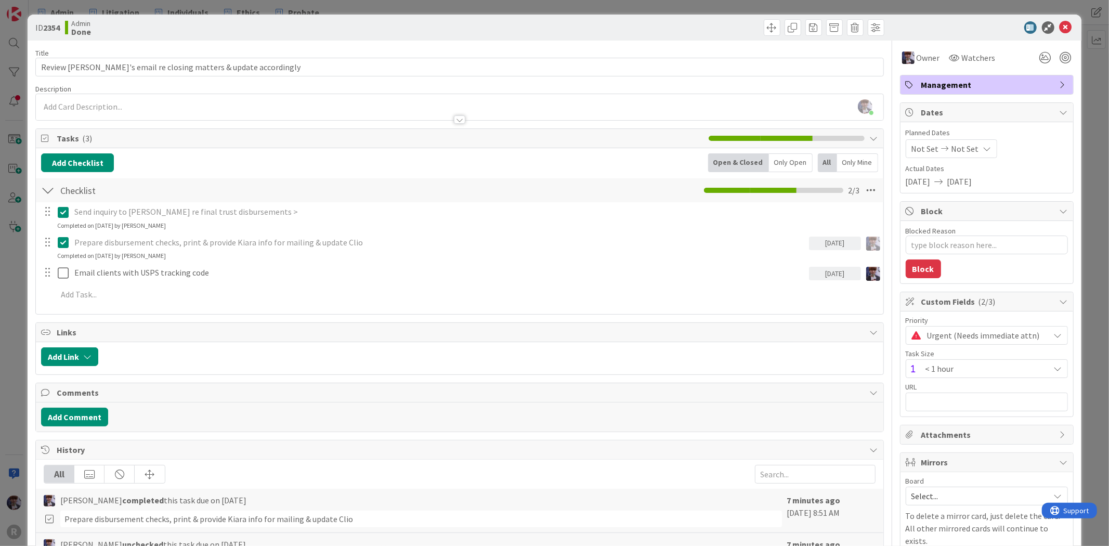
click at [243, 248] on p "Prepare disbursement checks, print & provide Kiara info for mailing & update Cl…" at bounding box center [439, 243] width 730 height 12
click at [69, 243] on div "Prepare disbursement checks, print & provide Kiara info for mailing & update Cl…" at bounding box center [460, 242] width 839 height 18
click at [69, 243] on icon at bounding box center [66, 242] width 16 height 12
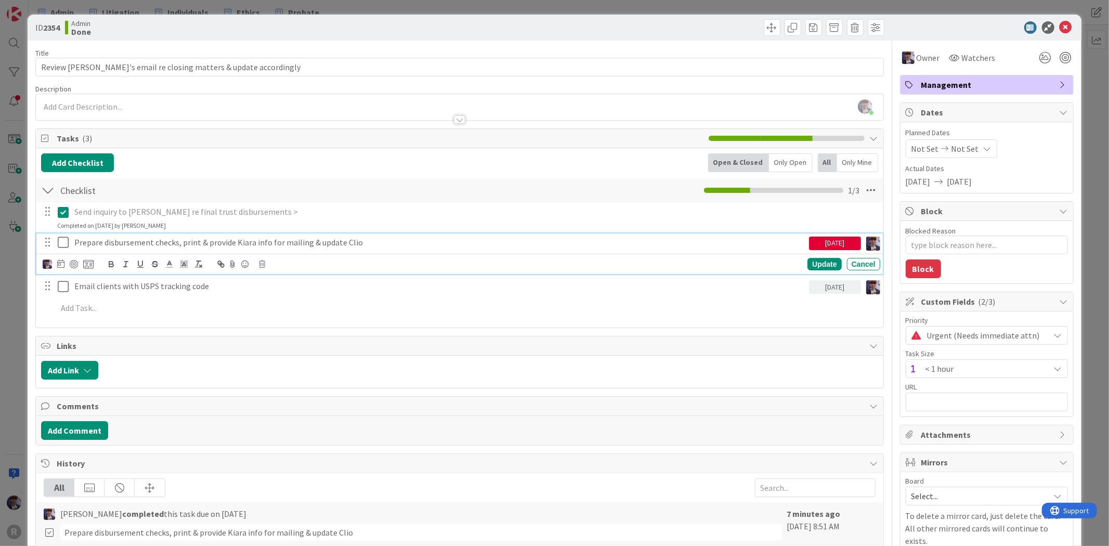
click at [101, 241] on p "Prepare disbursement checks, print & provide Kiara info for mailing & update Cl…" at bounding box center [439, 243] width 730 height 12
click at [77, 262] on div at bounding box center [74, 264] width 8 height 8
click at [63, 246] on icon at bounding box center [66, 242] width 16 height 12
type textarea "x"
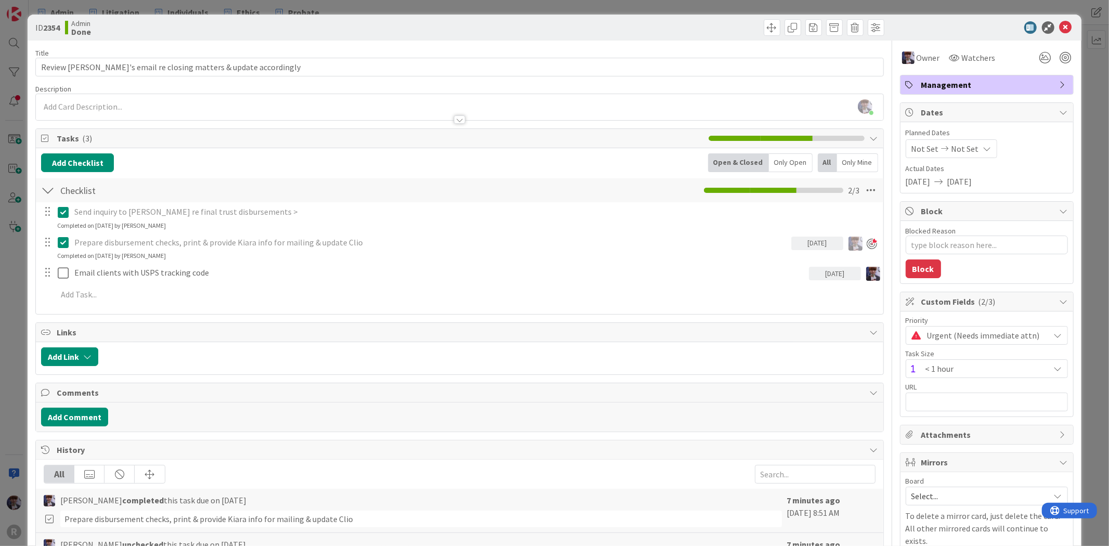
click at [8, 301] on div "ID 2354 Admin Done Title 60 / 128 Review Kiara's email re closing matters & upd…" at bounding box center [554, 273] width 1109 height 546
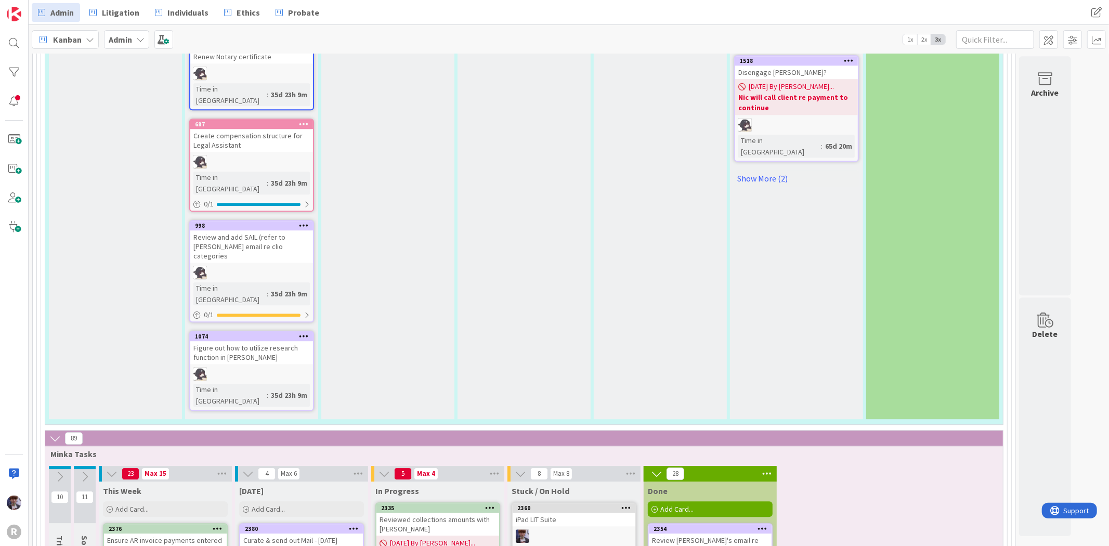
click at [75, 42] on span "Kanban" at bounding box center [67, 39] width 29 height 12
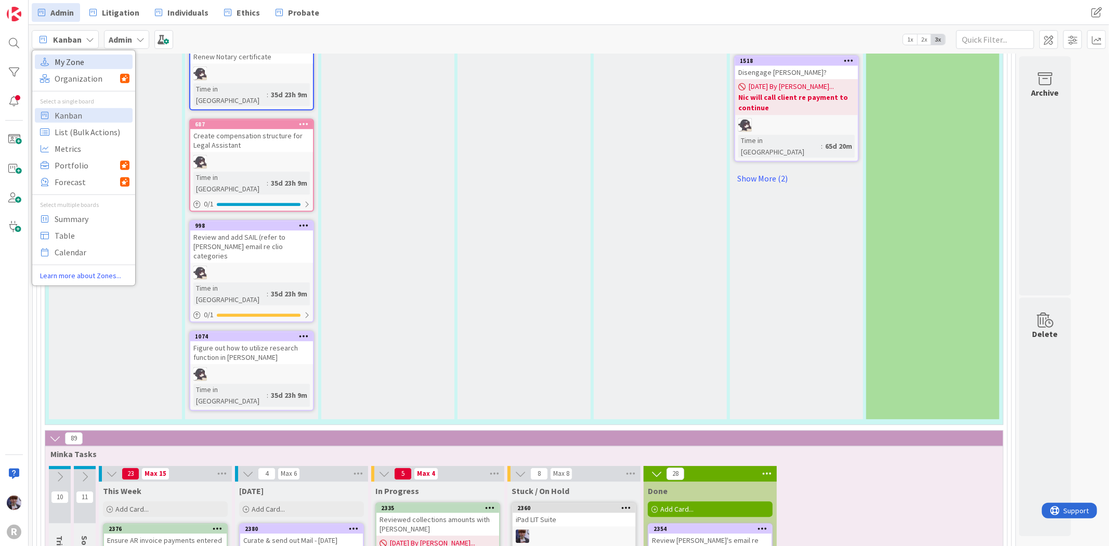
click at [75, 62] on span "My Zone" at bounding box center [92, 62] width 75 height 16
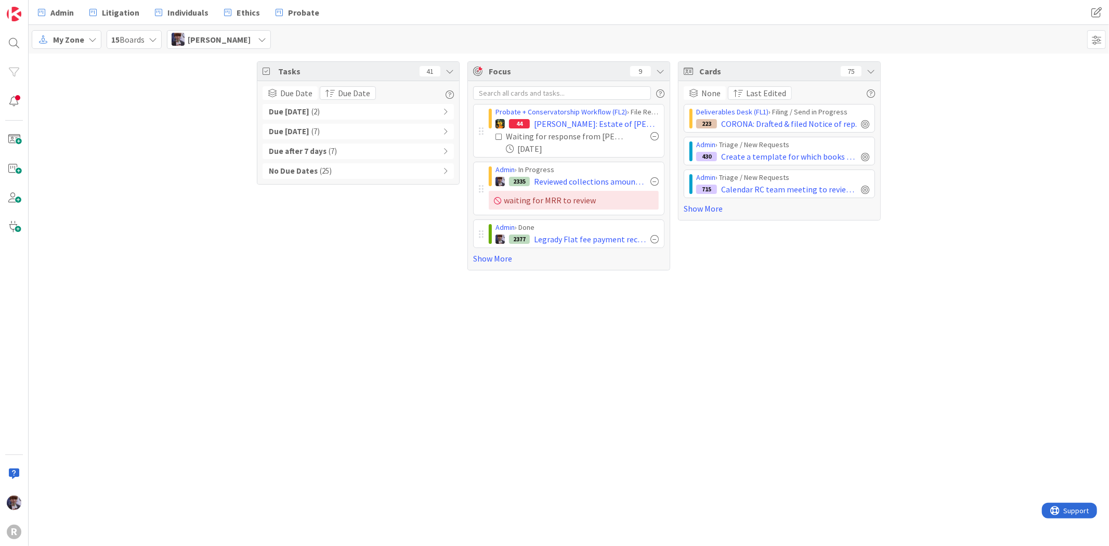
click at [472, 262] on div "Probate + Conservatorship Workflow (FL2) › File Receipts & Request Discharge 44…" at bounding box center [569, 175] width 202 height 189
click at [497, 256] on link "Show More" at bounding box center [568, 258] width 191 height 12
click at [495, 259] on link "Show More" at bounding box center [568, 258] width 191 height 12
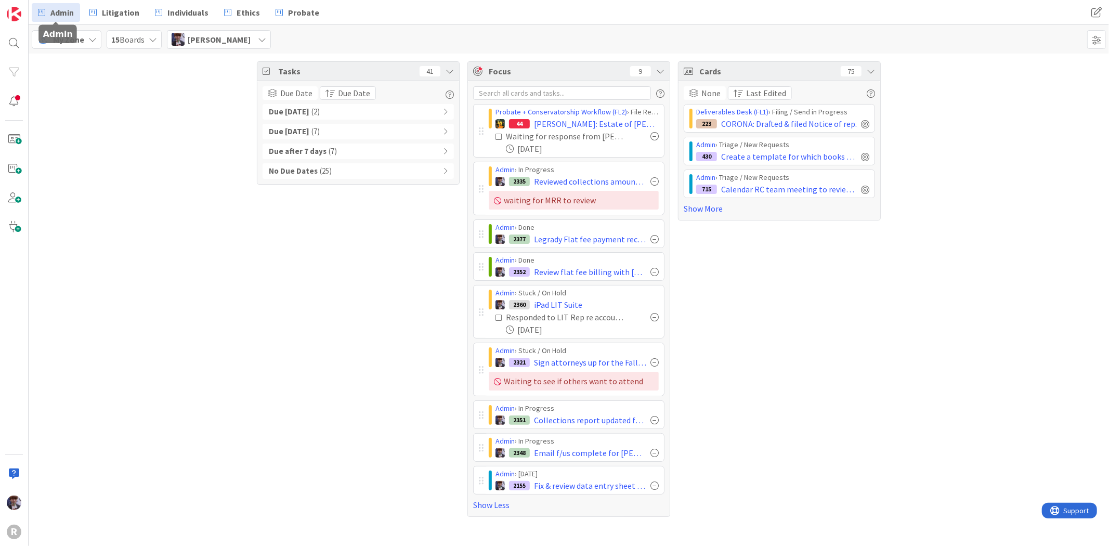
click at [64, 17] on span "Admin" at bounding box center [61, 12] width 23 height 12
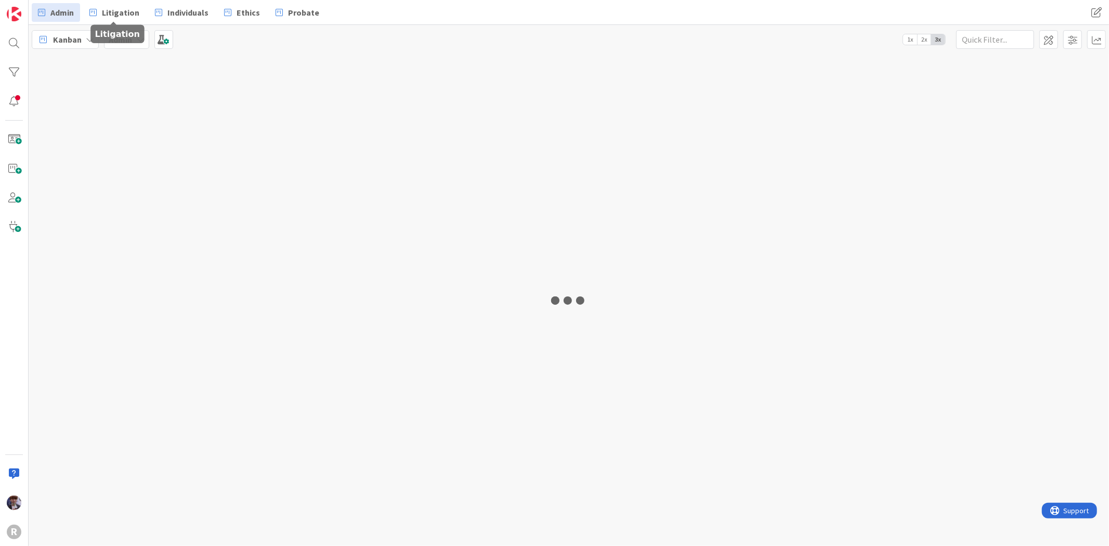
click at [133, 7] on span "Litigation" at bounding box center [120, 12] width 37 height 12
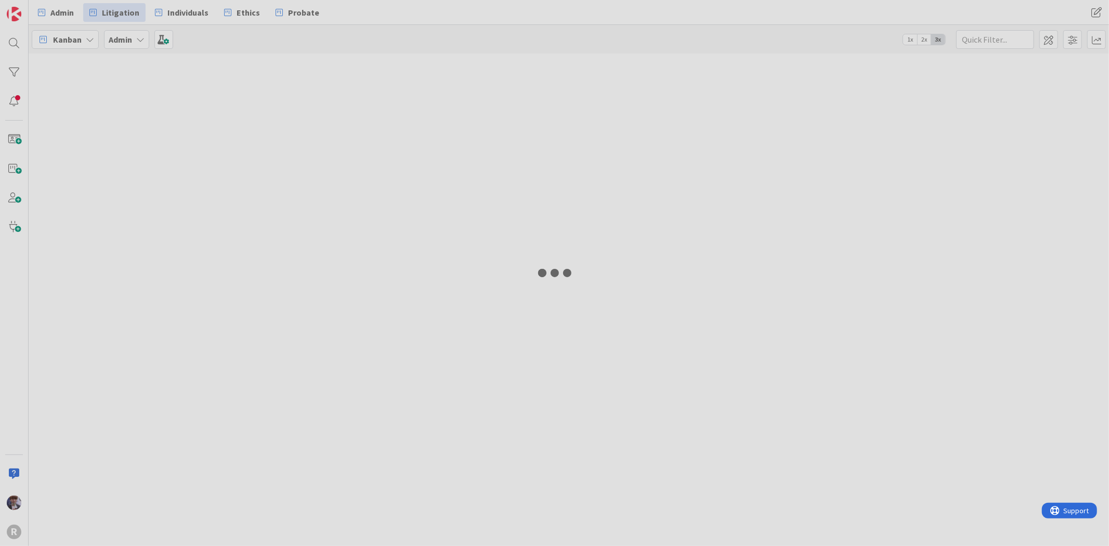
type input "lon"
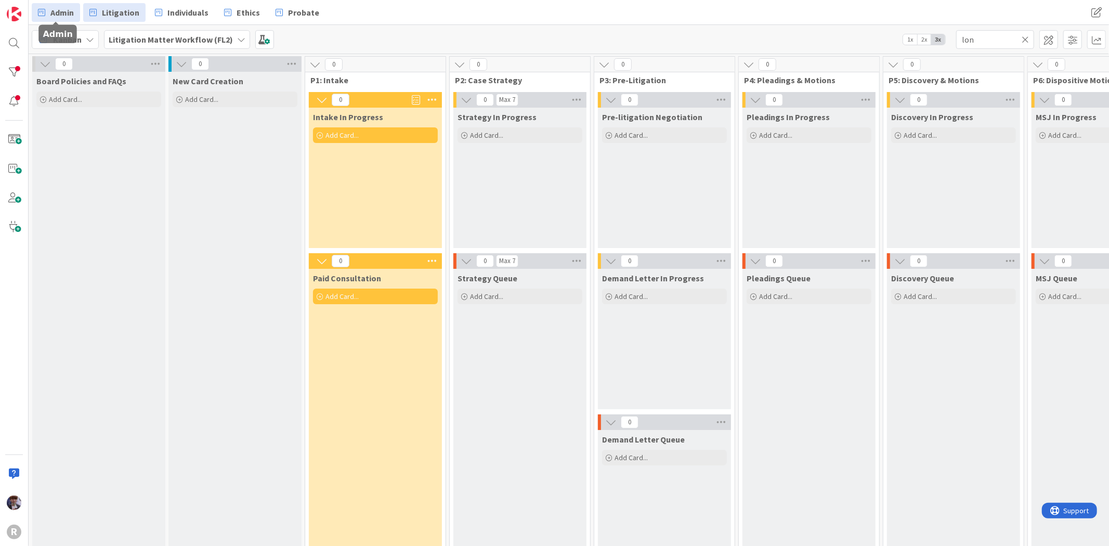
click at [35, 12] on link "Admin" at bounding box center [56, 12] width 48 height 19
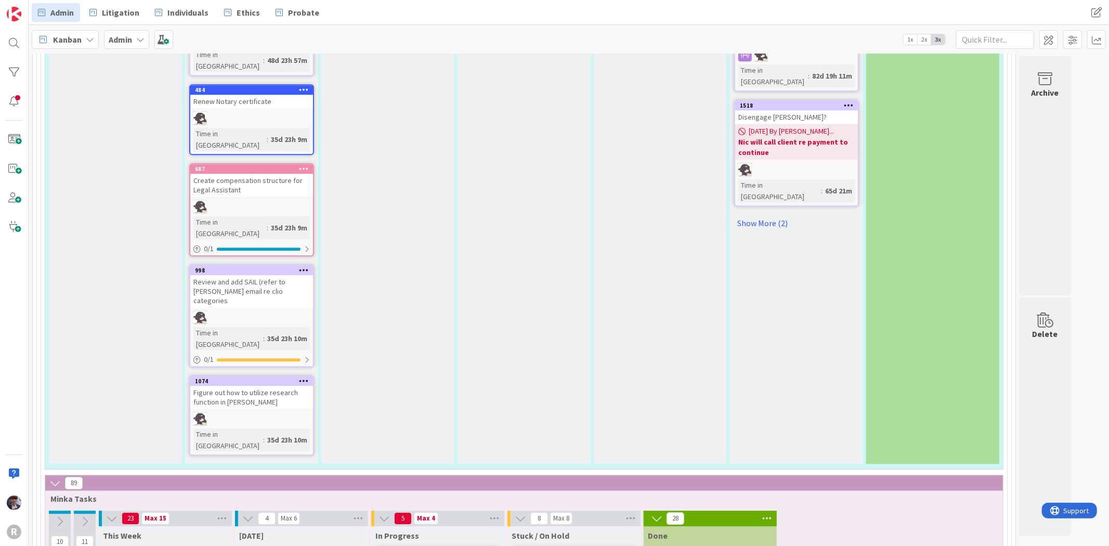
scroll to position [2426, 0]
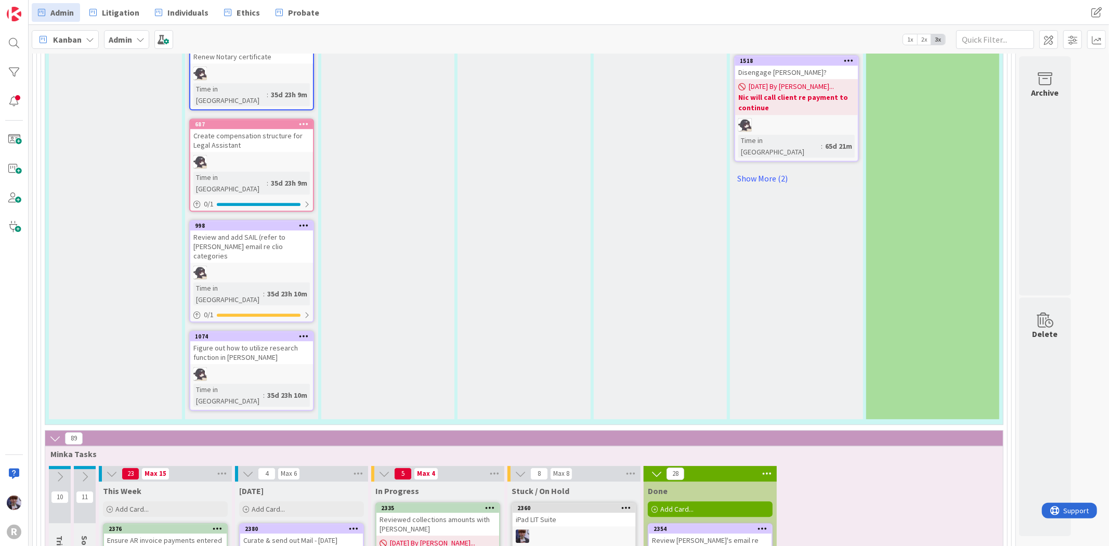
click at [723, 533] on div "Review Kiara's email re closing matters & update accordingly" at bounding box center [710, 549] width 123 height 32
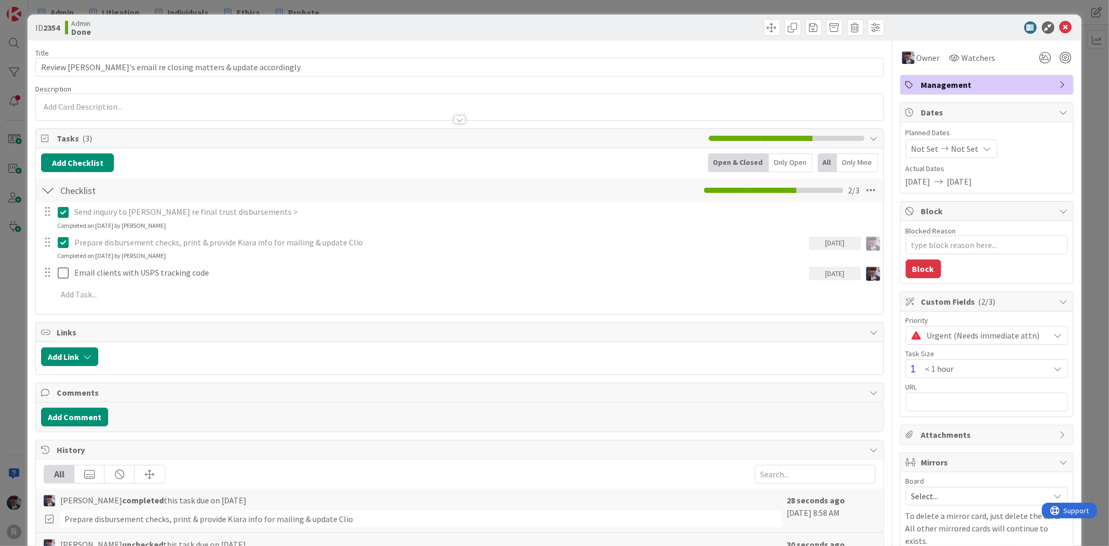
click at [86, 240] on p "Prepare disbursement checks, print & provide Kiara info for mailing & update Cl…" at bounding box center [439, 243] width 730 height 12
click at [64, 243] on icon at bounding box center [66, 242] width 16 height 12
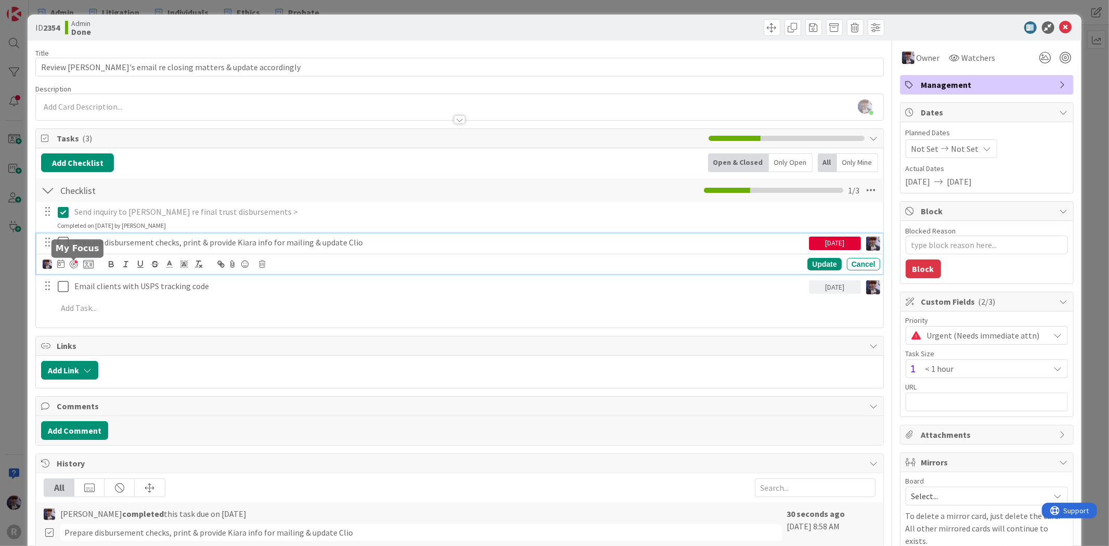
click at [71, 262] on div at bounding box center [74, 264] width 8 height 8
type textarea "x"
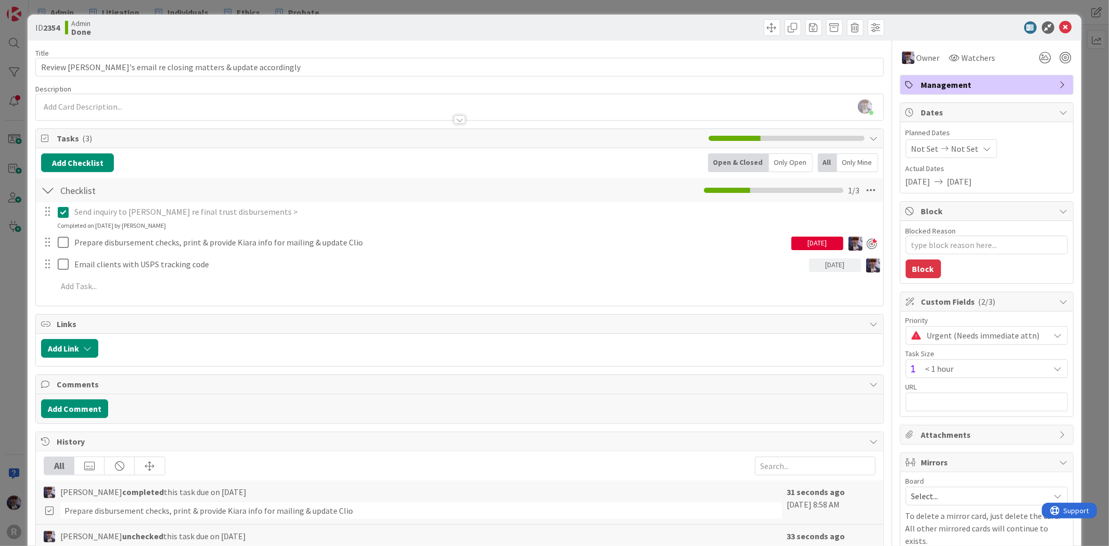
click at [812, 258] on div "Send inquiry to Kelly re final trust disbursements > Update Cancel Completed on…" at bounding box center [459, 250] width 837 height 97
click at [14, 264] on div "ID 2354 Admin Done Title 60 / 128 Review Kiara's email re closing matters & upd…" at bounding box center [554, 273] width 1109 height 546
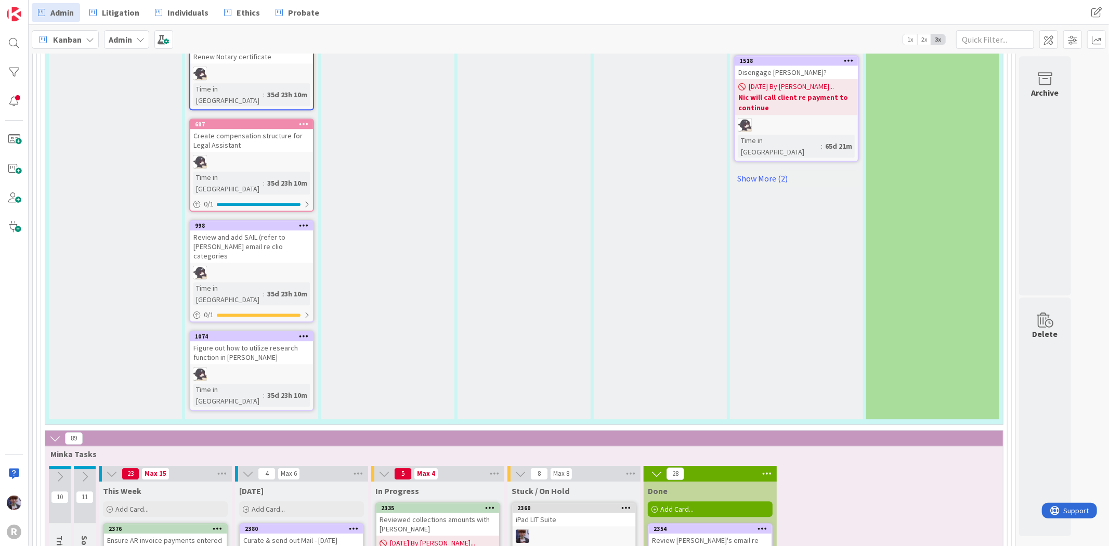
click at [84, 35] on div "Kanban" at bounding box center [65, 39] width 67 height 19
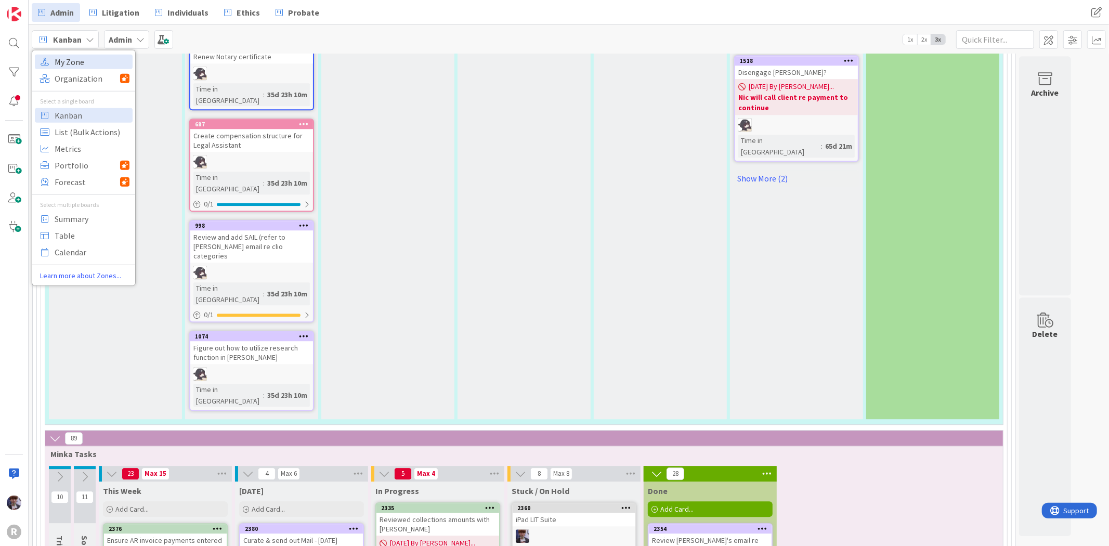
click at [87, 60] on span "My Zone" at bounding box center [92, 62] width 75 height 16
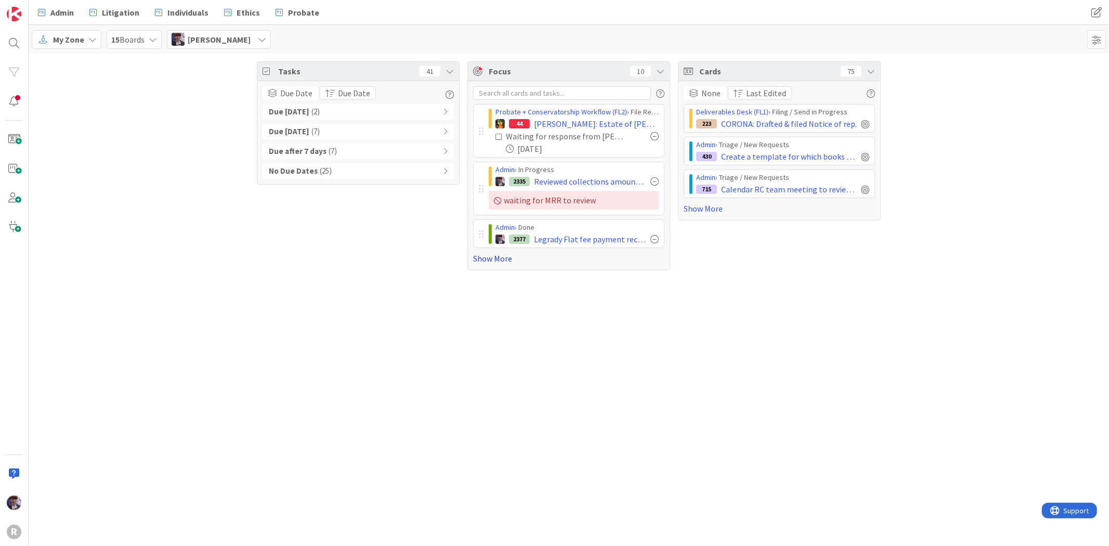
click at [504, 257] on link "Show More" at bounding box center [568, 258] width 191 height 12
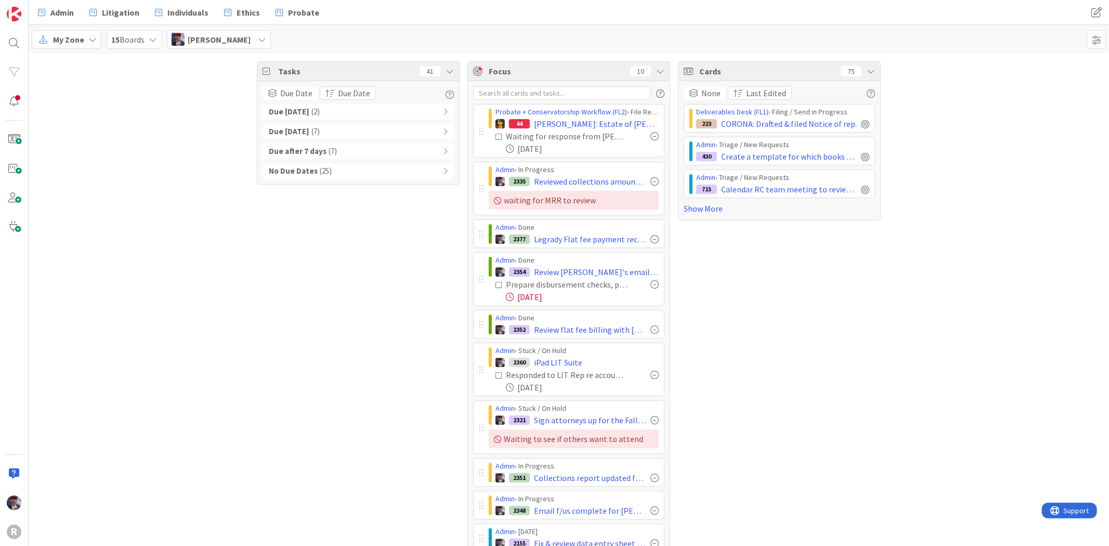
click at [397, 282] on div "Tasks 41 Due Date Due Date Due Today ( 2 ) Due within 7 days ( 7 ) Due after 7 …" at bounding box center [358, 317] width 203 height 513
